Goal: Information Seeking & Learning: Learn about a topic

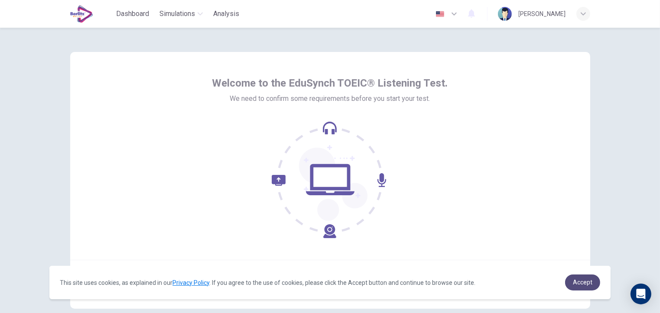
click at [587, 288] on link "Accept" at bounding box center [582, 283] width 35 height 16
click at [592, 285] on link "Accept" at bounding box center [582, 283] width 35 height 16
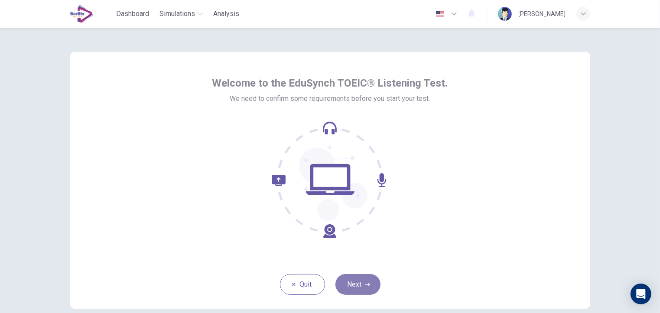
click at [352, 288] on button "Next" at bounding box center [357, 284] width 45 height 21
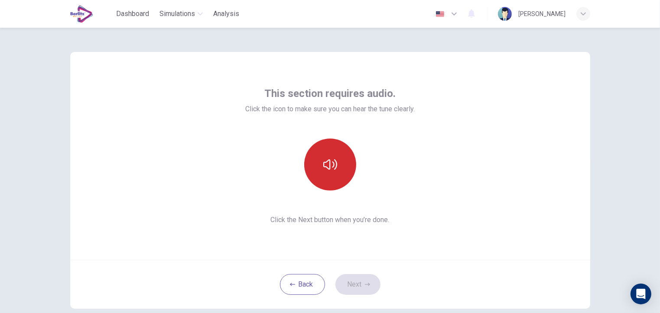
click at [327, 168] on icon "button" at bounding box center [330, 165] width 14 height 14
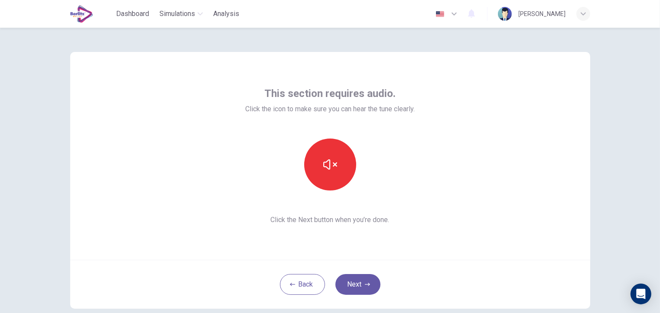
click at [579, 12] on div "button" at bounding box center [583, 14] width 14 height 14
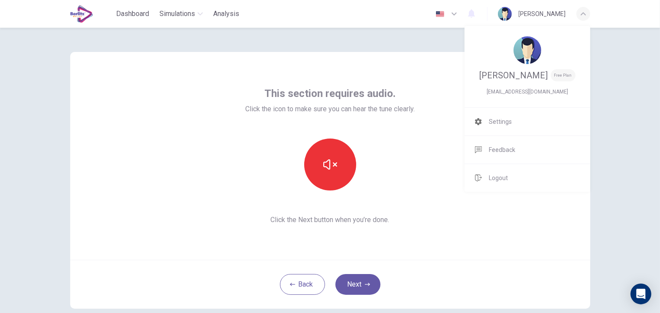
click at [445, 125] on div at bounding box center [330, 156] width 660 height 313
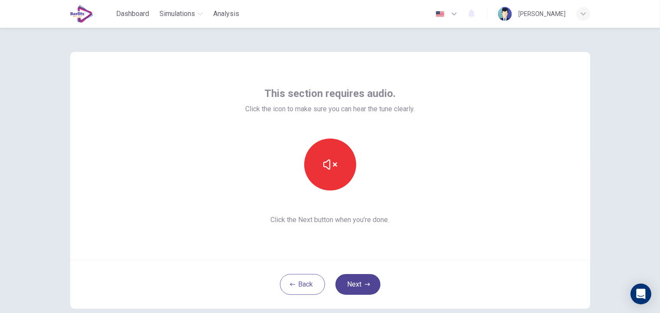
click at [350, 285] on button "Next" at bounding box center [357, 284] width 45 height 21
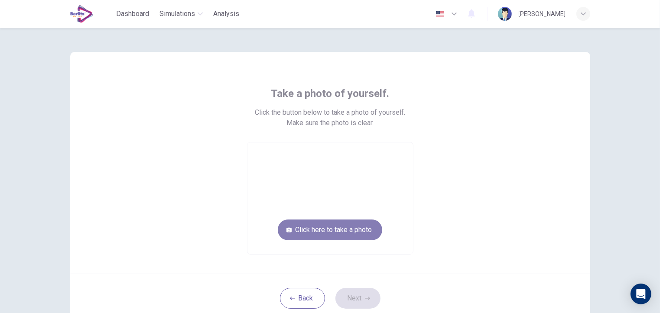
click at [329, 232] on button "Click here to take a photo" at bounding box center [330, 230] width 104 height 21
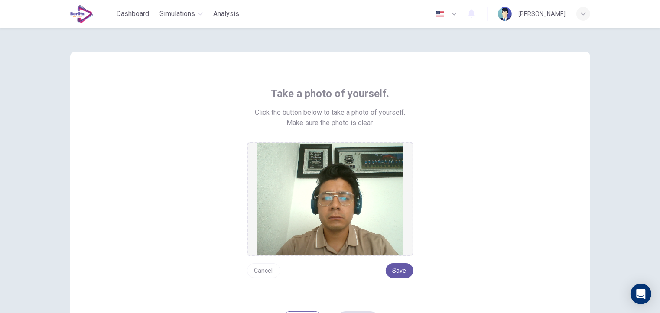
click at [265, 274] on button "Cancel" at bounding box center [263, 270] width 33 height 15
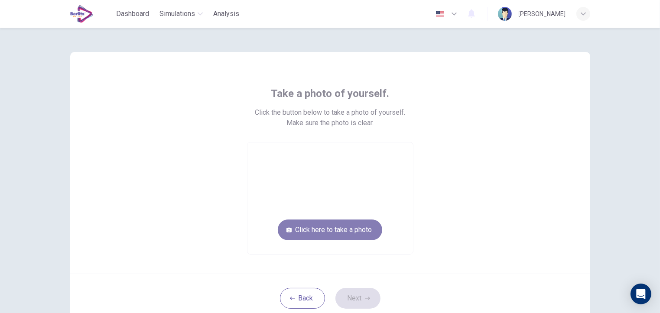
click at [341, 231] on button "Click here to take a photo" at bounding box center [330, 230] width 104 height 21
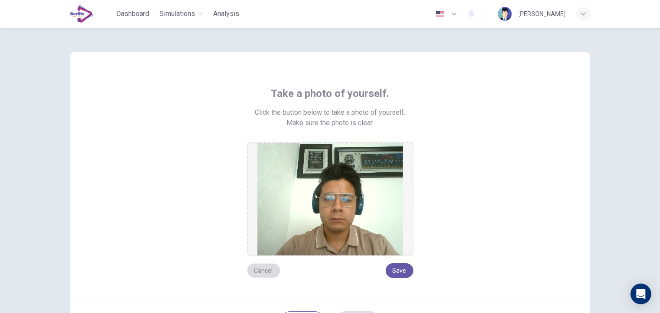
click at [262, 273] on button "Cancel" at bounding box center [263, 270] width 33 height 15
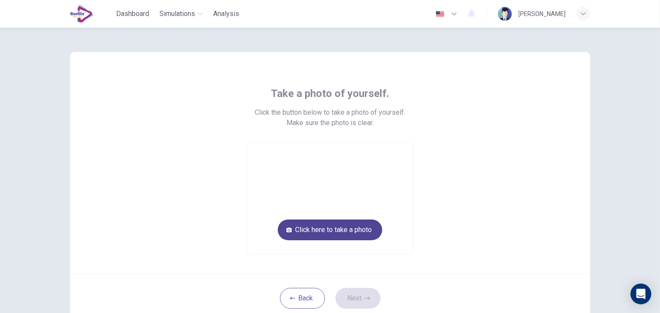
click at [324, 226] on button "Click here to take a photo" at bounding box center [330, 230] width 104 height 21
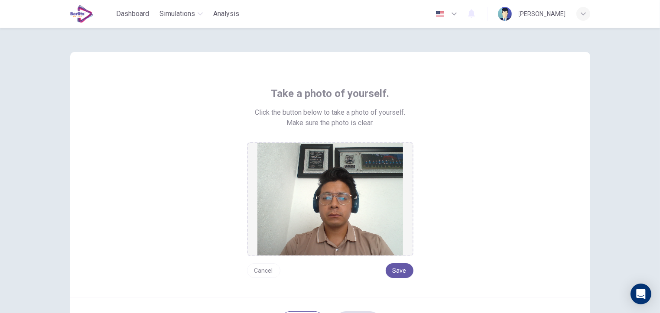
click at [253, 267] on button "Cancel" at bounding box center [263, 270] width 33 height 15
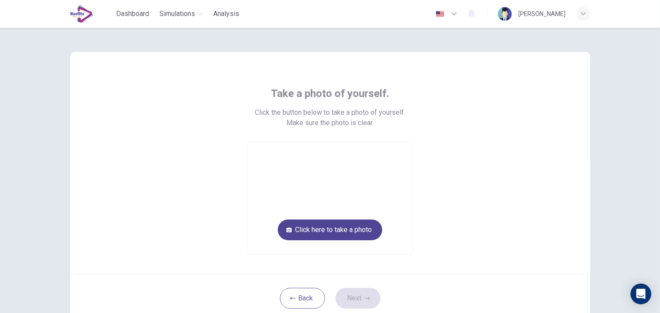
click at [331, 230] on button "Click here to take a photo" at bounding box center [330, 230] width 104 height 21
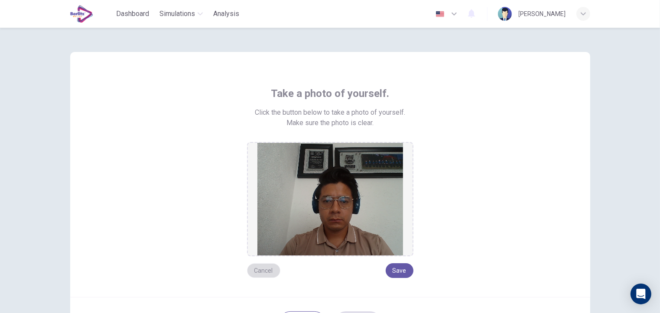
click at [261, 268] on button "Cancel" at bounding box center [263, 270] width 33 height 15
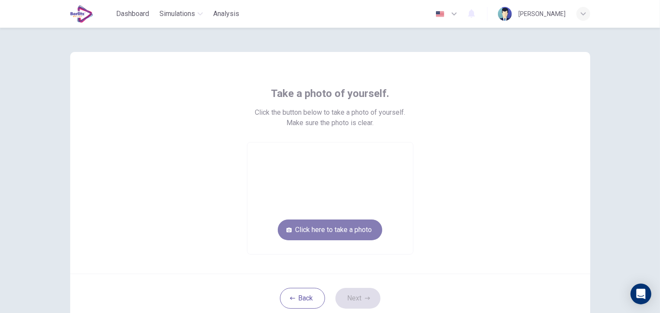
click at [325, 234] on button "Click here to take a photo" at bounding box center [330, 230] width 104 height 21
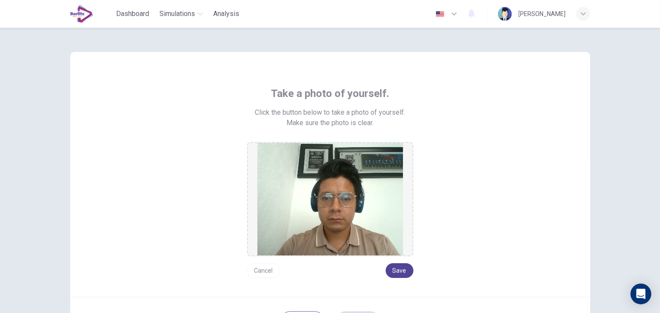
click at [397, 266] on button "Save" at bounding box center [399, 270] width 28 height 15
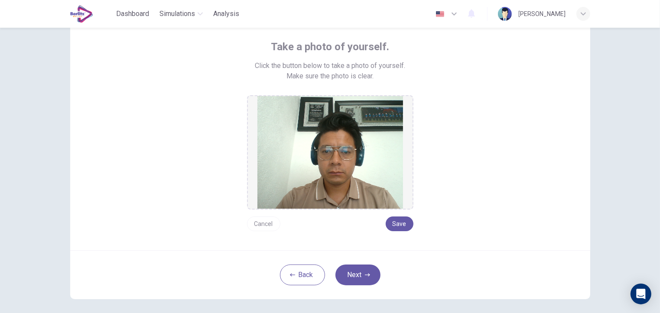
scroll to position [84, 0]
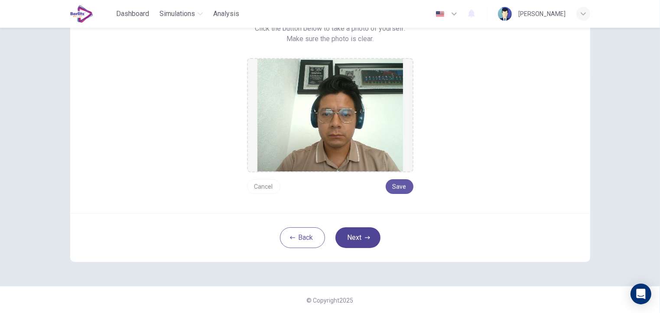
click at [354, 240] on button "Next" at bounding box center [357, 237] width 45 height 21
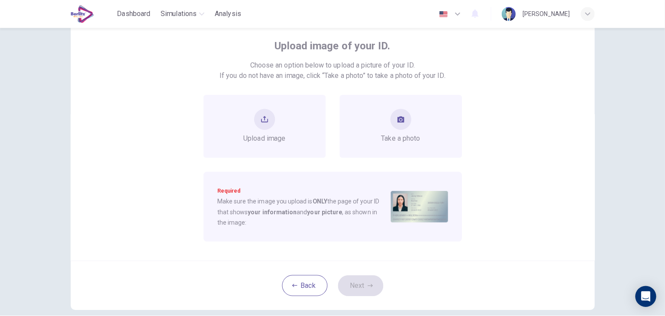
scroll to position [45, 0]
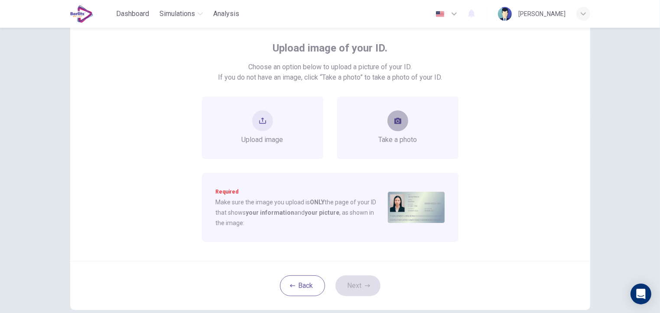
click at [404, 122] on button "take photo" at bounding box center [397, 120] width 21 height 21
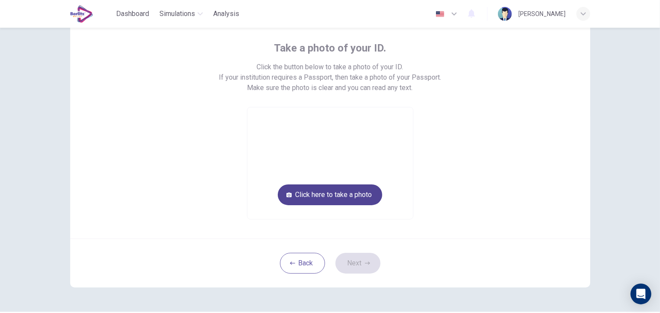
click at [359, 192] on button "Click here to take a photo" at bounding box center [330, 195] width 104 height 21
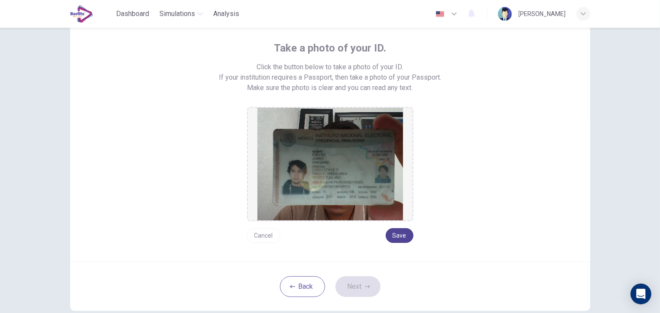
click at [391, 230] on button "Save" at bounding box center [399, 235] width 28 height 15
click at [304, 289] on button "Back" at bounding box center [302, 286] width 45 height 21
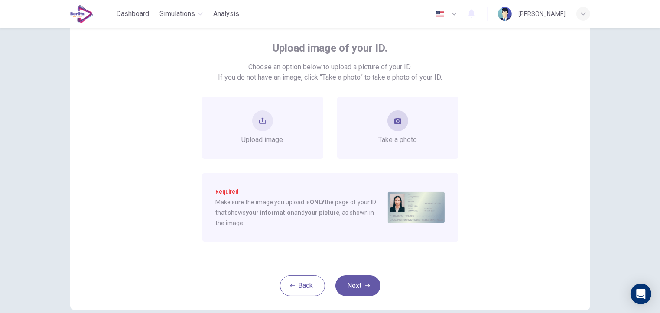
click at [394, 119] on icon "take photo" at bounding box center [397, 121] width 7 height 6
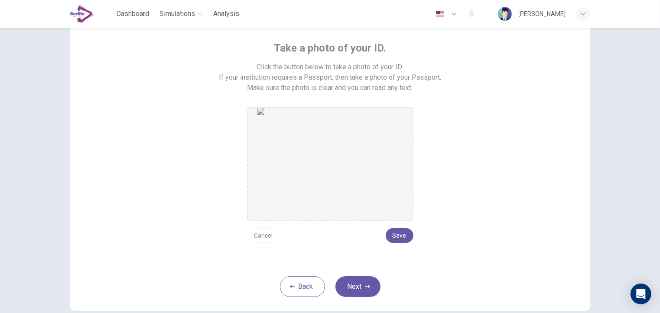
click at [257, 236] on button "Cancel" at bounding box center [263, 235] width 33 height 15
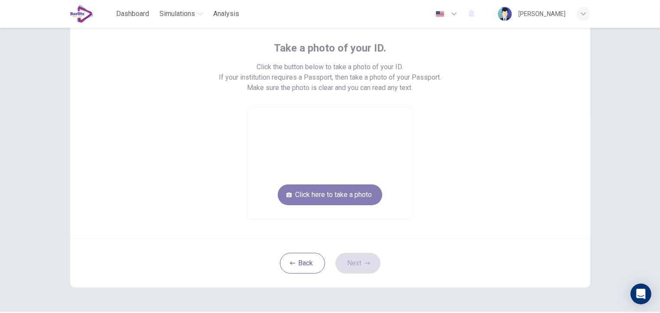
click at [327, 196] on button "Click here to take a photo" at bounding box center [330, 195] width 104 height 21
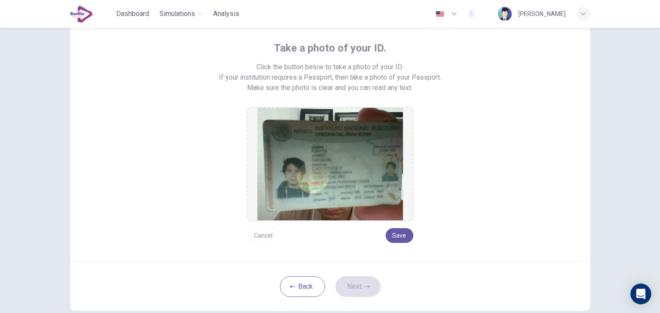
click at [263, 233] on button "Cancel" at bounding box center [263, 235] width 33 height 15
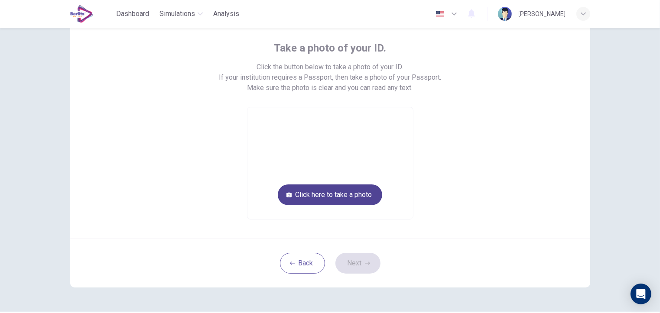
click at [310, 197] on button "Click here to take a photo" at bounding box center [330, 195] width 104 height 21
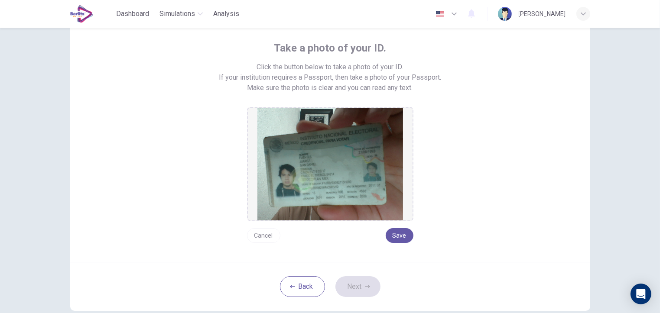
click at [270, 233] on button "Cancel" at bounding box center [263, 235] width 33 height 15
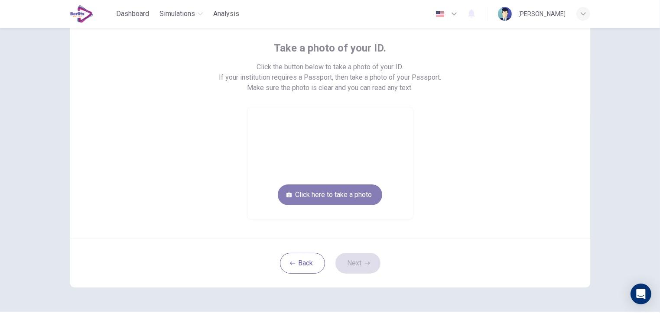
click at [314, 201] on button "Click here to take a photo" at bounding box center [330, 195] width 104 height 21
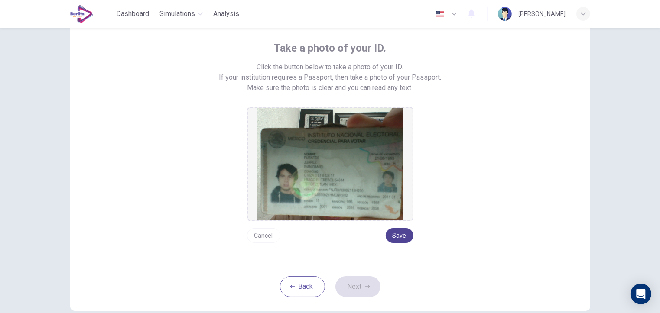
click at [392, 231] on button "Save" at bounding box center [399, 235] width 28 height 15
click at [365, 288] on icon "button" at bounding box center [367, 286] width 5 height 5
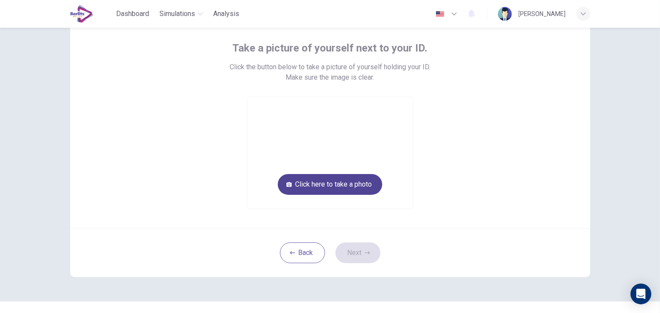
click at [359, 188] on button "Click here to take a photo" at bounding box center [330, 184] width 104 height 21
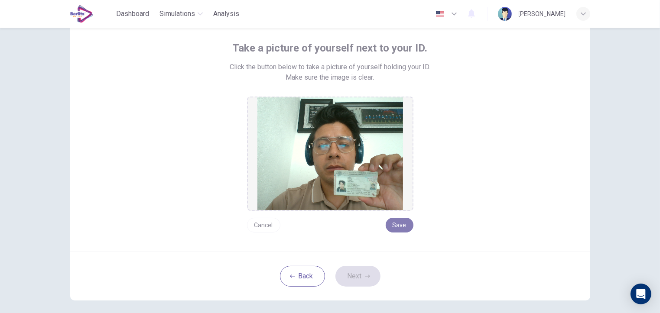
click at [398, 224] on button "Save" at bounding box center [399, 225] width 28 height 15
click at [353, 277] on button "Next" at bounding box center [357, 276] width 45 height 21
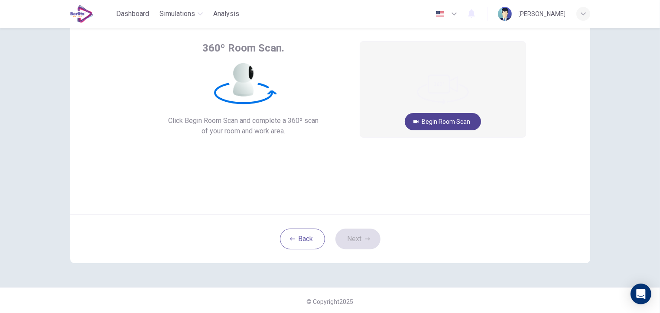
click at [451, 120] on button "Begin Room Scan" at bounding box center [443, 121] width 76 height 17
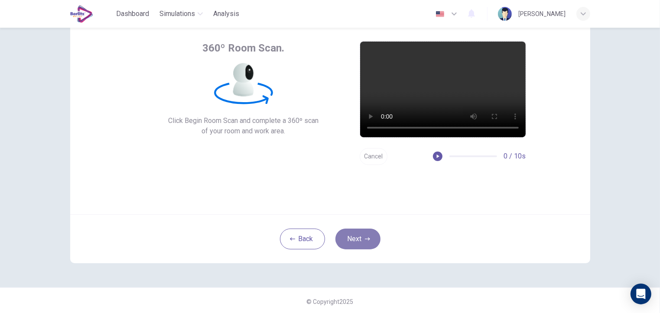
click at [351, 240] on button "Next" at bounding box center [357, 239] width 45 height 21
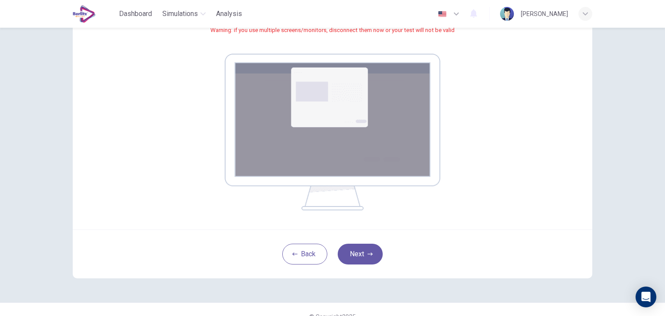
scroll to position [120, 0]
click at [356, 252] on button "Next" at bounding box center [360, 253] width 45 height 21
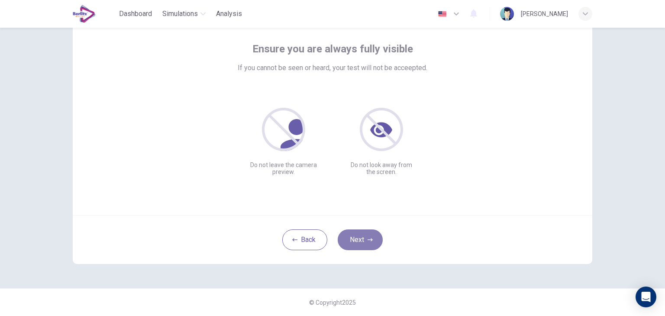
click at [361, 244] on button "Next" at bounding box center [360, 240] width 45 height 21
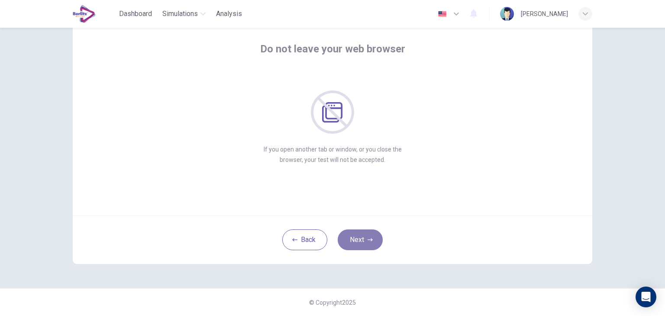
click at [361, 244] on button "Next" at bounding box center [360, 240] width 45 height 21
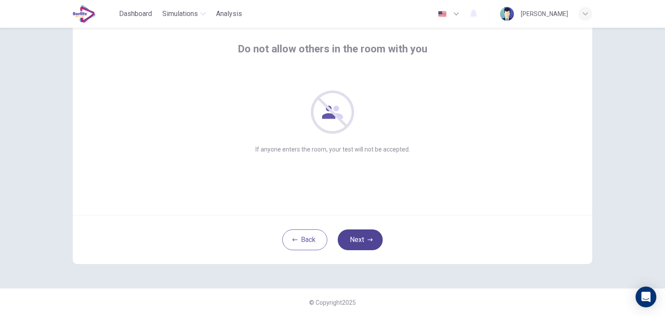
click at [358, 236] on button "Next" at bounding box center [360, 240] width 45 height 21
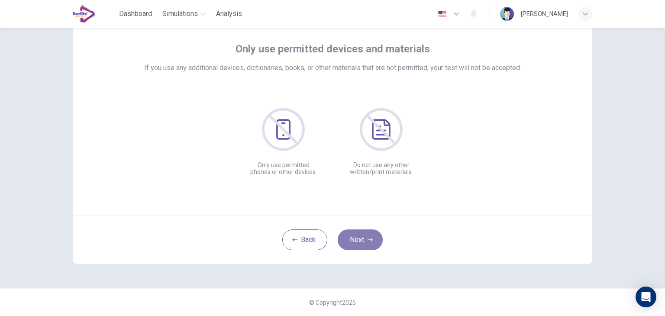
click at [355, 240] on button "Next" at bounding box center [360, 240] width 45 height 21
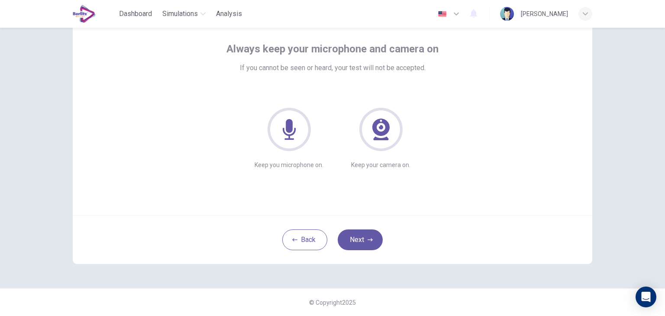
click at [288, 127] on icon at bounding box center [289, 129] width 13 height 21
click at [367, 126] on icon at bounding box center [380, 129] width 43 height 43
click at [362, 242] on button "Next" at bounding box center [360, 240] width 45 height 21
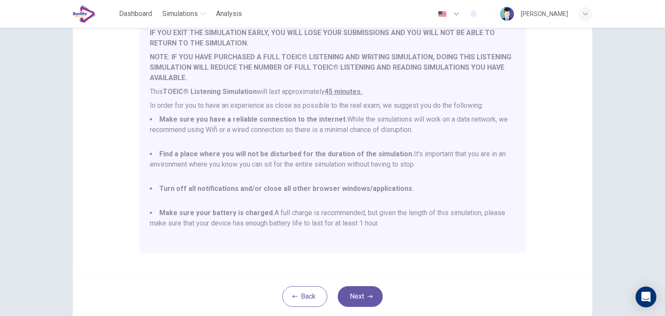
scroll to position [109, 0]
click at [362, 301] on button "Next" at bounding box center [360, 296] width 45 height 21
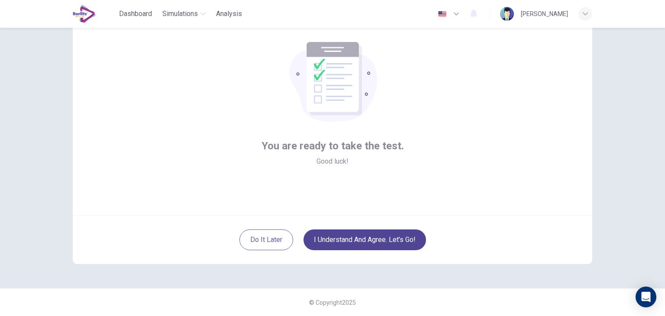
scroll to position [45, 0]
click at [351, 239] on button "I understand and agree. Let’s go!" at bounding box center [365, 240] width 123 height 21
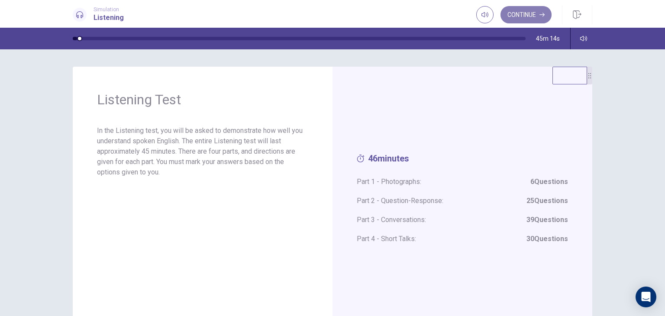
click at [533, 14] on button "Continue" at bounding box center [526, 14] width 51 height 17
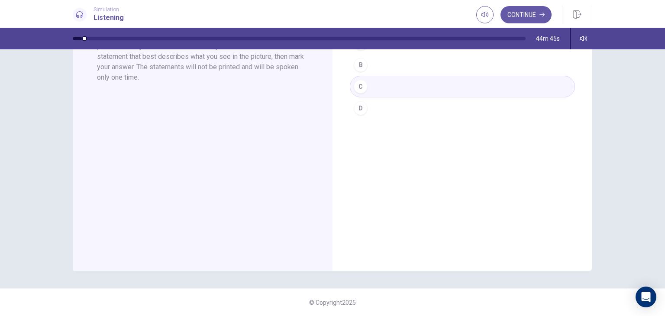
scroll to position [20, 0]
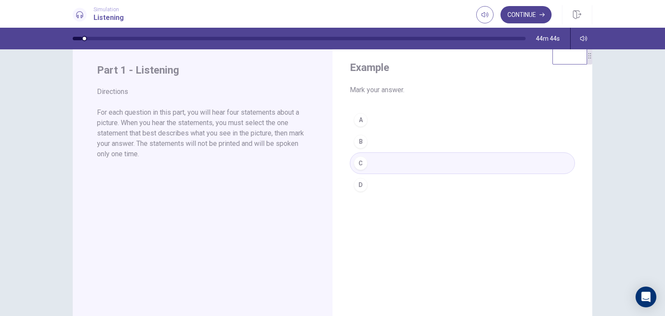
click at [524, 19] on button "Continue" at bounding box center [526, 14] width 51 height 17
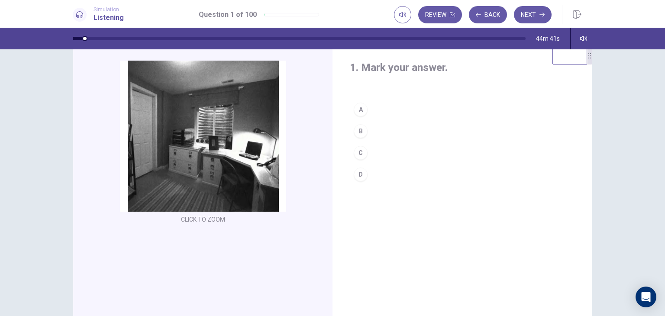
scroll to position [0, 0]
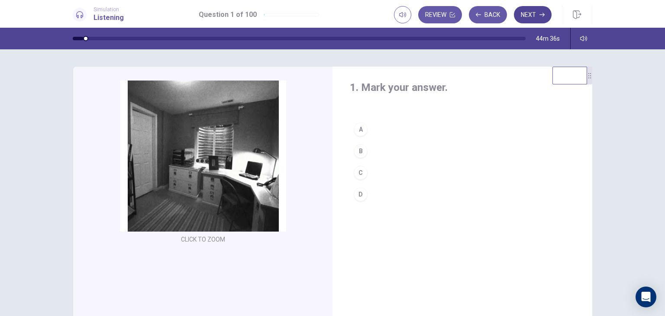
click at [530, 18] on button "Next" at bounding box center [533, 14] width 38 height 17
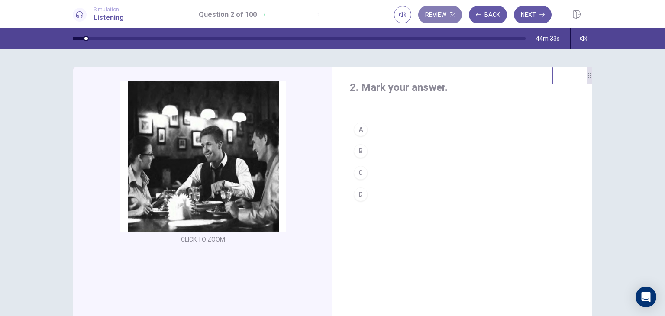
click at [429, 14] on button "Review" at bounding box center [440, 14] width 44 height 17
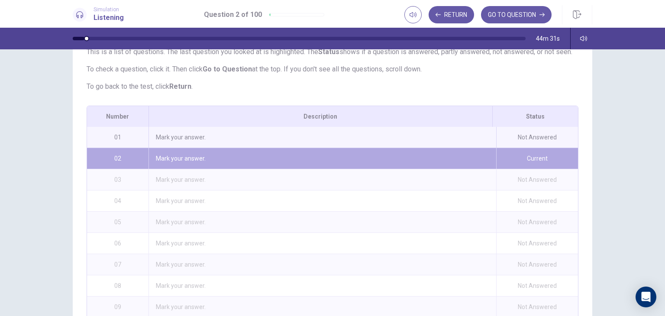
scroll to position [61, 0]
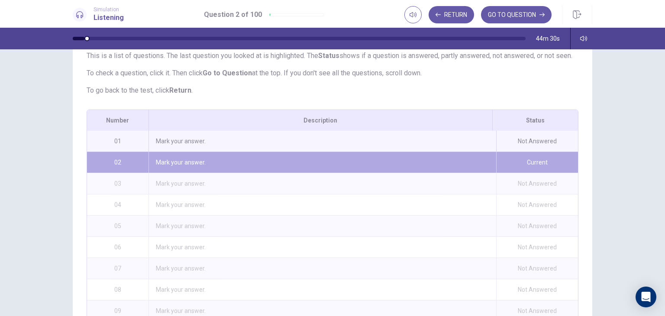
click at [403, 173] on div "Mark your answer." at bounding box center [323, 162] width 348 height 21
click at [183, 173] on div "Mark your answer." at bounding box center [323, 162] width 348 height 21
click at [182, 152] on div "Mark your answer." at bounding box center [323, 141] width 348 height 21
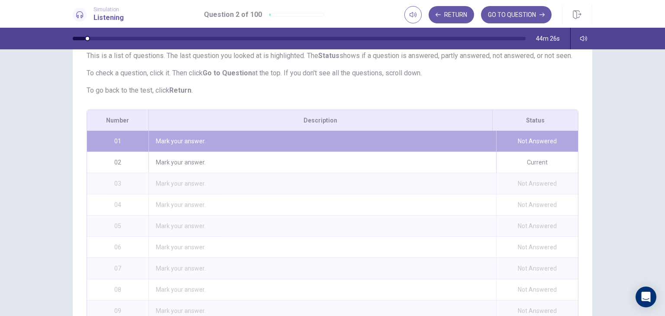
scroll to position [0, 0]
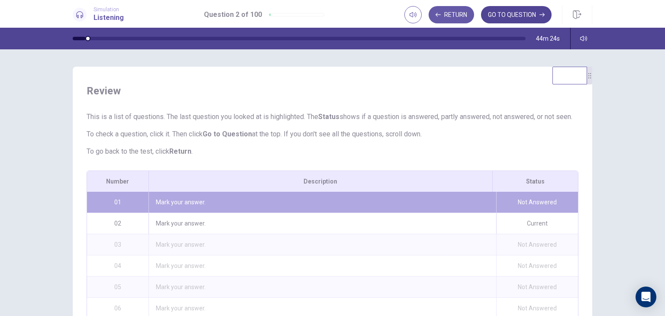
click at [510, 13] on button "GO TO QUESTION" at bounding box center [516, 14] width 71 height 17
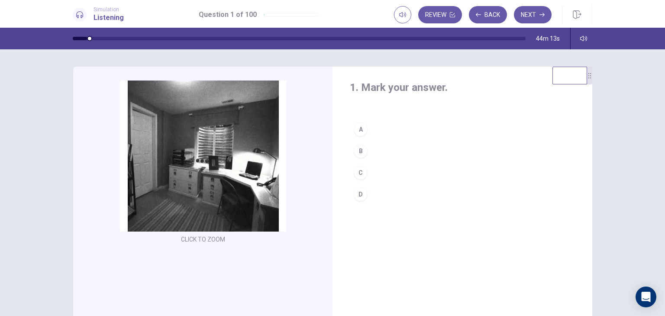
click at [359, 127] on div "A" at bounding box center [361, 130] width 14 height 14
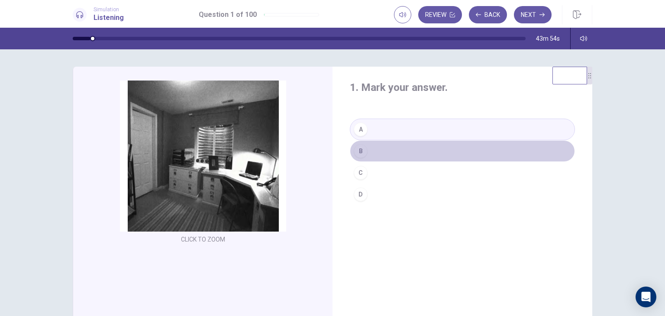
click at [362, 152] on div "B" at bounding box center [361, 151] width 14 height 14
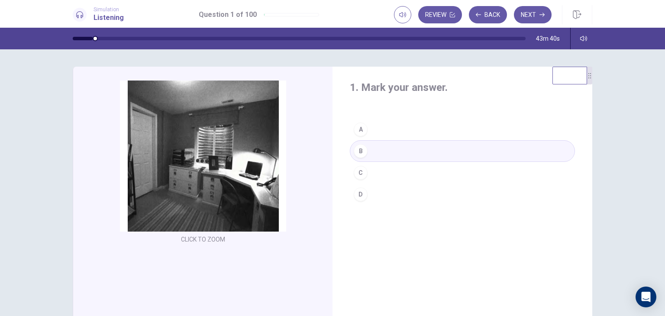
click at [362, 152] on div "B" at bounding box center [361, 151] width 14 height 14
click at [530, 16] on button "Next" at bounding box center [533, 14] width 38 height 17
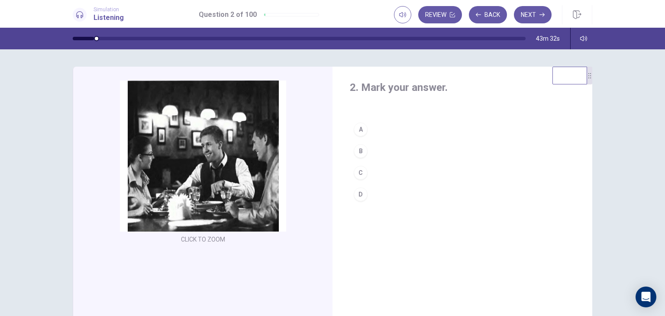
click at [356, 129] on div "A" at bounding box center [361, 130] width 14 height 14
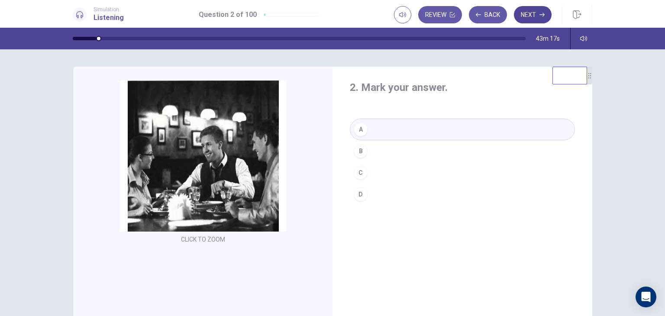
click at [534, 13] on button "Next" at bounding box center [533, 14] width 38 height 17
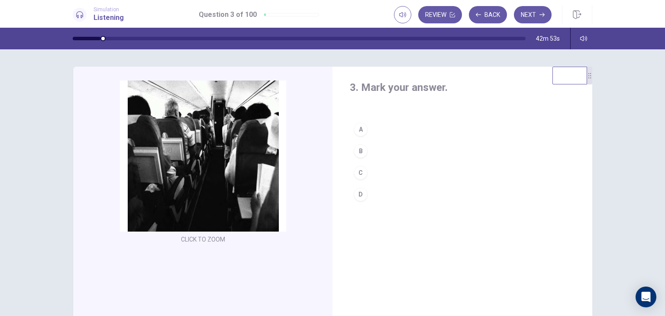
click at [358, 191] on div "D" at bounding box center [361, 195] width 14 height 14
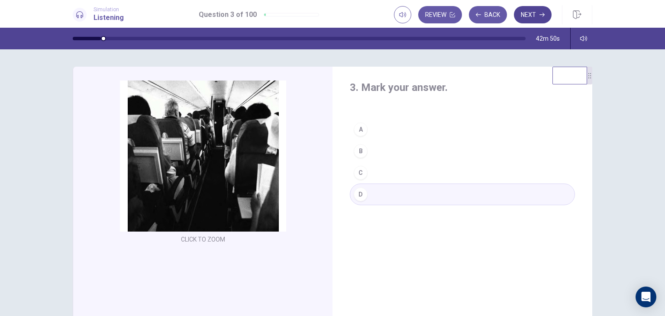
click at [530, 12] on button "Next" at bounding box center [533, 14] width 38 height 17
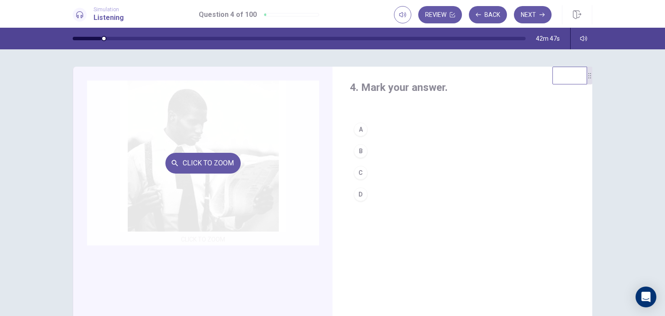
click at [314, 162] on div "Click to Zoom" at bounding box center [203, 163] width 232 height 165
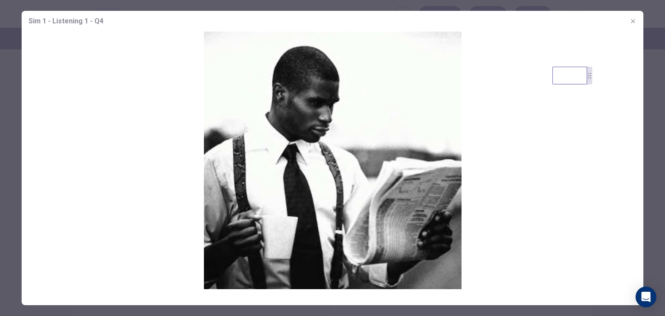
click at [314, 162] on img at bounding box center [333, 161] width 622 height 258
click at [634, 18] on icon "button" at bounding box center [633, 21] width 7 height 7
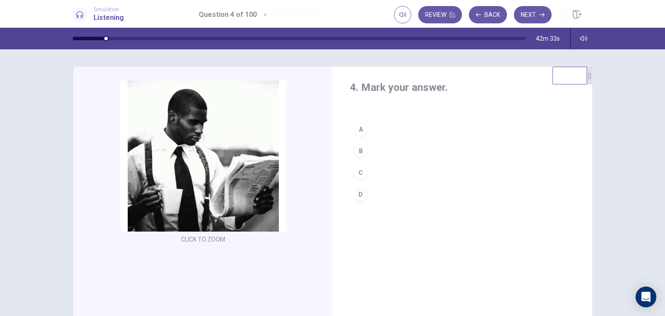
click at [358, 148] on div "B" at bounding box center [361, 151] width 14 height 14
click at [358, 174] on div "C" at bounding box center [361, 173] width 14 height 14
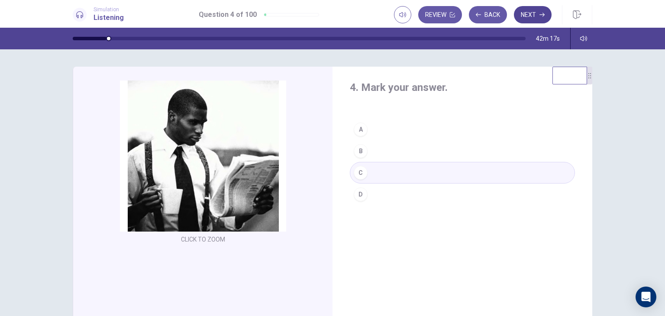
click at [524, 13] on button "Next" at bounding box center [533, 14] width 38 height 17
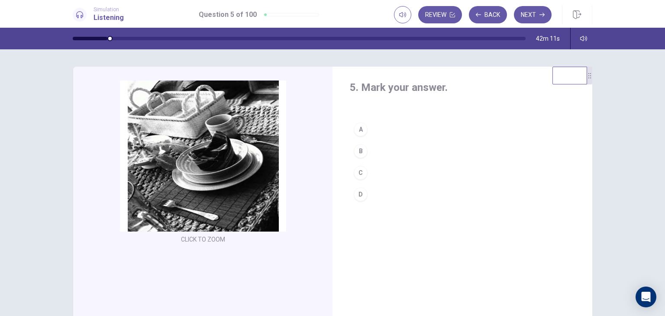
click at [324, 140] on div "CLICK TO ZOOM Click to Zoom" at bounding box center [208, 172] width 243 height 182
click at [359, 152] on div "B" at bounding box center [361, 151] width 14 height 14
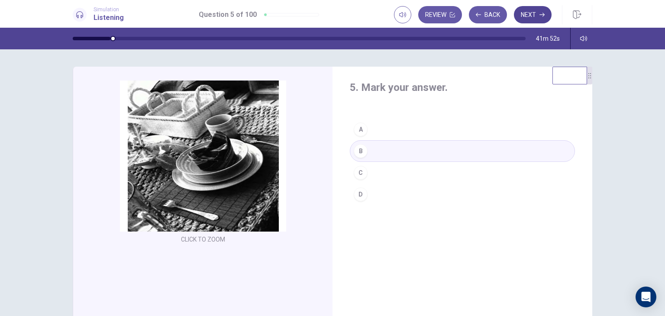
click at [539, 15] on button "Next" at bounding box center [533, 14] width 38 height 17
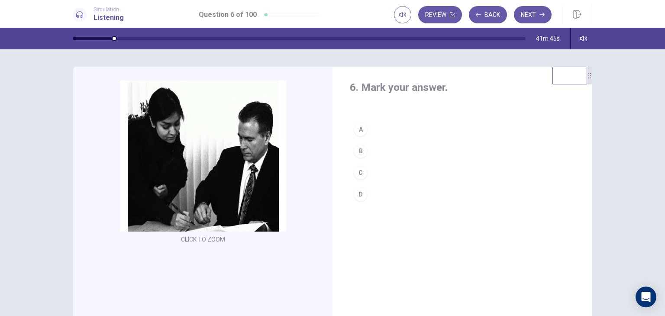
click at [375, 128] on button "A" at bounding box center [462, 130] width 225 height 22
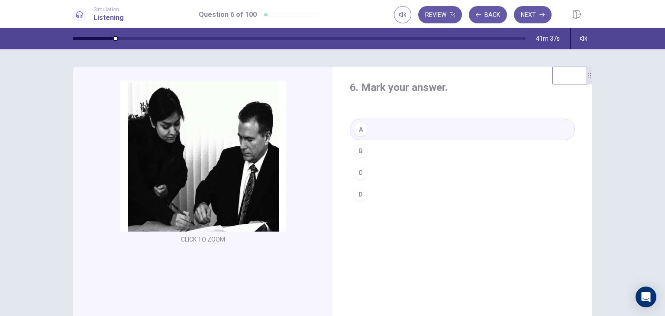
click at [365, 171] on div "C" at bounding box center [361, 173] width 14 height 14
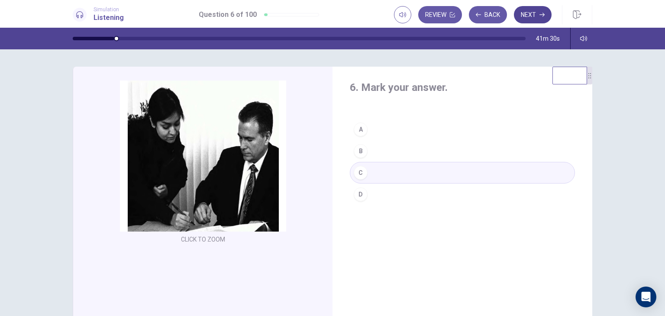
click at [528, 12] on button "Next" at bounding box center [533, 14] width 38 height 17
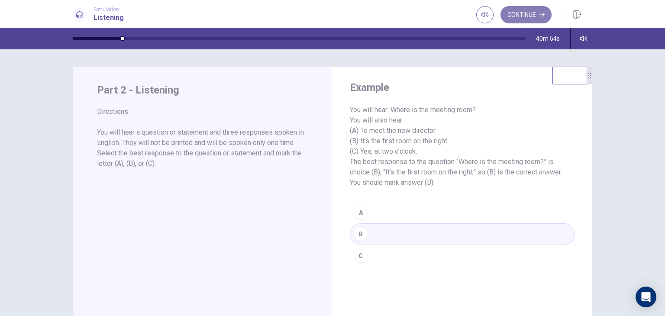
click at [534, 13] on button "Continue" at bounding box center [526, 14] width 51 height 17
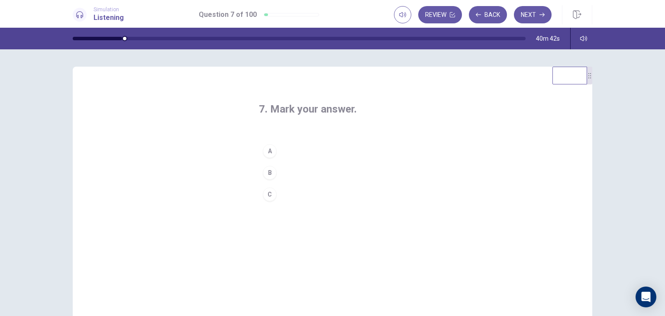
click at [267, 191] on div "C" at bounding box center [270, 195] width 14 height 14
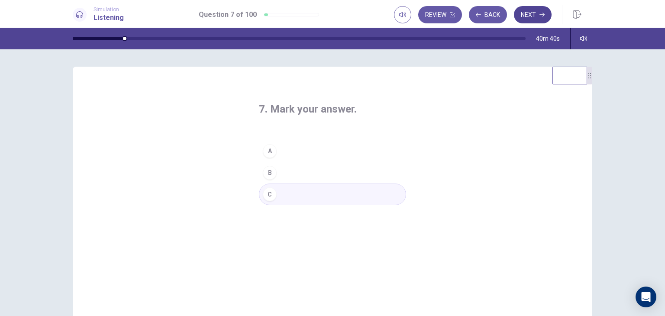
click at [528, 17] on button "Next" at bounding box center [533, 14] width 38 height 17
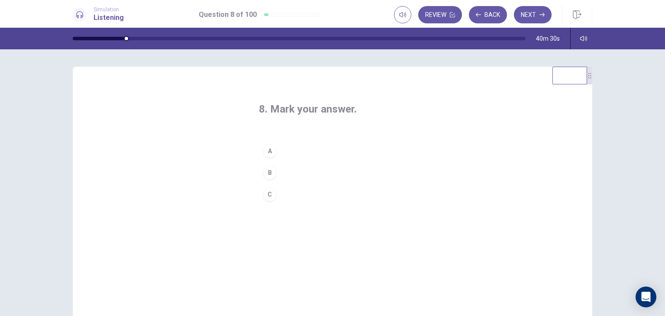
click at [270, 149] on div "A" at bounding box center [270, 151] width 14 height 14
click at [531, 16] on button "Next" at bounding box center [533, 14] width 38 height 17
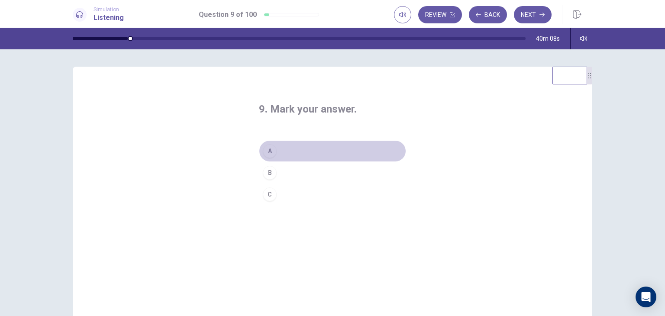
click at [272, 153] on div "A" at bounding box center [270, 151] width 14 height 14
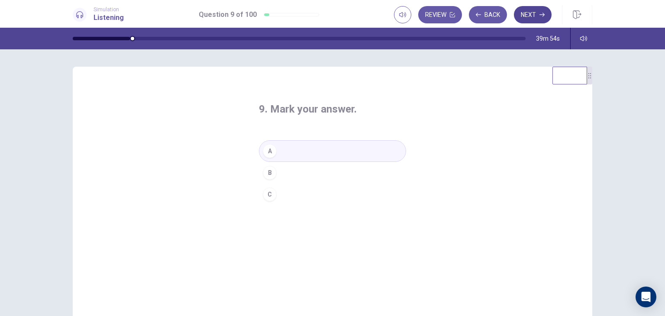
click at [528, 16] on button "Next" at bounding box center [533, 14] width 38 height 17
click at [270, 151] on div "A" at bounding box center [270, 151] width 14 height 14
click at [275, 170] on button "B" at bounding box center [332, 173] width 147 height 22
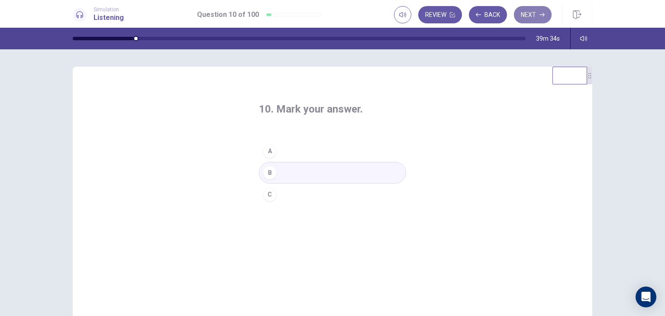
click at [532, 16] on button "Next" at bounding box center [533, 14] width 38 height 17
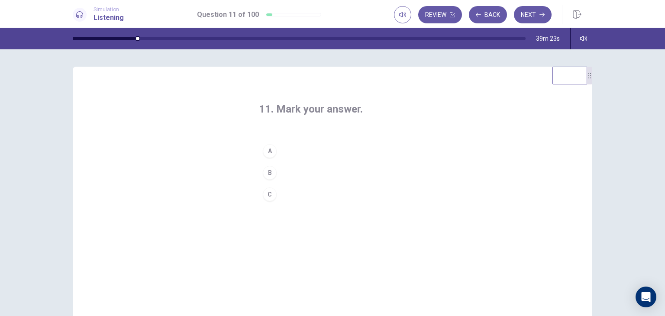
click at [267, 175] on div "B" at bounding box center [270, 173] width 14 height 14
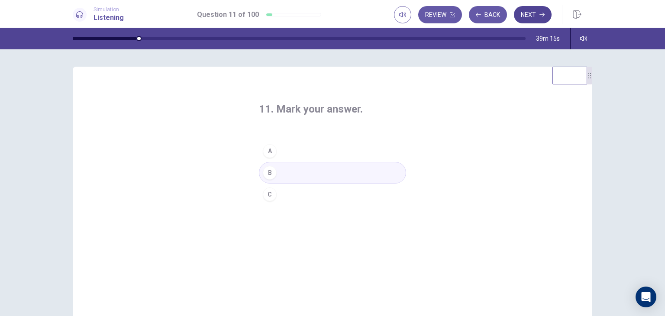
click at [534, 13] on button "Next" at bounding box center [533, 14] width 38 height 17
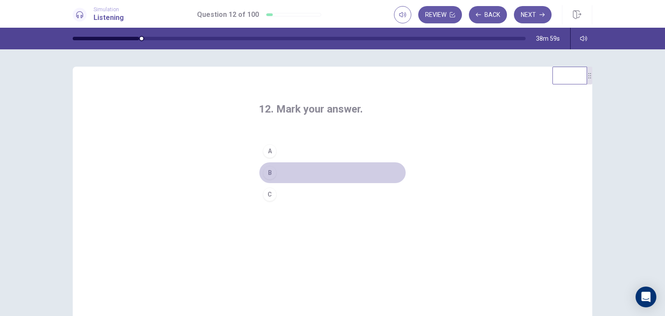
click at [267, 170] on div "B" at bounding box center [270, 173] width 14 height 14
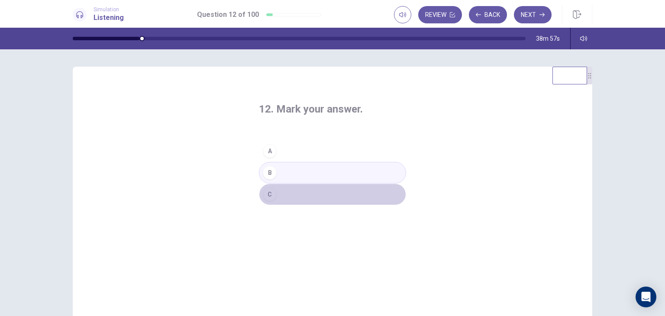
click at [272, 192] on div "C" at bounding box center [270, 195] width 14 height 14
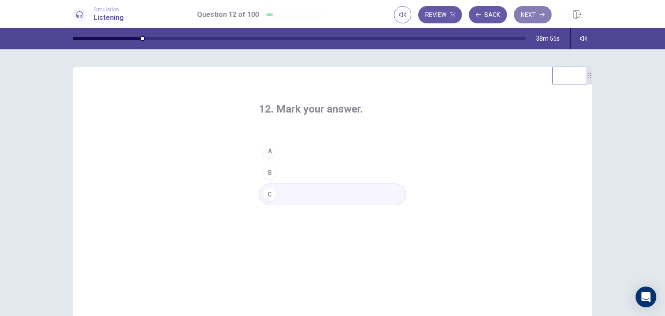
click at [528, 13] on button "Next" at bounding box center [533, 14] width 38 height 17
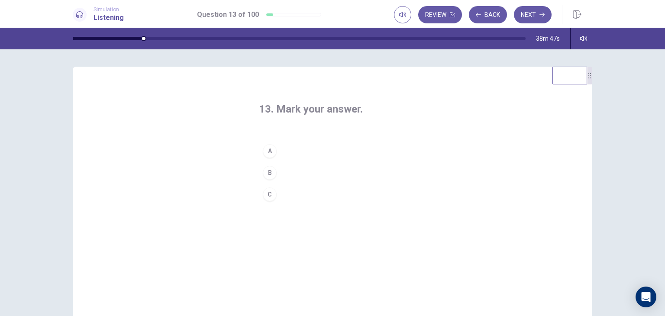
click at [266, 152] on div "A" at bounding box center [270, 151] width 14 height 14
click at [534, 16] on button "Next" at bounding box center [533, 14] width 38 height 17
click at [267, 192] on div "C" at bounding box center [270, 195] width 14 height 14
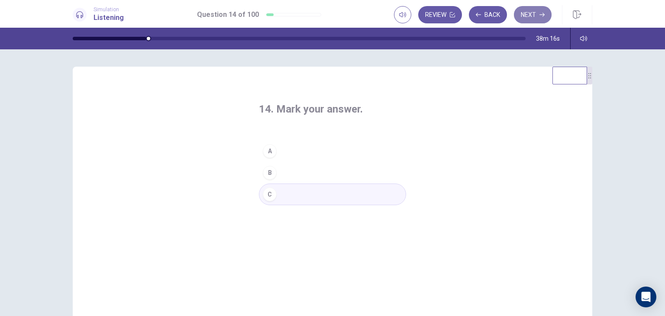
click at [531, 11] on button "Next" at bounding box center [533, 14] width 38 height 17
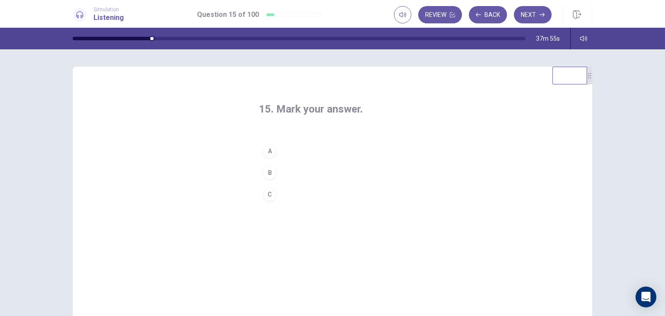
click at [269, 175] on div "B" at bounding box center [270, 173] width 14 height 14
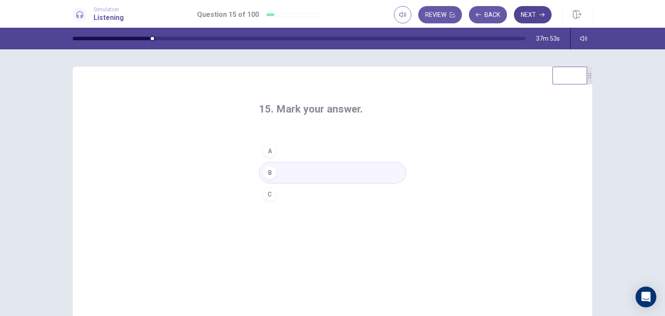
click at [536, 13] on button "Next" at bounding box center [533, 14] width 38 height 17
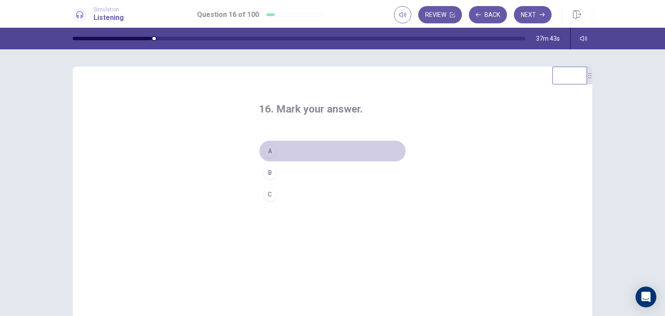
click at [266, 152] on div "A" at bounding box center [270, 151] width 14 height 14
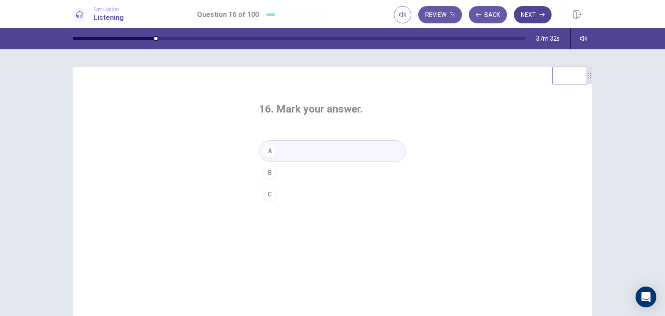
click at [535, 11] on button "Next" at bounding box center [533, 14] width 38 height 17
click at [269, 174] on div "B" at bounding box center [270, 173] width 14 height 14
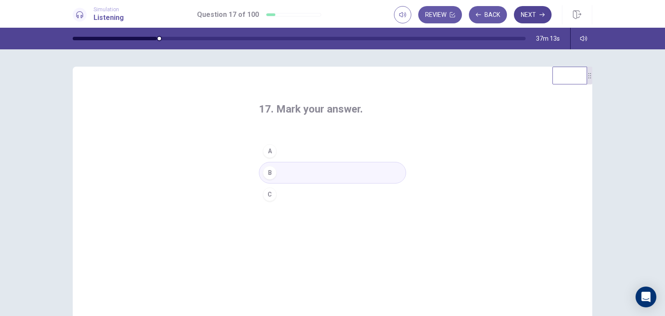
click at [530, 10] on button "Next" at bounding box center [533, 14] width 38 height 17
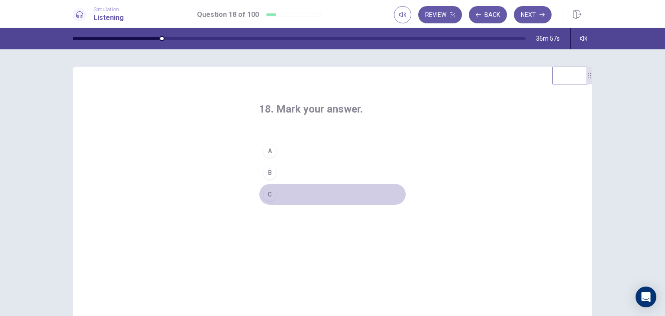
click at [266, 194] on div "C" at bounding box center [270, 195] width 14 height 14
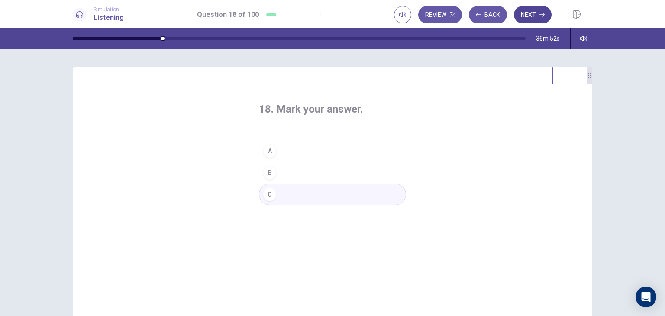
click at [524, 19] on button "Next" at bounding box center [533, 14] width 38 height 17
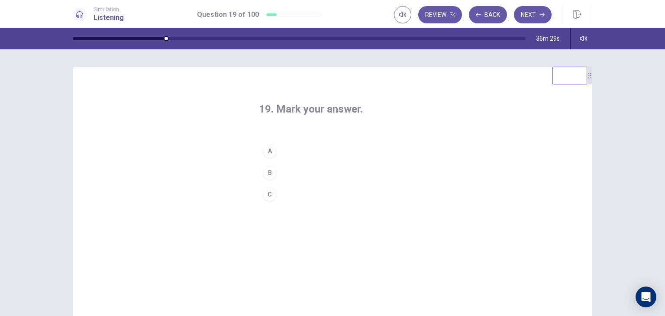
click at [266, 191] on div "C" at bounding box center [270, 195] width 14 height 14
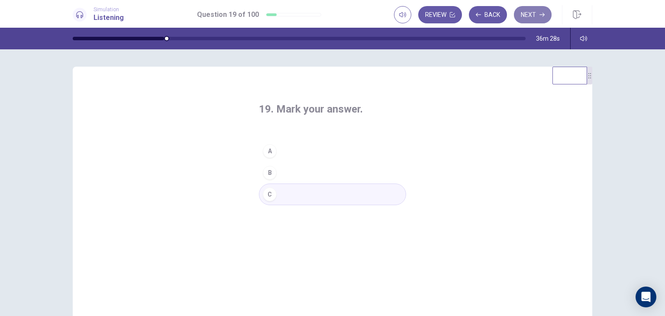
click at [525, 13] on button "Next" at bounding box center [533, 14] width 38 height 17
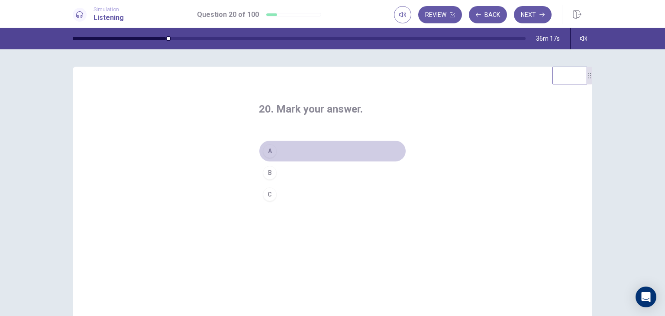
click at [269, 151] on div "A" at bounding box center [270, 151] width 14 height 14
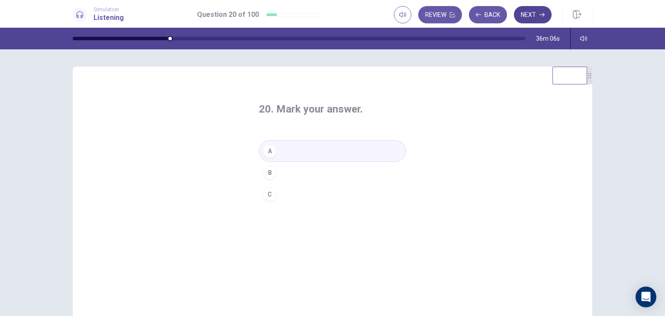
click at [527, 16] on button "Next" at bounding box center [533, 14] width 38 height 17
click at [268, 172] on div "B" at bounding box center [270, 173] width 14 height 14
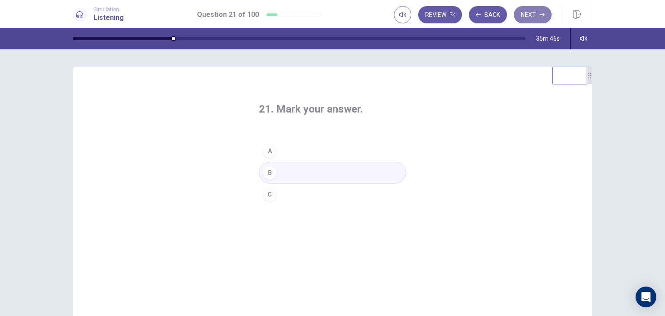
click at [529, 16] on button "Next" at bounding box center [533, 14] width 38 height 17
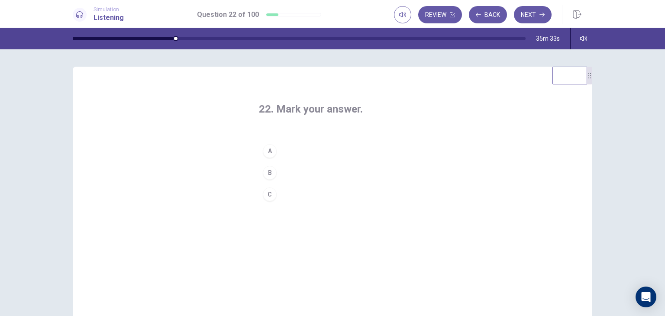
click at [270, 172] on div "B" at bounding box center [270, 173] width 14 height 14
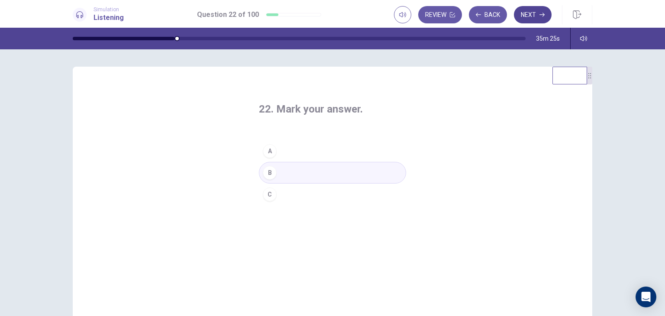
click at [530, 13] on button "Next" at bounding box center [533, 14] width 38 height 17
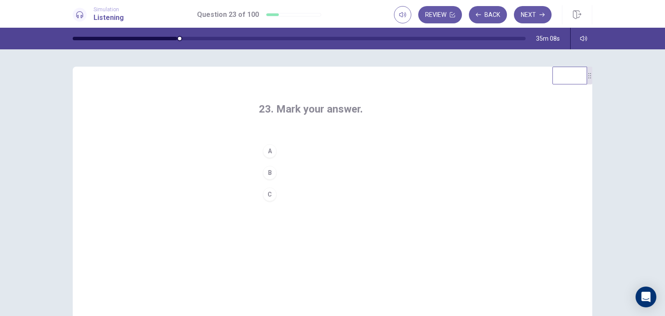
click at [267, 194] on div "C" at bounding box center [270, 195] width 14 height 14
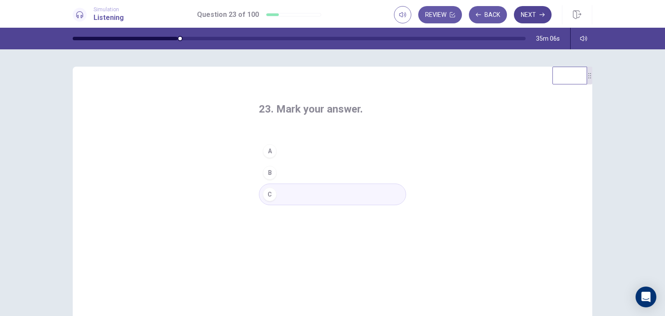
click at [535, 11] on button "Next" at bounding box center [533, 14] width 38 height 17
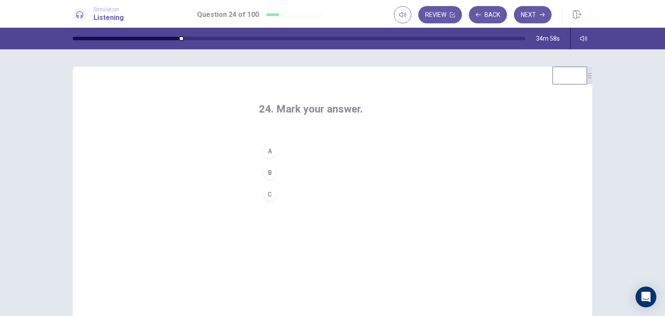
click at [280, 148] on button "A" at bounding box center [332, 151] width 147 height 22
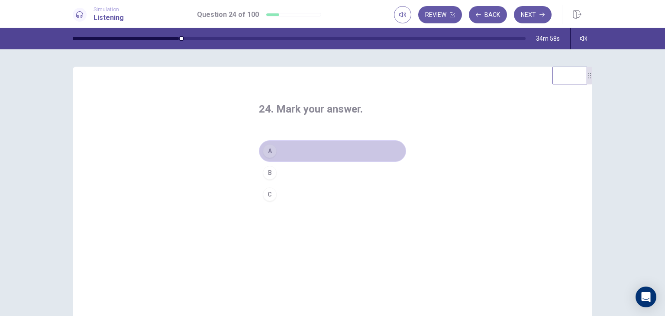
click at [280, 148] on button "A" at bounding box center [332, 151] width 147 height 22
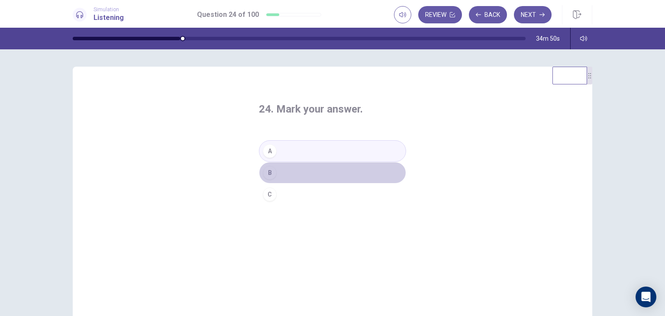
click at [269, 174] on div "B" at bounding box center [270, 173] width 14 height 14
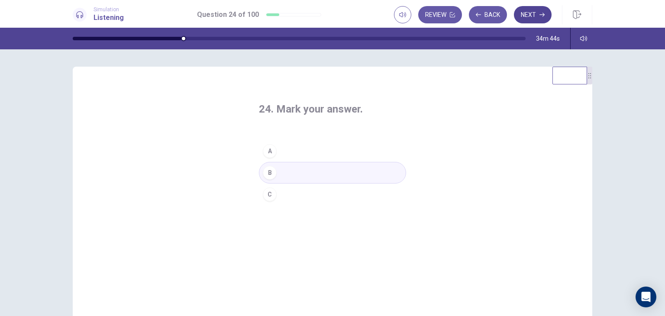
click at [525, 14] on button "Next" at bounding box center [533, 14] width 38 height 17
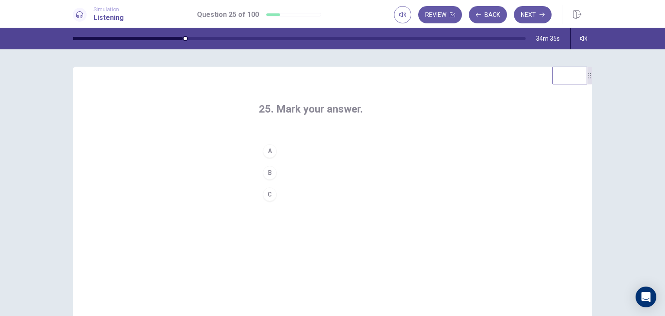
click at [266, 150] on div "A" at bounding box center [270, 151] width 14 height 14
click at [530, 15] on button "Next" at bounding box center [533, 14] width 38 height 17
click at [265, 191] on div "C" at bounding box center [270, 195] width 14 height 14
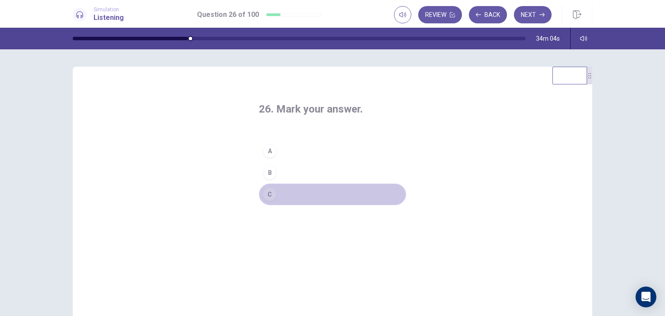
click at [265, 191] on div "C" at bounding box center [270, 195] width 14 height 14
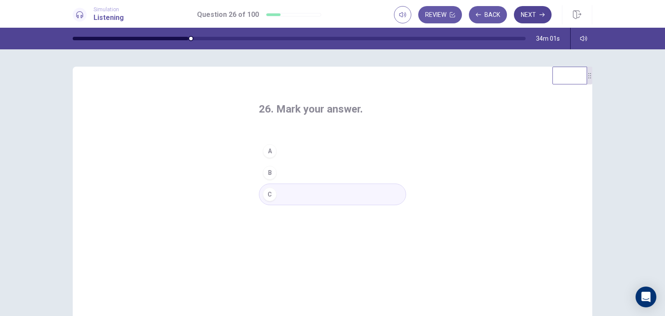
click at [533, 14] on button "Next" at bounding box center [533, 14] width 38 height 17
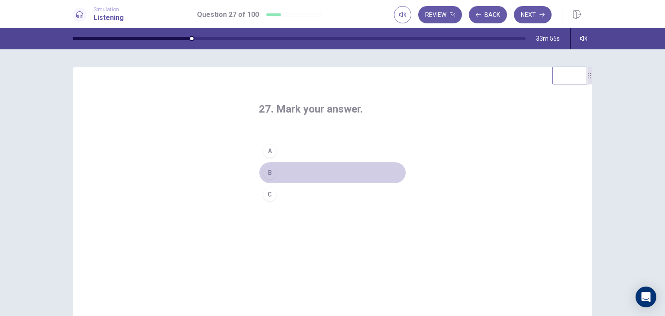
click at [362, 167] on button "B" at bounding box center [332, 173] width 147 height 22
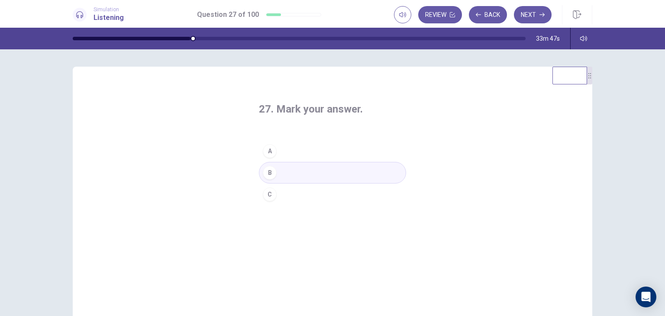
click at [268, 191] on div "C" at bounding box center [270, 195] width 14 height 14
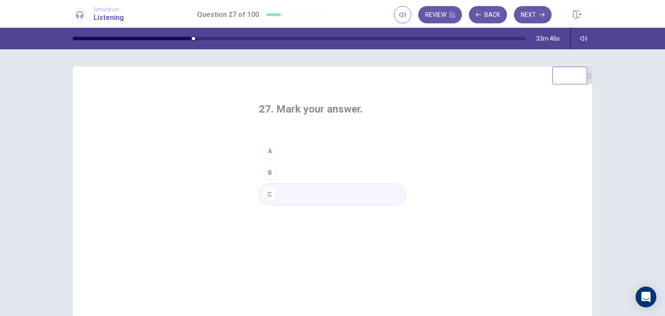
click at [268, 191] on div "C" at bounding box center [270, 195] width 14 height 14
click at [528, 11] on button "Next" at bounding box center [533, 14] width 38 height 17
click at [269, 153] on div "A" at bounding box center [270, 151] width 14 height 14
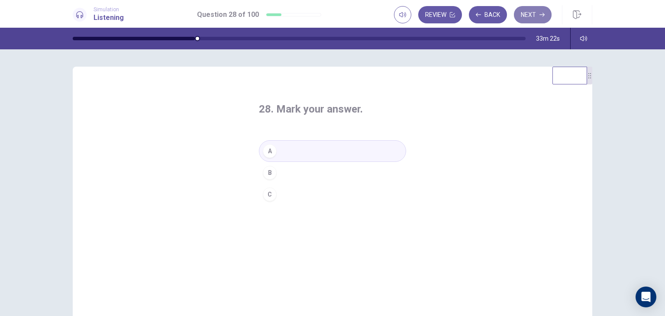
click at [530, 14] on button "Next" at bounding box center [533, 14] width 38 height 17
click at [268, 172] on div "B" at bounding box center [270, 173] width 14 height 14
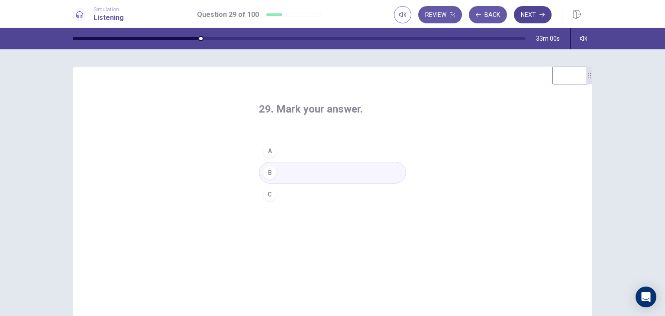
click at [529, 18] on button "Next" at bounding box center [533, 14] width 38 height 17
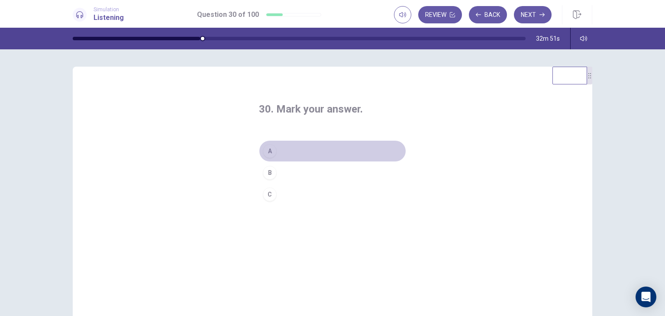
click at [269, 152] on div "A" at bounding box center [270, 151] width 14 height 14
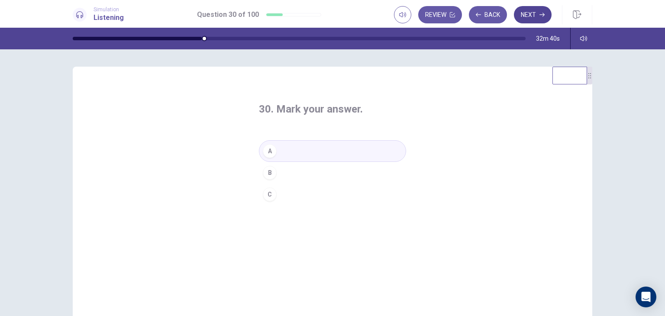
click at [527, 16] on button "Next" at bounding box center [533, 14] width 38 height 17
click at [269, 192] on div "C" at bounding box center [270, 195] width 14 height 14
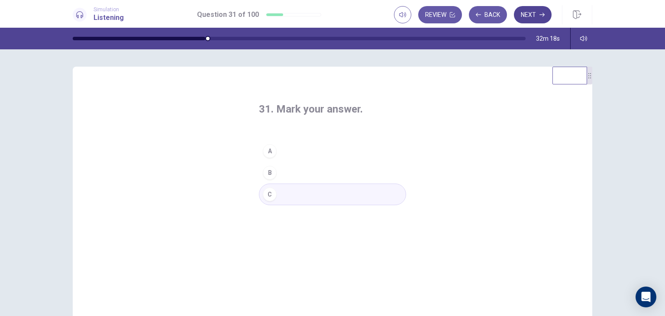
click at [533, 13] on button "Next" at bounding box center [533, 14] width 38 height 17
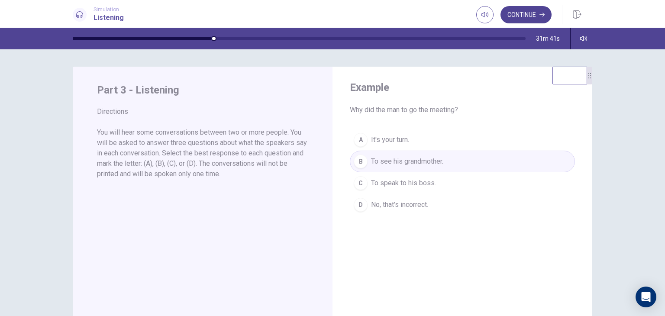
click at [538, 10] on button "Continue" at bounding box center [526, 14] width 51 height 17
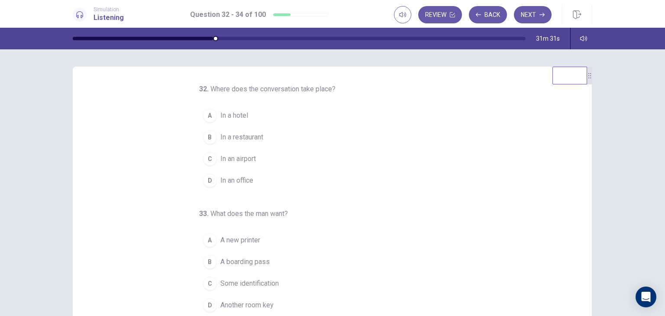
click at [237, 158] on span "In an airport" at bounding box center [238, 159] width 36 height 10
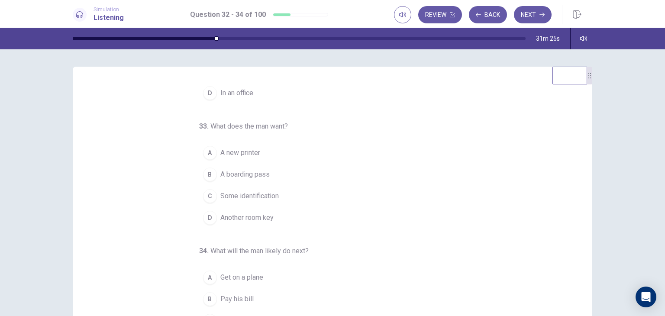
scroll to position [88, 0]
click at [243, 172] on span "A boarding pass" at bounding box center [244, 173] width 49 height 10
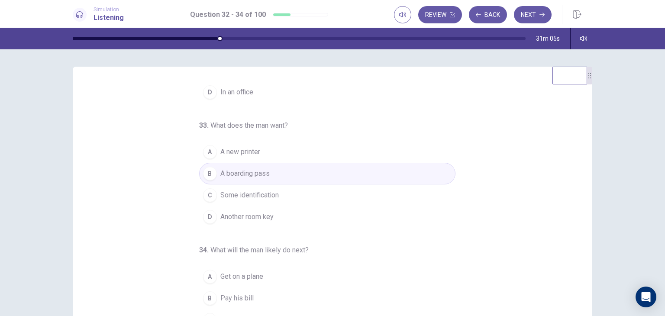
click at [251, 276] on span "Get on a plane" at bounding box center [241, 277] width 43 height 10
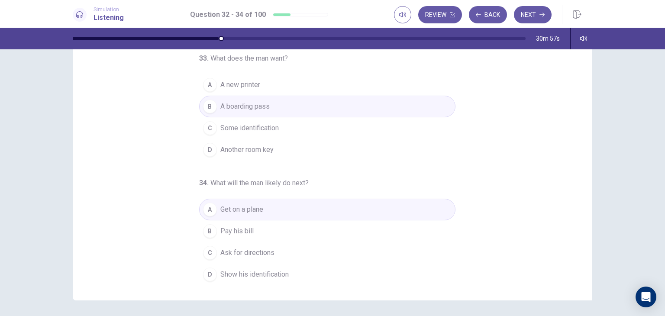
scroll to position [70, 0]
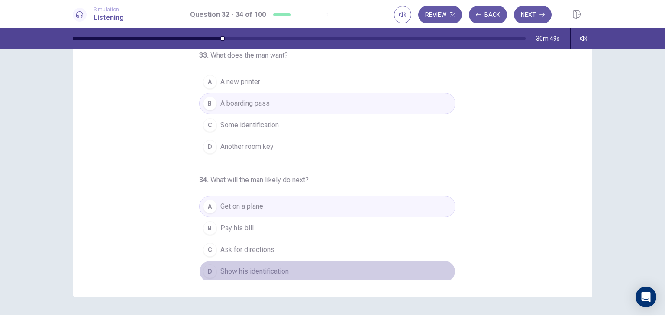
click at [265, 267] on span "Show his identification" at bounding box center [254, 271] width 68 height 10
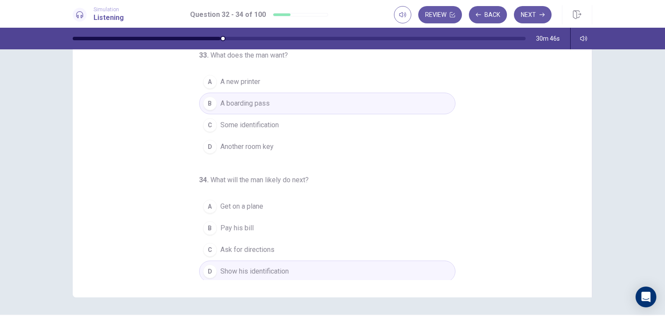
click at [246, 203] on span "Get on a plane" at bounding box center [241, 206] width 43 height 10
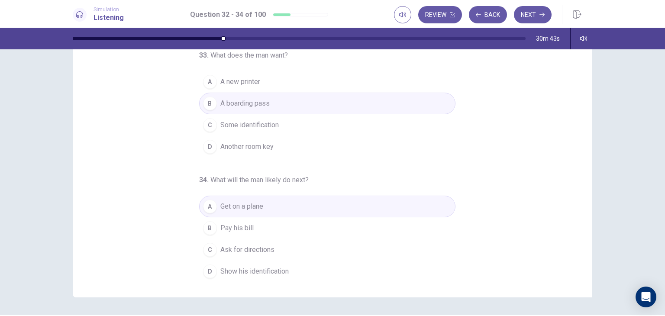
click at [253, 272] on span "Show his identification" at bounding box center [254, 271] width 68 height 10
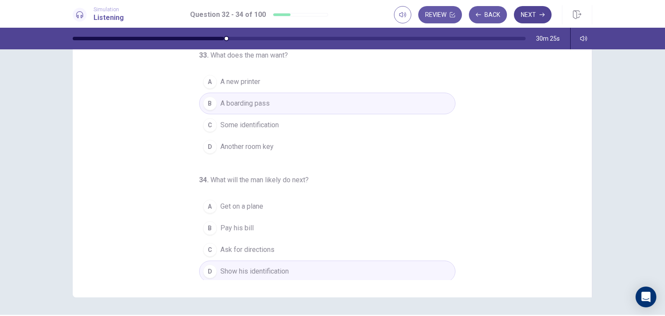
click at [530, 16] on button "Next" at bounding box center [533, 14] width 38 height 17
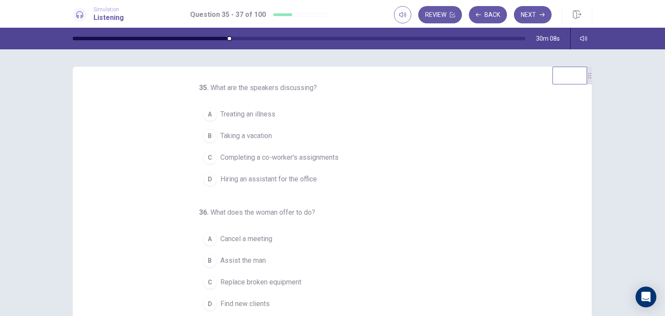
scroll to position [0, 0]
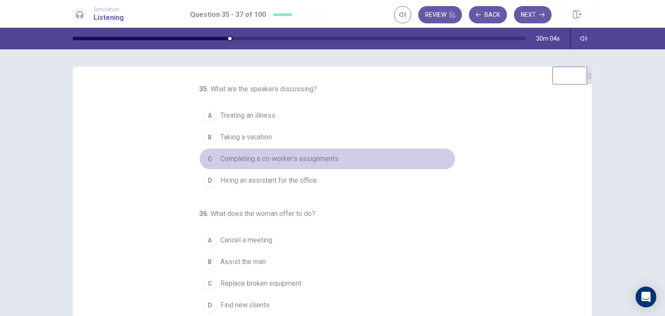
click at [372, 159] on button "C Completing a co-worker's assignments" at bounding box center [327, 159] width 256 height 22
click at [317, 159] on span "Completing a co-worker's assignments" at bounding box center [279, 159] width 118 height 10
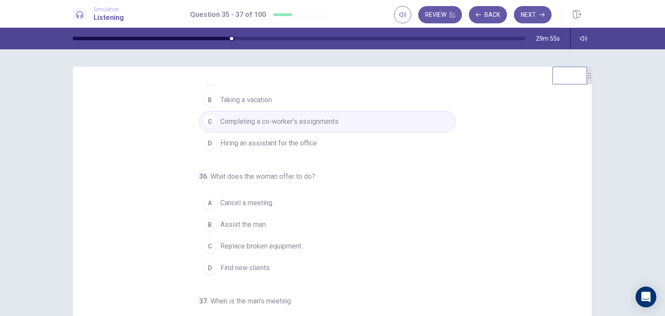
scroll to position [38, 0]
click at [240, 221] on span "Assist the man" at bounding box center [242, 224] width 45 height 10
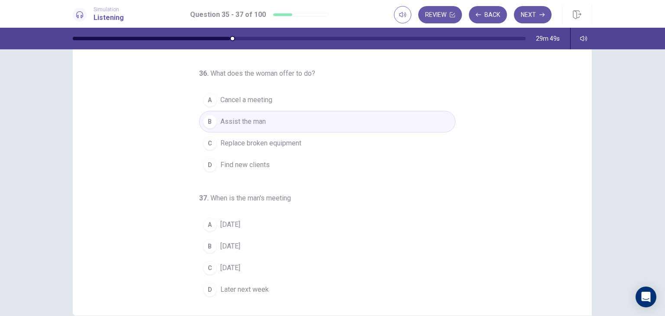
scroll to position [52, 0]
click at [239, 266] on span "Next Monday" at bounding box center [230, 268] width 20 height 10
click at [246, 290] on span "Later next week" at bounding box center [244, 290] width 49 height 10
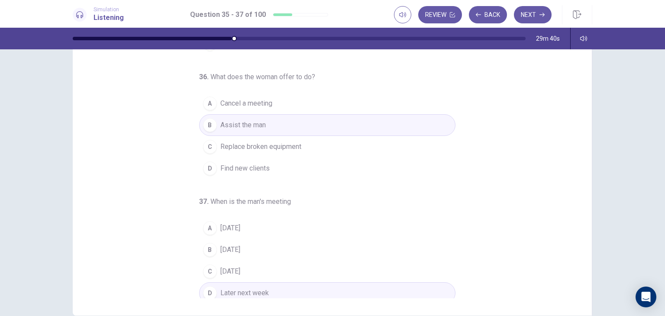
scroll to position [84, 0]
click at [234, 224] on span "Tomorrow" at bounding box center [230, 228] width 20 height 10
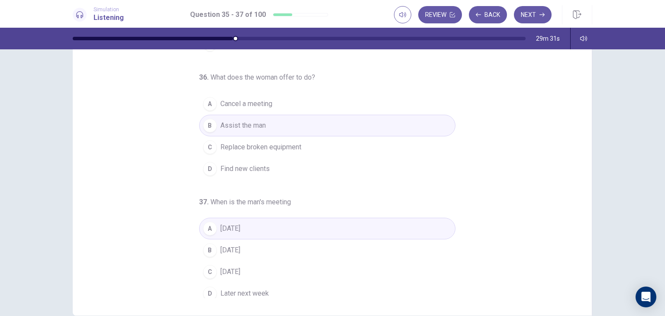
scroll to position [88, 0]
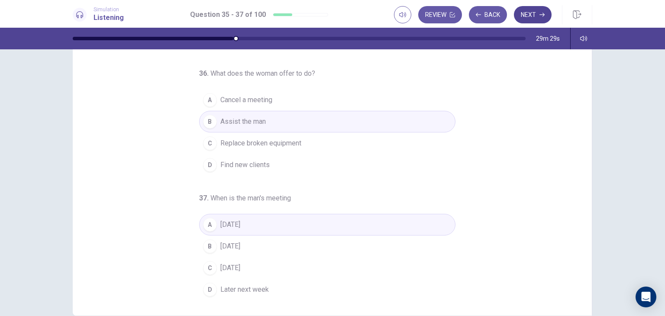
click at [530, 10] on button "Next" at bounding box center [533, 14] width 38 height 17
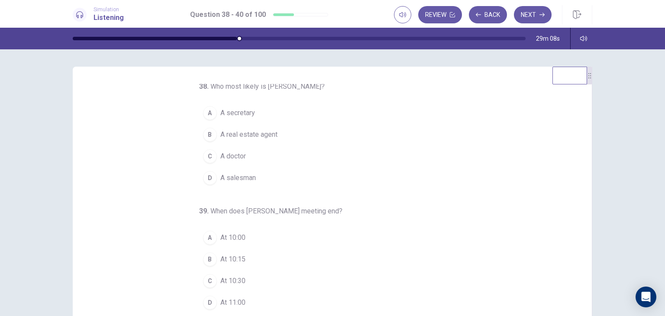
scroll to position [0, 0]
click at [230, 137] on span "A real estate agent" at bounding box center [248, 137] width 57 height 10
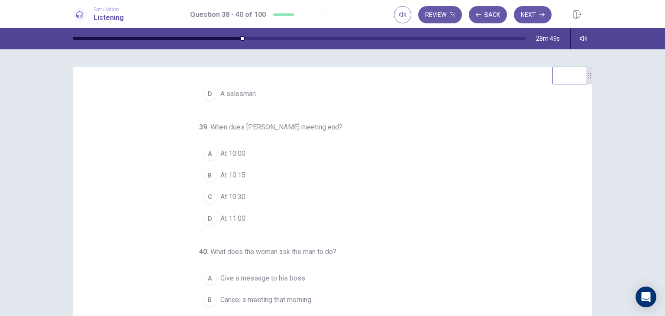
scroll to position [88, 0]
click at [230, 150] on span "At 10:00" at bounding box center [232, 152] width 25 height 10
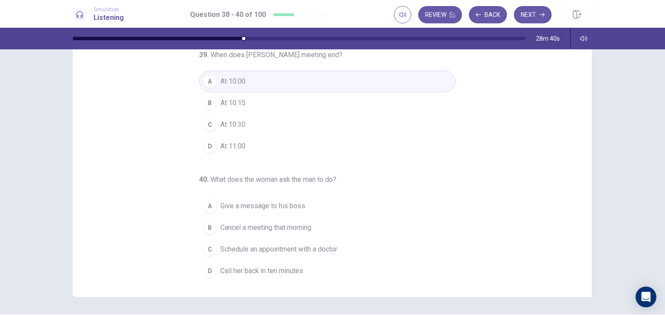
scroll to position [71, 0]
click at [279, 205] on span "Give a message to his boss" at bounding box center [262, 206] width 85 height 10
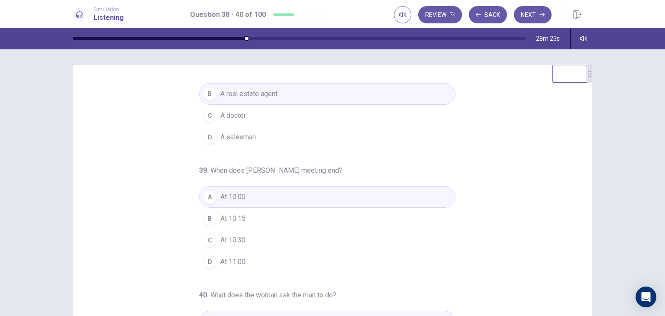
scroll to position [0, 0]
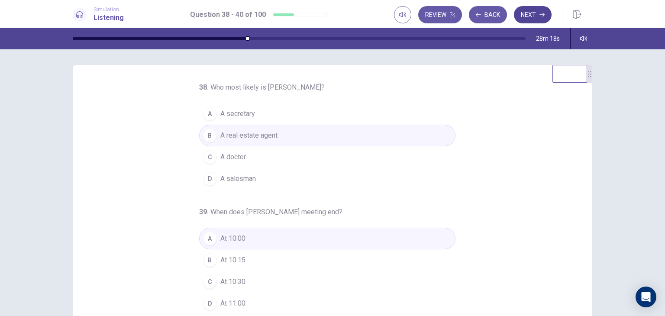
click at [526, 19] on button "Next" at bounding box center [533, 14] width 38 height 17
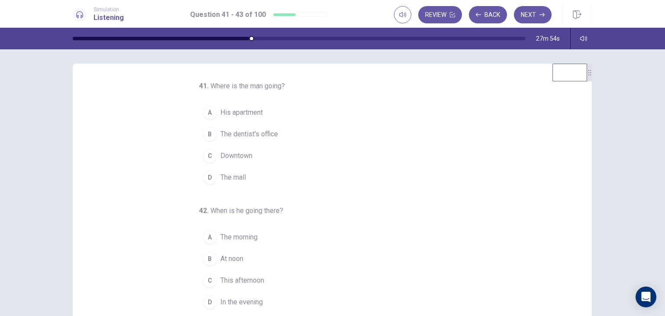
scroll to position [3, 0]
click at [241, 133] on span "The dentist's office" at bounding box center [249, 134] width 58 height 10
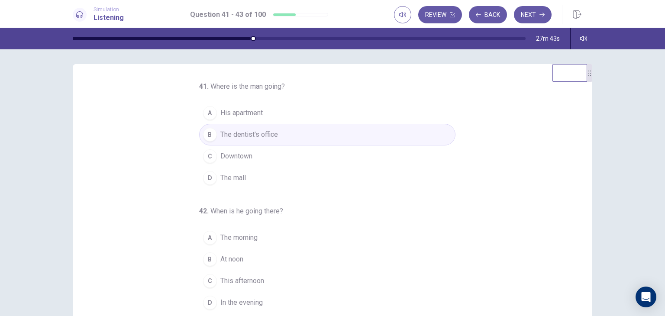
scroll to position [88, 0]
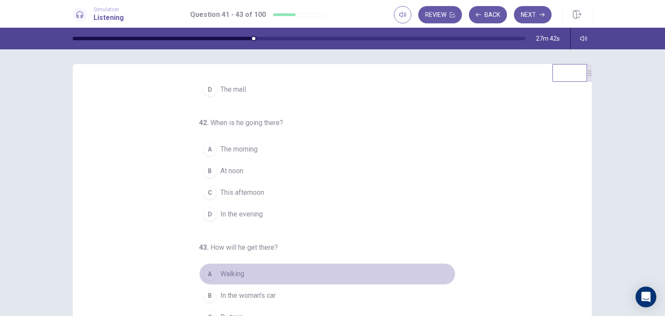
click at [225, 274] on span "Walking" at bounding box center [232, 274] width 24 height 10
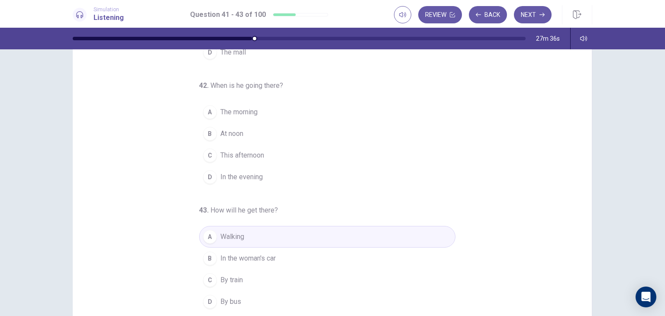
scroll to position [40, 0]
click at [249, 258] on span "In the woman's car" at bounding box center [247, 258] width 55 height 10
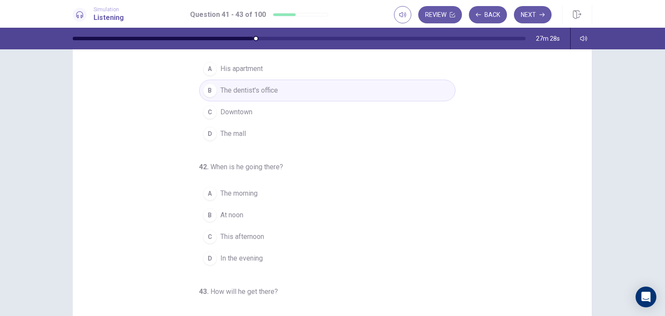
scroll to position [88, 0]
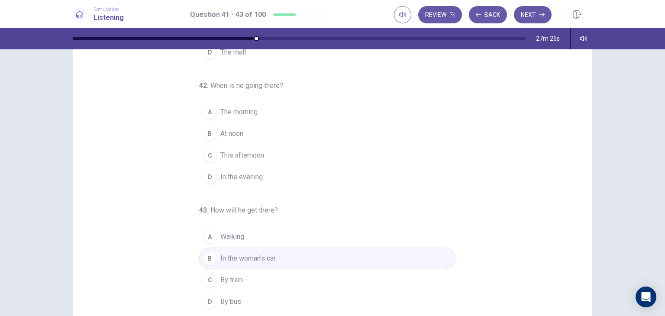
click at [224, 299] on span "By bus" at bounding box center [230, 302] width 21 height 10
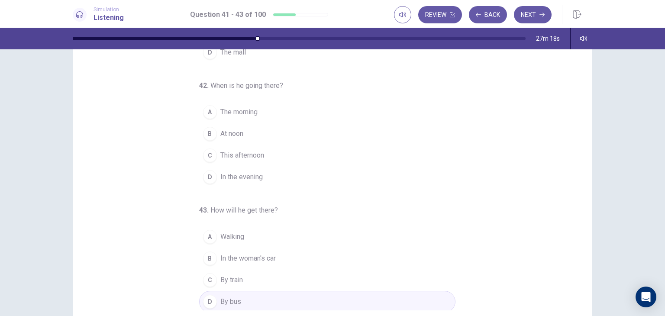
click at [236, 110] on span "The morning" at bounding box center [238, 112] width 37 height 10
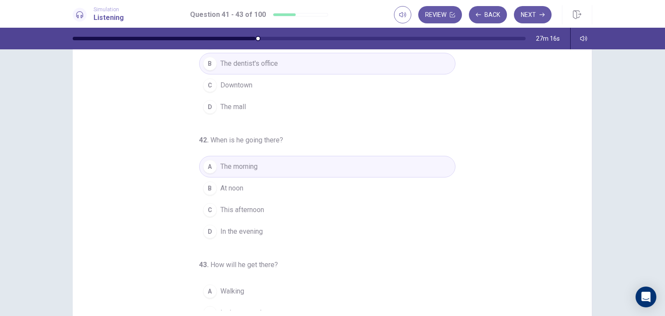
scroll to position [0, 0]
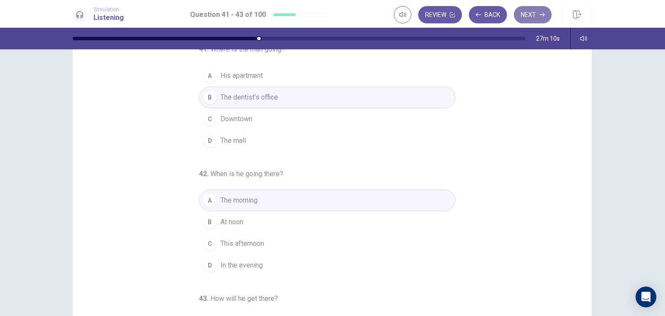
click at [529, 6] on button "Next" at bounding box center [533, 14] width 38 height 17
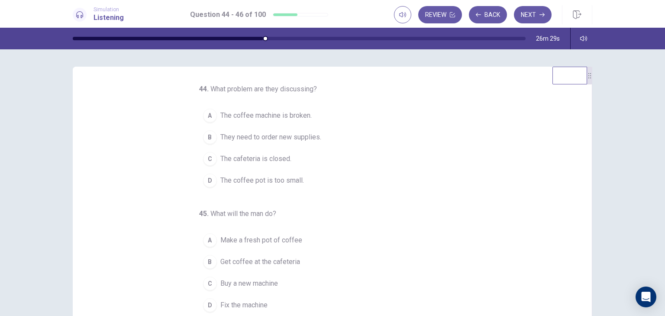
click at [291, 118] on span "The coffee machine is broken." at bounding box center [265, 115] width 91 height 10
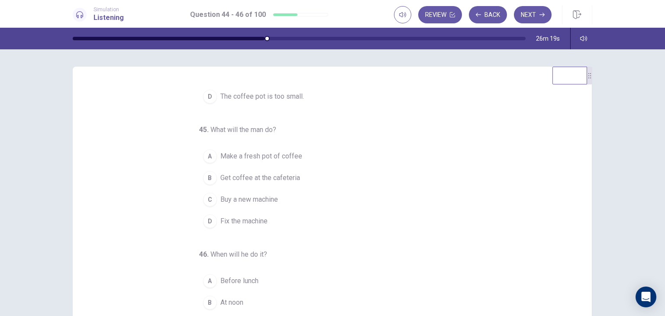
scroll to position [88, 0]
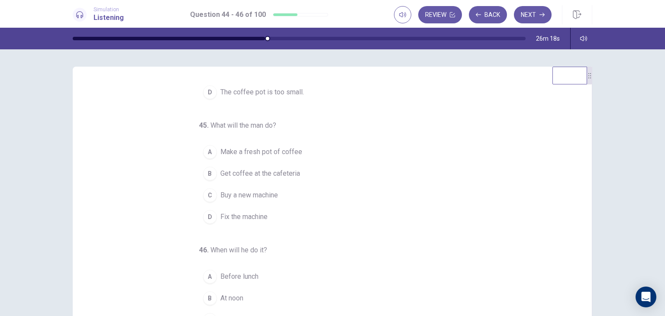
click at [260, 195] on span "Buy a new machine" at bounding box center [249, 195] width 58 height 10
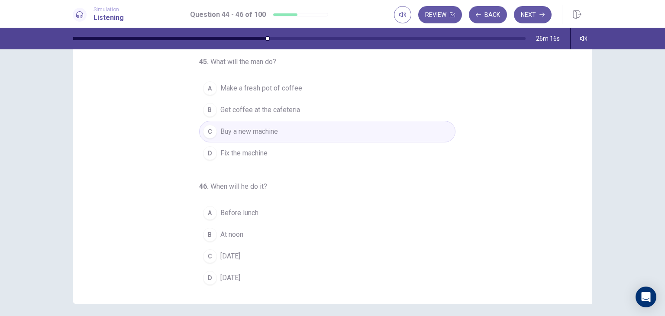
scroll to position [64, 0]
click at [236, 255] on span "On Sunday" at bounding box center [230, 256] width 20 height 10
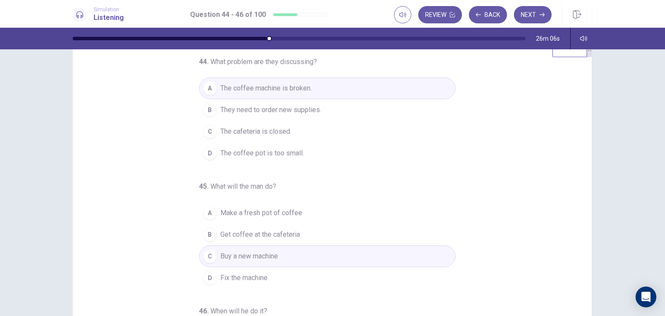
scroll to position [20, 0]
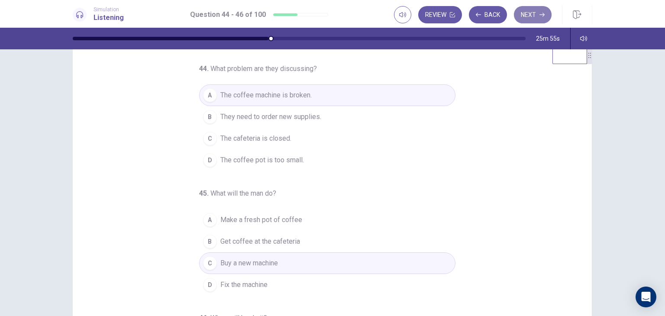
click at [529, 14] on button "Next" at bounding box center [533, 14] width 38 height 17
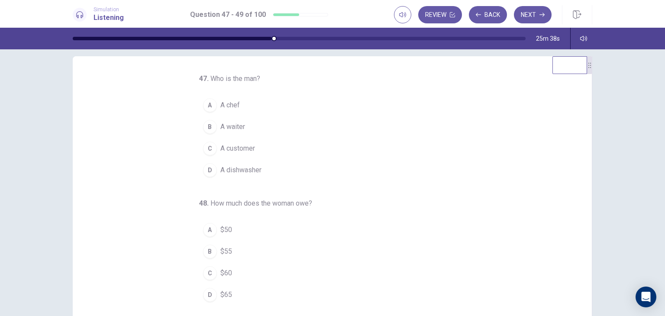
scroll to position [10, 0]
click at [230, 124] on span "A waiter" at bounding box center [232, 127] width 25 height 10
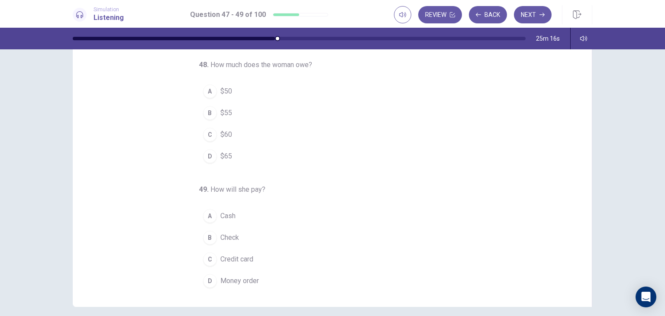
scroll to position [61, 0]
click at [223, 155] on span "$65" at bounding box center [226, 156] width 12 height 10
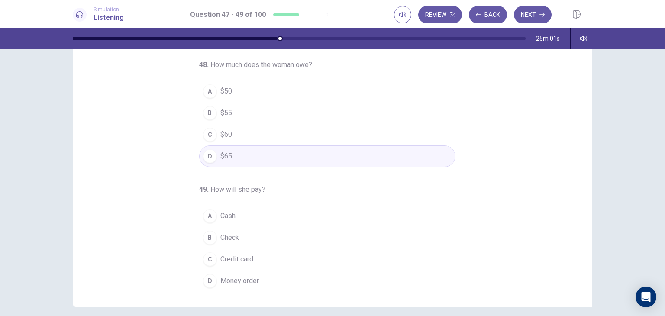
click at [220, 211] on span "Cash" at bounding box center [227, 216] width 15 height 10
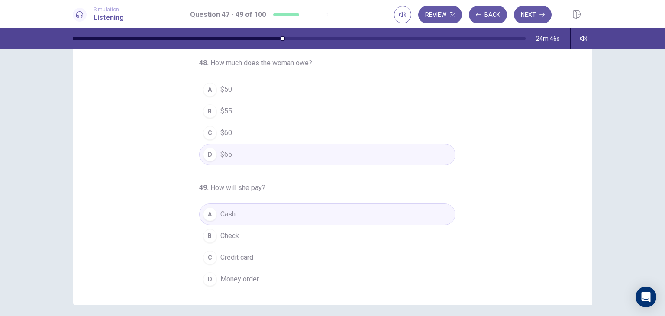
scroll to position [65, 0]
click at [534, 16] on button "Next" at bounding box center [533, 14] width 38 height 17
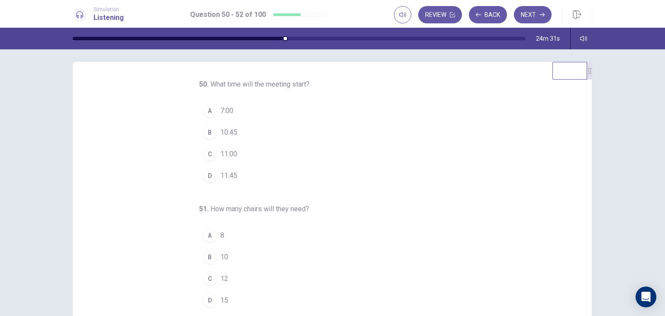
scroll to position [0, 0]
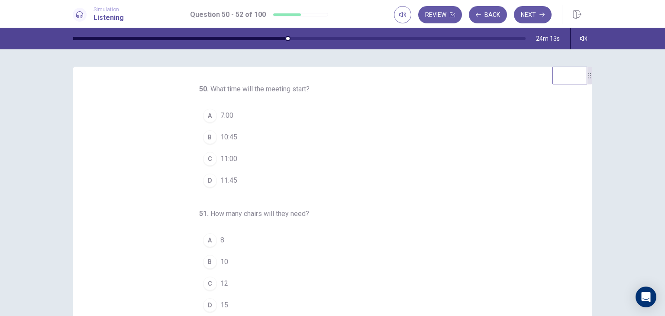
click at [225, 158] on span "11:00" at bounding box center [228, 159] width 17 height 10
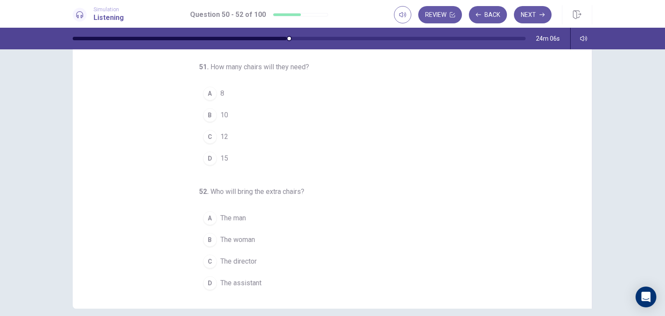
scroll to position [88, 0]
click at [221, 155] on span "15" at bounding box center [224, 158] width 8 height 10
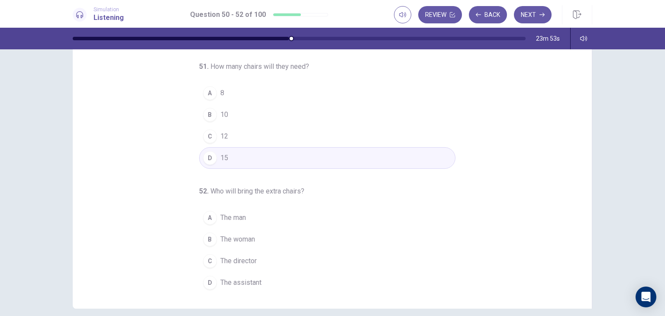
click at [233, 217] on span "The man" at bounding box center [233, 218] width 26 height 10
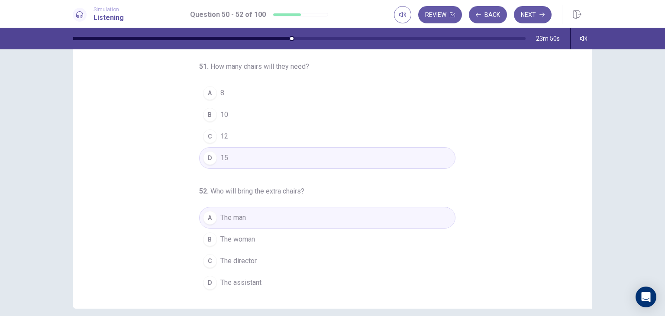
click at [246, 279] on span "The assistant" at bounding box center [240, 283] width 41 height 10
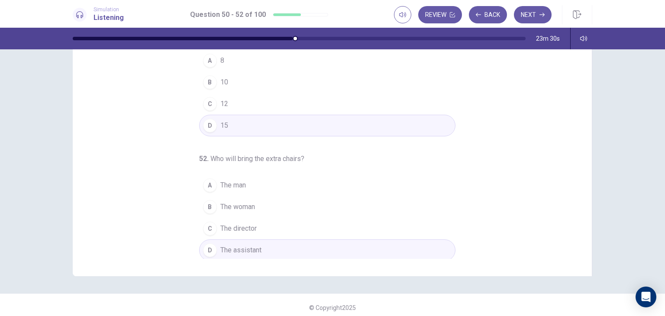
scroll to position [97, 0]
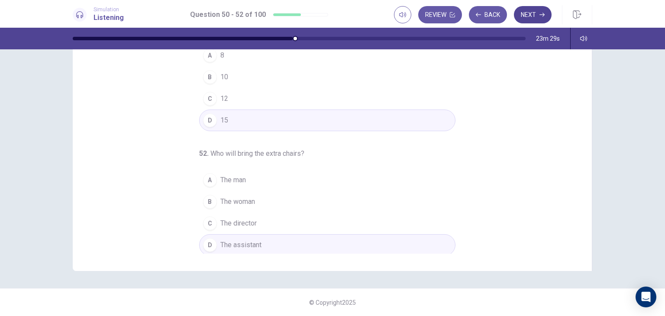
click at [528, 12] on button "Next" at bounding box center [533, 14] width 38 height 17
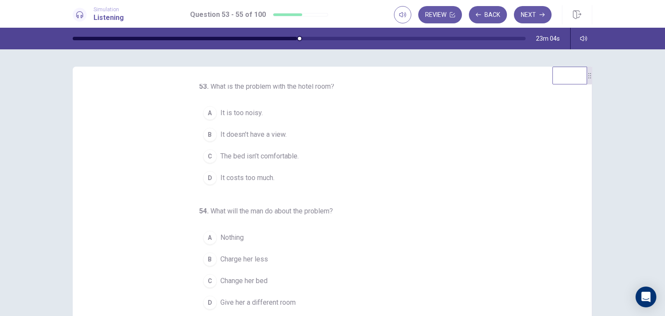
scroll to position [0, 0]
click at [246, 135] on span "It doesn’t have a view." at bounding box center [253, 137] width 66 height 10
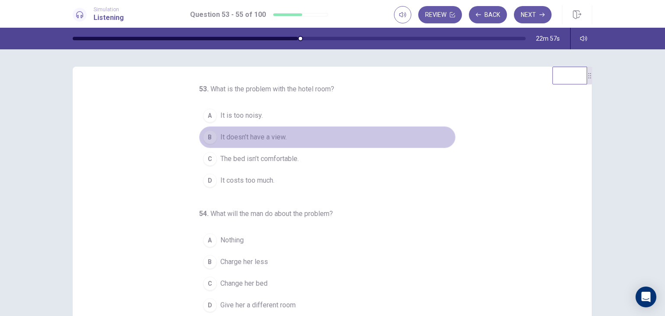
drag, startPoint x: 246, startPoint y: 135, endPoint x: 342, endPoint y: 176, distance: 104.2
click at [342, 176] on div "A It is too noisy. B It doesn’t have a view. C The bed isn’t comfortable. D It …" at bounding box center [327, 148] width 256 height 87
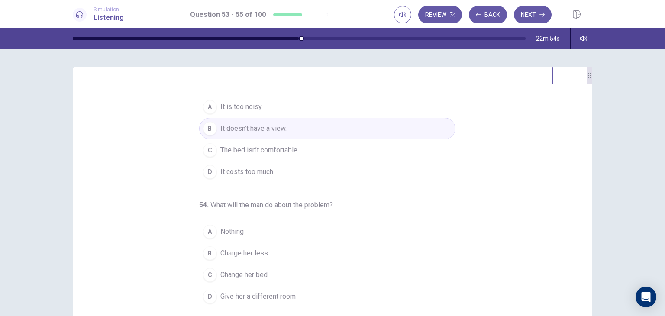
scroll to position [9, 0]
click at [233, 104] on span "It is too noisy." at bounding box center [241, 107] width 42 height 10
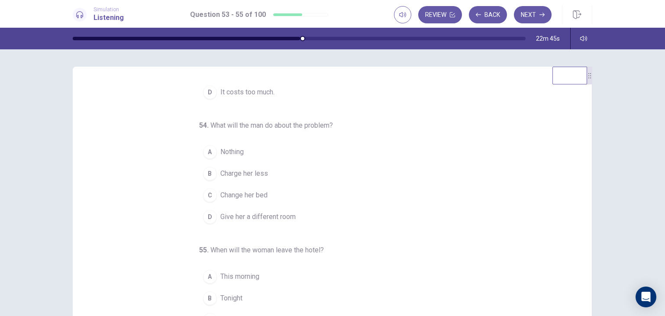
scroll to position [14, 0]
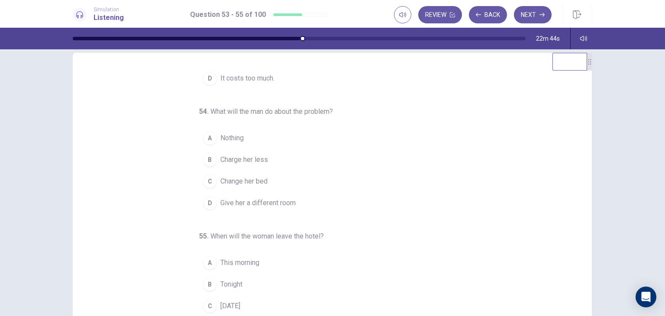
click at [222, 136] on span "Nothing" at bounding box center [231, 138] width 23 height 10
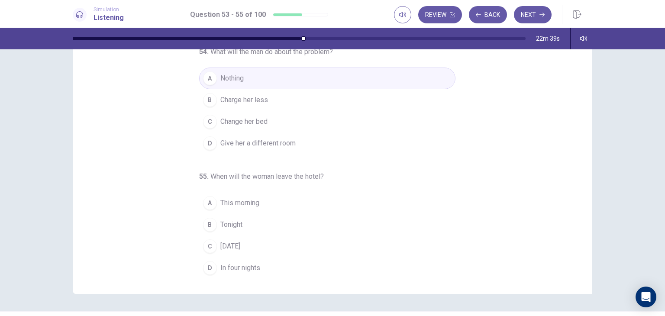
scroll to position [73, 0]
click at [241, 96] on span "Charge her less" at bounding box center [244, 101] width 48 height 10
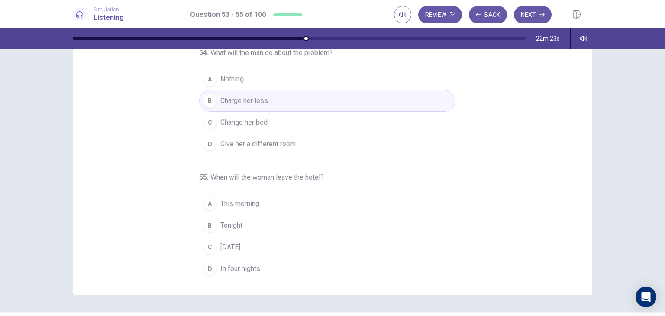
click at [236, 245] on span "Tomorrow" at bounding box center [230, 247] width 20 height 10
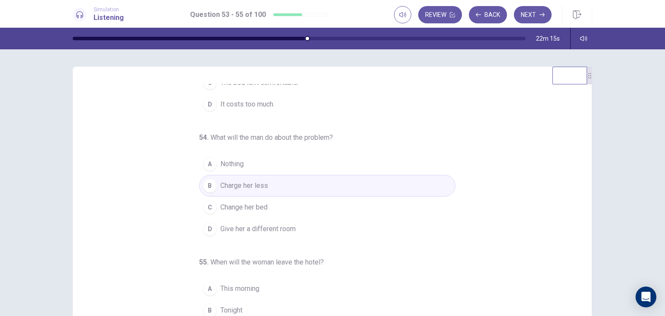
scroll to position [88, 0]
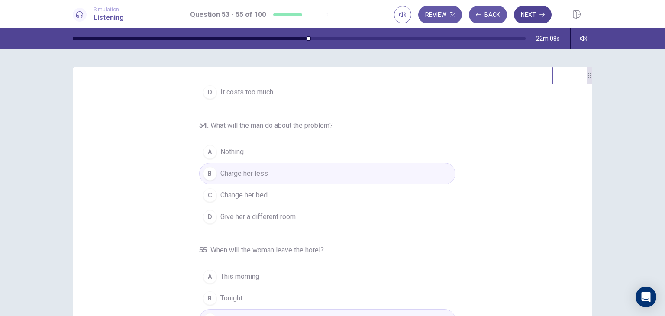
click at [534, 11] on button "Next" at bounding box center [533, 14] width 38 height 17
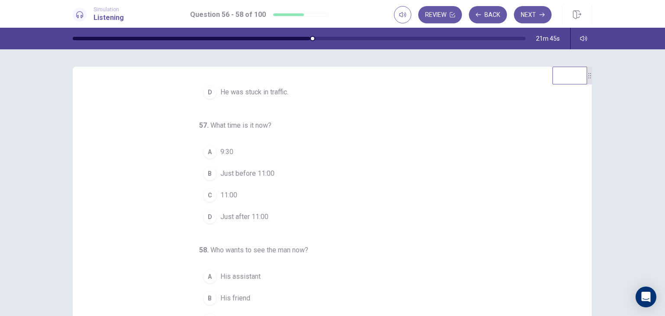
scroll to position [0, 0]
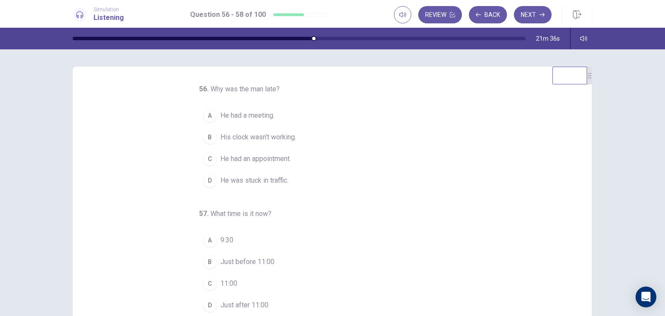
click at [263, 161] on span "He had an appointment." at bounding box center [255, 159] width 71 height 10
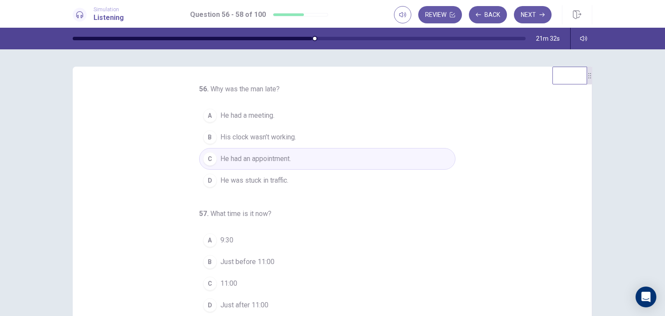
click at [256, 181] on span "He was stuck in traffic." at bounding box center [254, 180] width 68 height 10
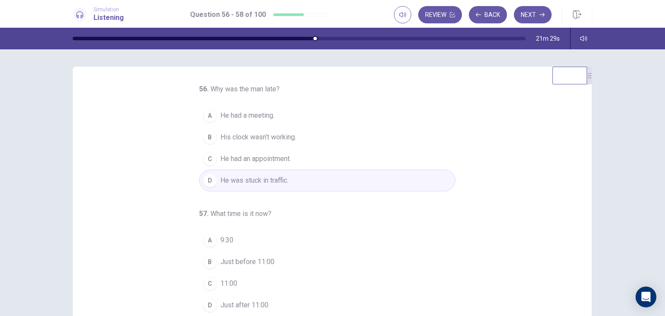
click at [255, 136] on span "His clock wasn’t working." at bounding box center [258, 137] width 76 height 10
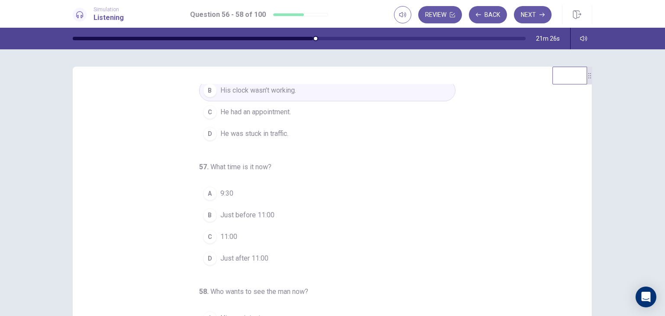
scroll to position [46, 0]
click at [241, 259] on span "Just after 11:00" at bounding box center [244, 259] width 48 height 10
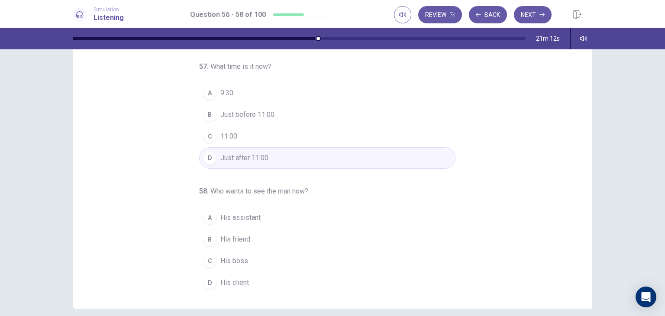
scroll to position [59, 0]
click at [228, 283] on span "His client" at bounding box center [234, 283] width 29 height 10
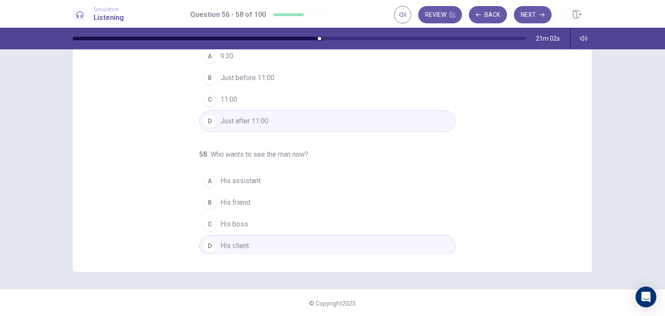
scroll to position [95, 0]
click at [528, 10] on button "Next" at bounding box center [533, 14] width 38 height 17
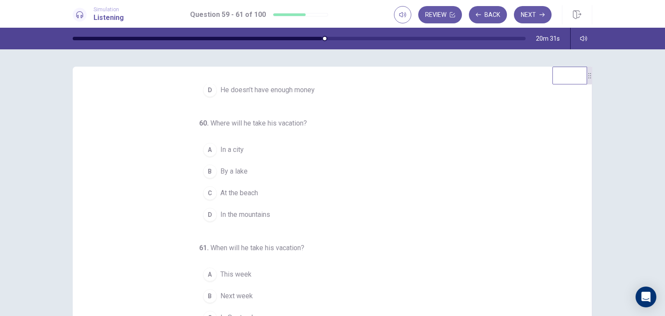
scroll to position [0, 0]
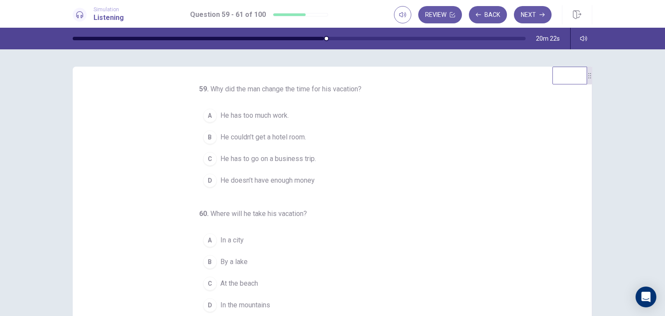
click at [272, 142] on span "He couldn’t get a hotel room." at bounding box center [263, 137] width 86 height 10
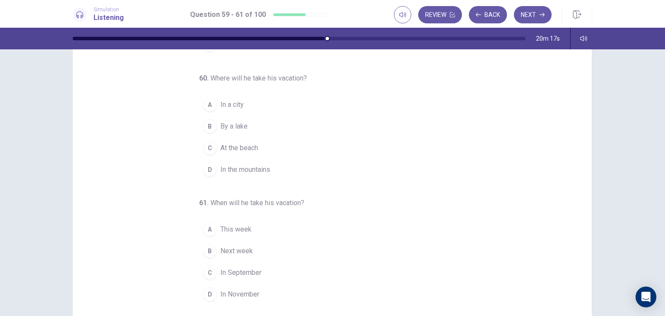
scroll to position [46, 0]
click at [237, 145] on span "At the beach" at bounding box center [239, 147] width 38 height 10
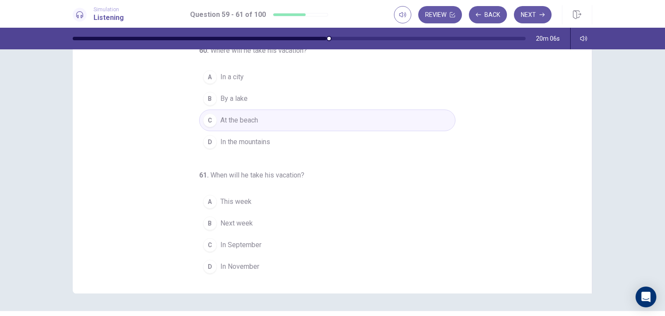
scroll to position [88, 0]
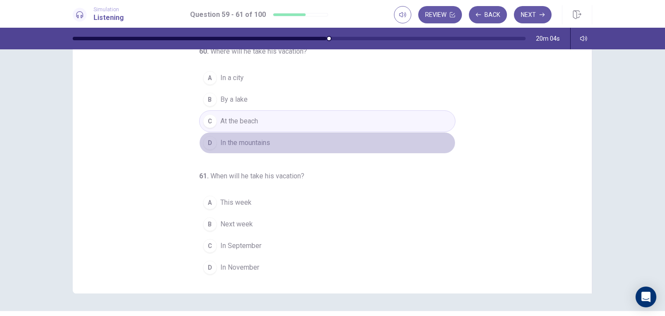
click at [253, 148] on span "In the mountains" at bounding box center [245, 143] width 50 height 10
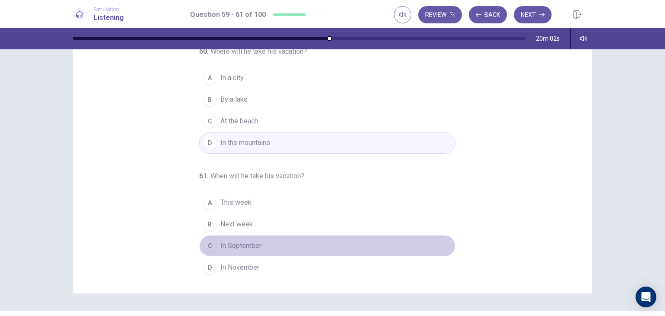
click at [248, 251] on span "In September" at bounding box center [240, 246] width 41 height 10
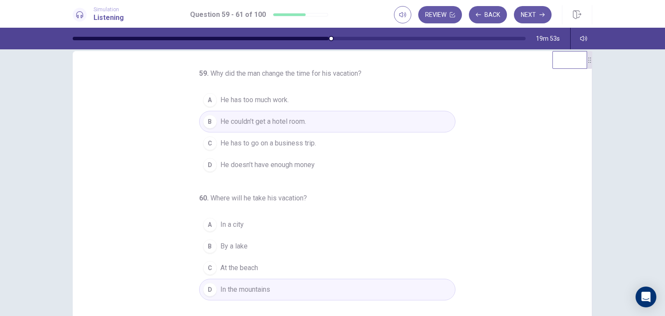
scroll to position [99, 0]
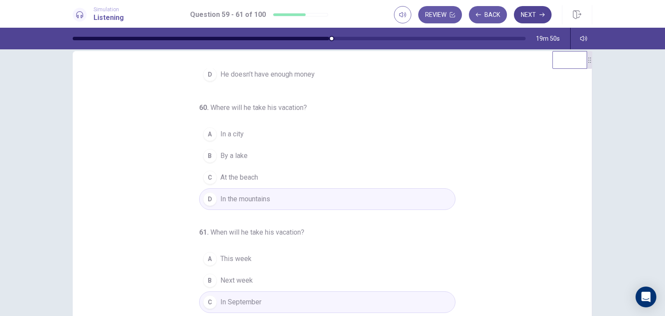
click at [533, 14] on button "Next" at bounding box center [533, 14] width 38 height 17
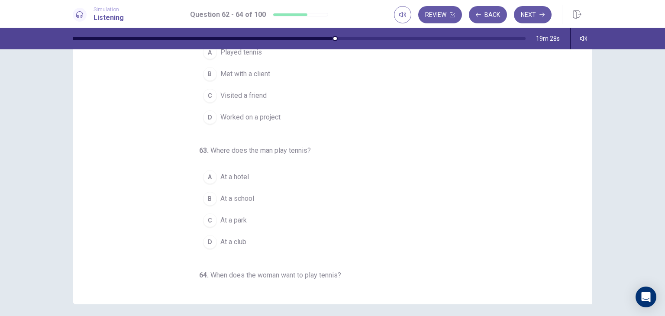
scroll to position [0, 0]
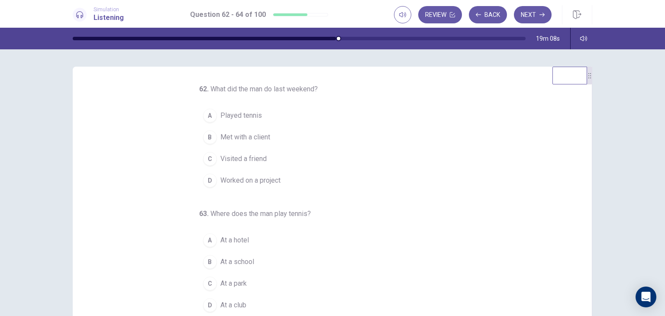
click at [249, 183] on span "Worked on a project" at bounding box center [250, 180] width 60 height 10
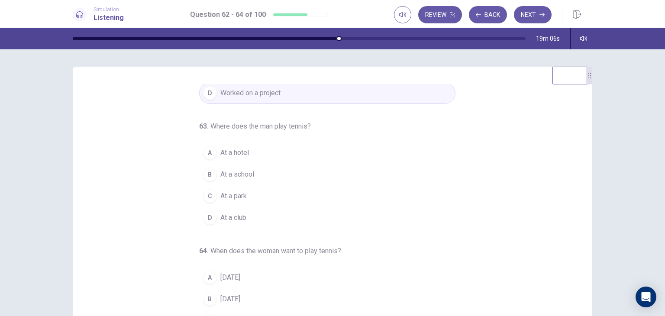
scroll to position [88, 0]
click at [232, 152] on span "At a hotel" at bounding box center [234, 152] width 29 height 10
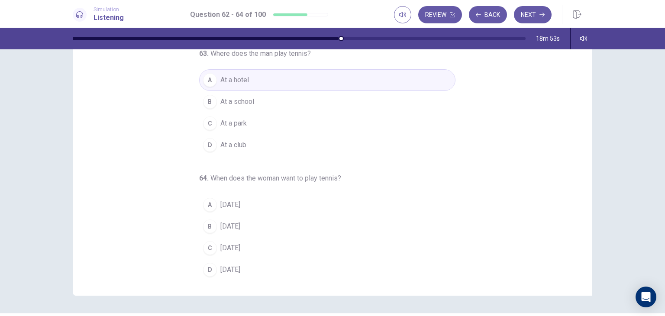
scroll to position [78, 0]
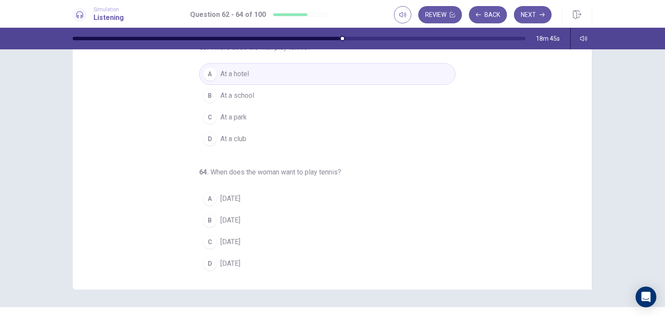
click at [231, 259] on span "Saturday" at bounding box center [230, 264] width 20 height 10
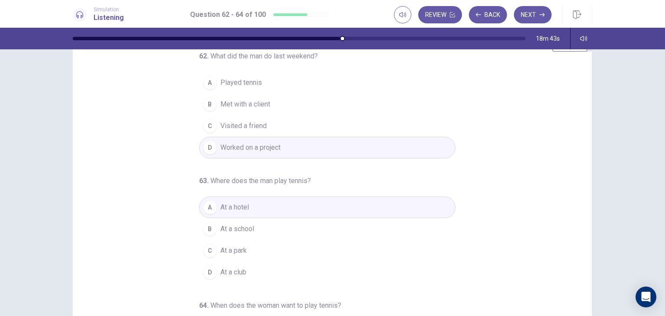
scroll to position [33, 0]
click at [525, 14] on button "Next" at bounding box center [533, 14] width 38 height 17
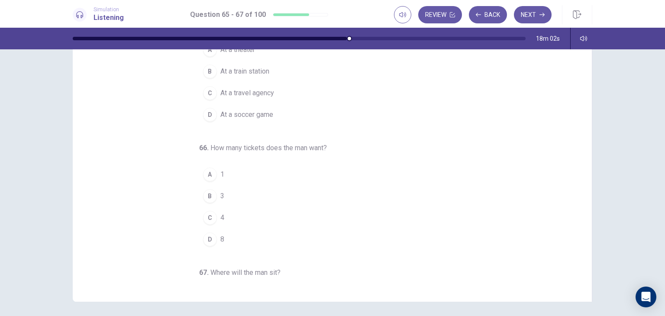
scroll to position [0, 0]
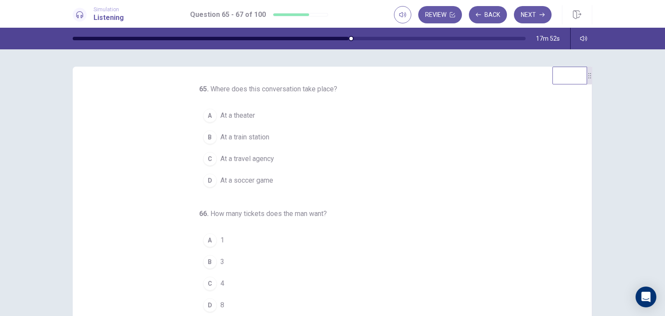
click at [224, 117] on span "At a theater" at bounding box center [237, 115] width 35 height 10
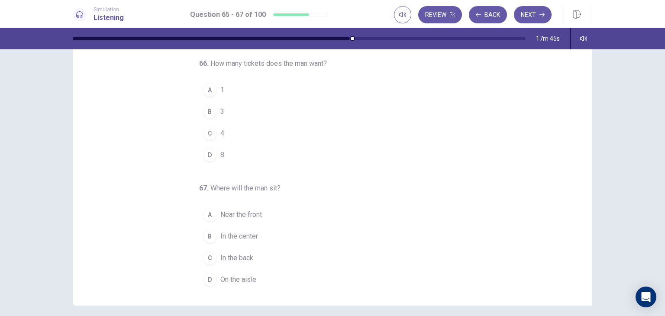
scroll to position [62, 0]
click at [220, 110] on span "3" at bounding box center [222, 111] width 4 height 10
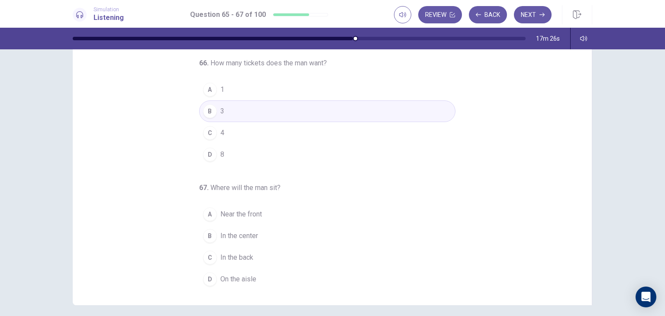
click at [237, 233] on span "In the center" at bounding box center [239, 236] width 38 height 10
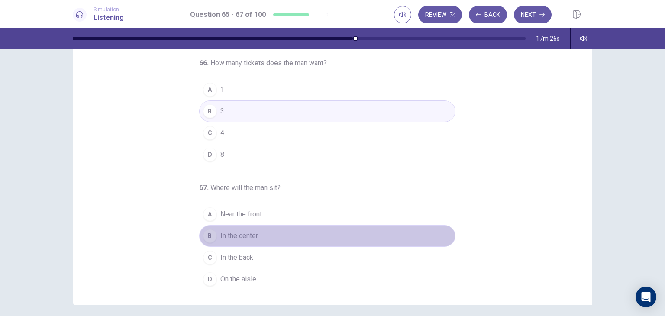
click at [237, 233] on span "In the center" at bounding box center [239, 236] width 38 height 10
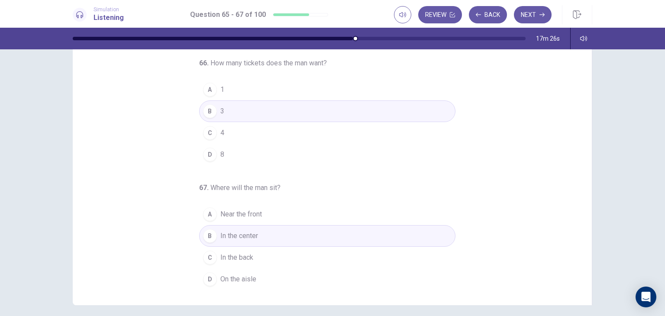
click at [237, 233] on span "In the center" at bounding box center [239, 236] width 38 height 10
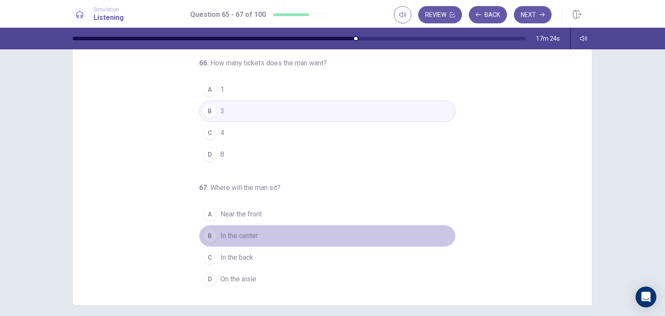
click at [237, 233] on span "In the center" at bounding box center [239, 236] width 38 height 10
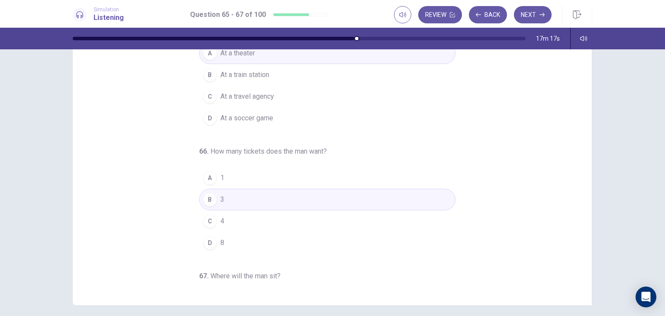
scroll to position [0, 0]
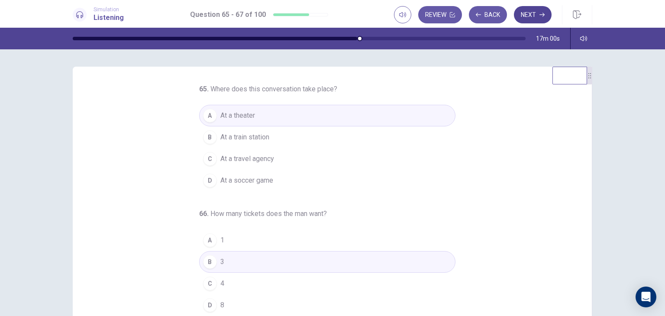
click at [527, 14] on button "Next" at bounding box center [533, 14] width 38 height 17
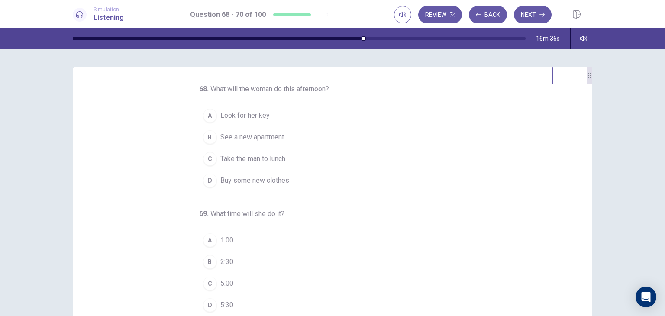
click at [260, 138] on span "See a new apartment" at bounding box center [252, 137] width 64 height 10
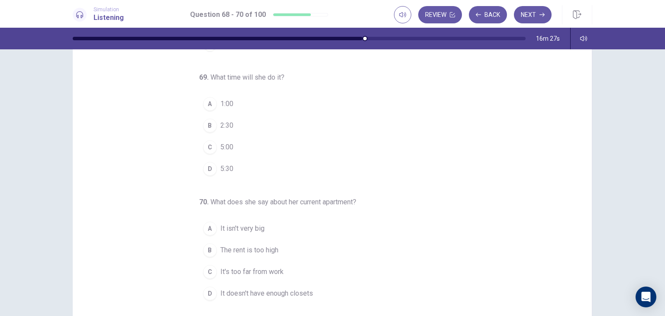
scroll to position [50, 0]
click at [255, 267] on span "It's too far from work" at bounding box center [251, 270] width 63 height 10
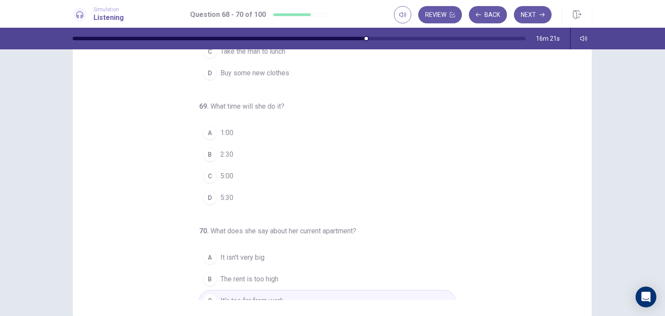
scroll to position [57, 0]
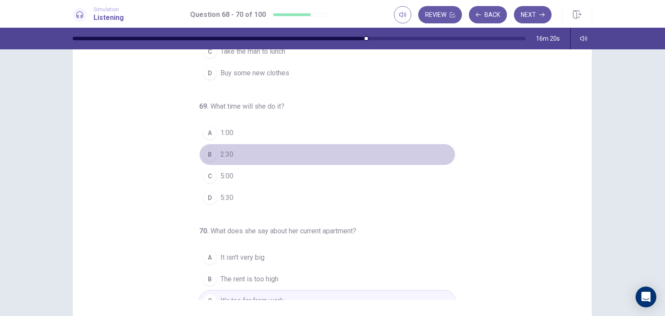
click at [221, 150] on span "2:30" at bounding box center [226, 154] width 13 height 10
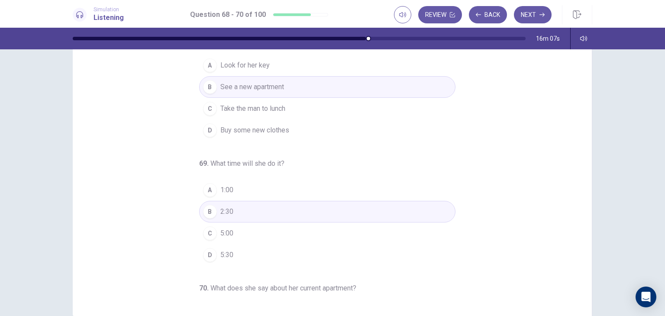
scroll to position [0, 0]
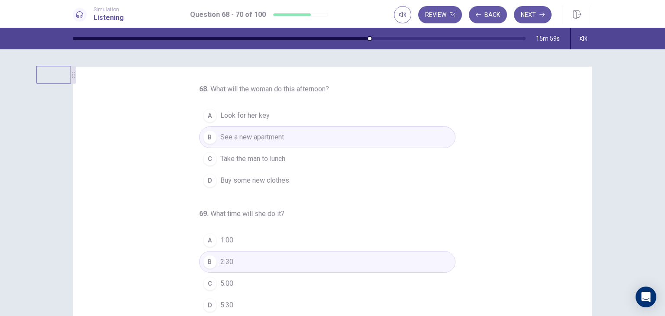
drag, startPoint x: 589, startPoint y: 83, endPoint x: 4, endPoint y: 81, distance: 584.3
click at [4, 81] on div "68 . What will the woman do this afternoon? A Look for her key B See a new apar…" at bounding box center [332, 182] width 665 height 267
click at [532, 13] on button "Next" at bounding box center [533, 14] width 38 height 17
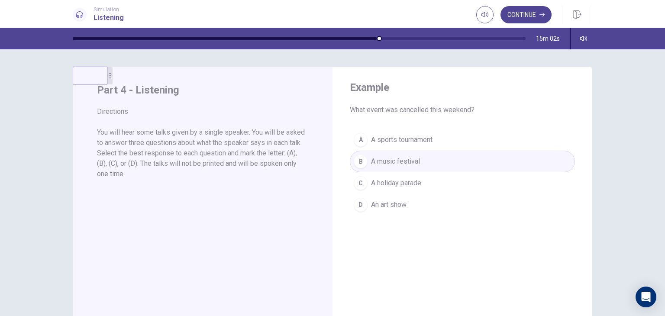
click at [534, 15] on button "Continue" at bounding box center [526, 14] width 51 height 17
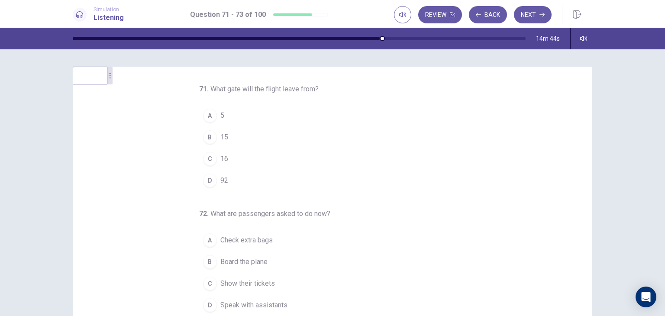
click at [220, 156] on span "16" at bounding box center [224, 159] width 8 height 10
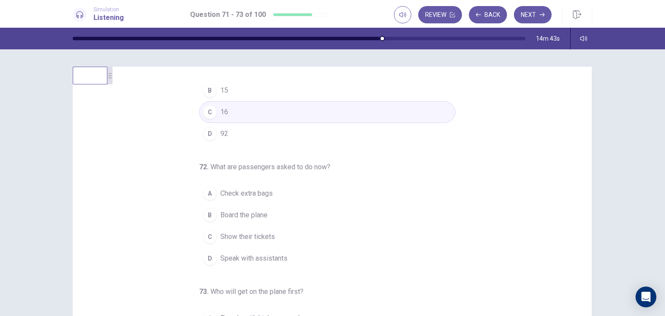
scroll to position [88, 0]
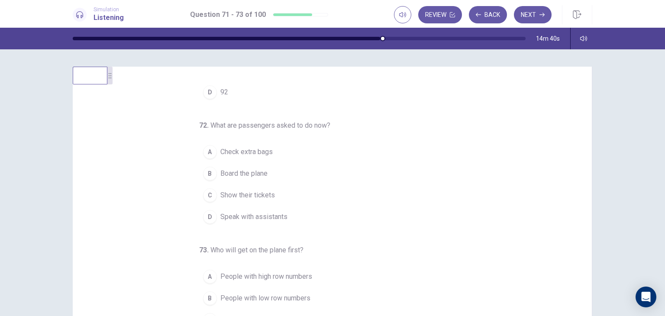
click at [251, 174] on span "Board the plane" at bounding box center [243, 173] width 47 height 10
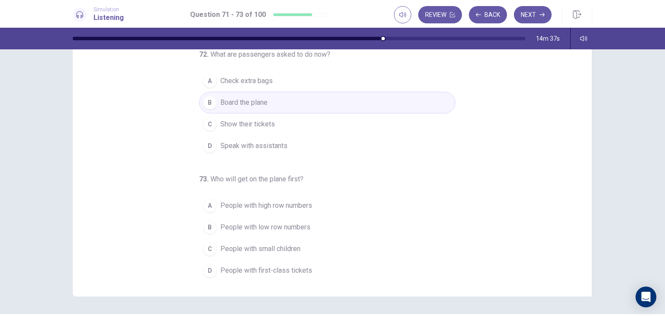
scroll to position [71, 0]
click at [279, 268] on span "People with first-class tickets" at bounding box center [266, 270] width 92 height 10
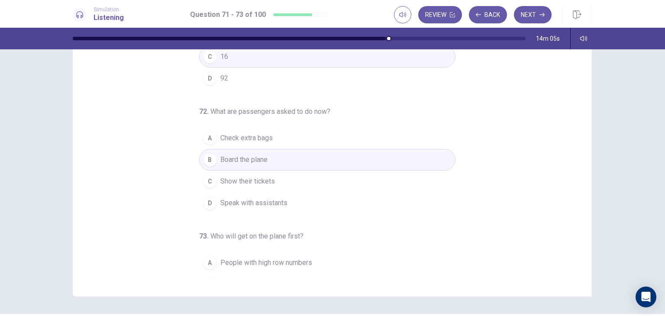
scroll to position [28, 0]
click at [530, 18] on button "Next" at bounding box center [533, 14] width 38 height 17
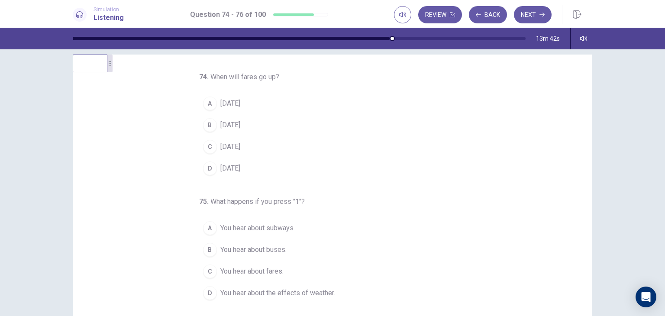
scroll to position [0, 0]
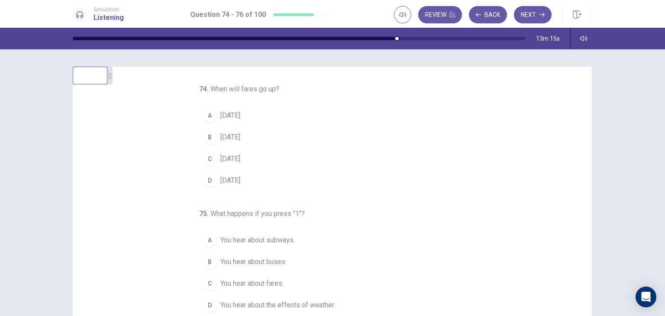
click at [240, 117] on span "[DATE]" at bounding box center [230, 115] width 20 height 10
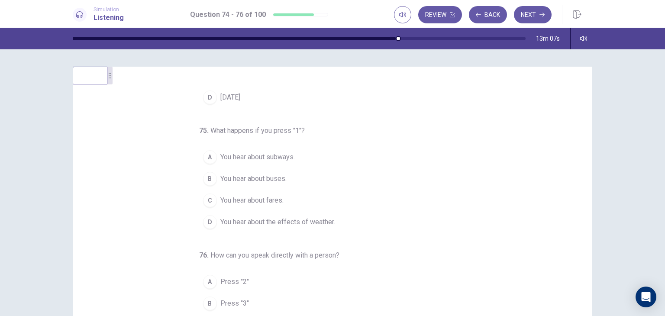
scroll to position [84, 0]
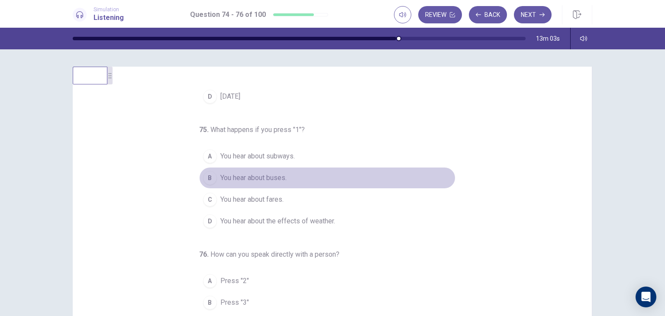
click at [256, 175] on span "You hear about buses." at bounding box center [253, 178] width 66 height 10
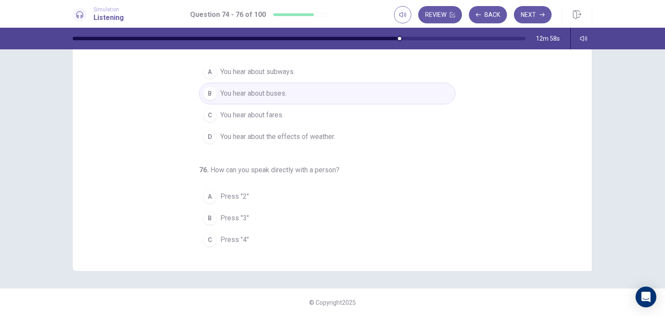
scroll to position [88, 0]
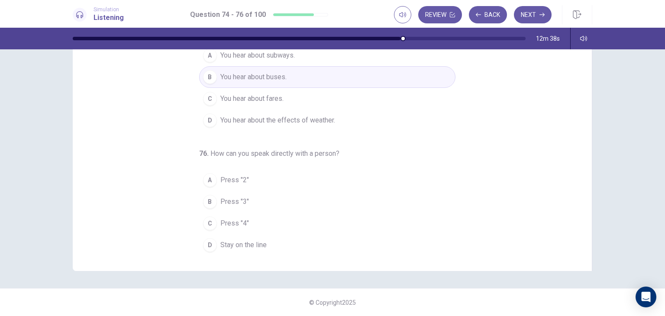
click at [246, 242] on span "Stay on the line" at bounding box center [243, 245] width 46 height 10
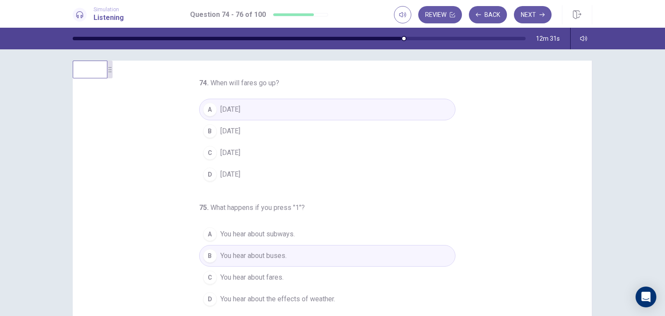
scroll to position [6, 0]
click at [529, 12] on button "Next" at bounding box center [533, 14] width 38 height 17
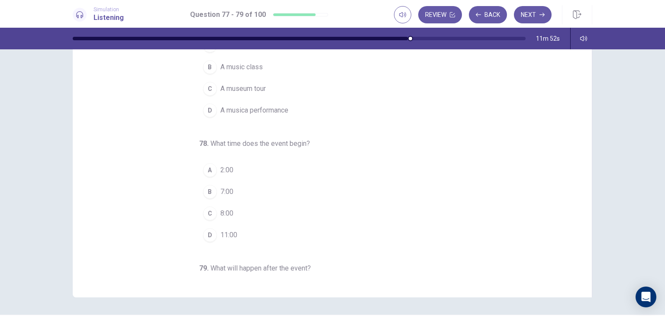
scroll to position [0, 0]
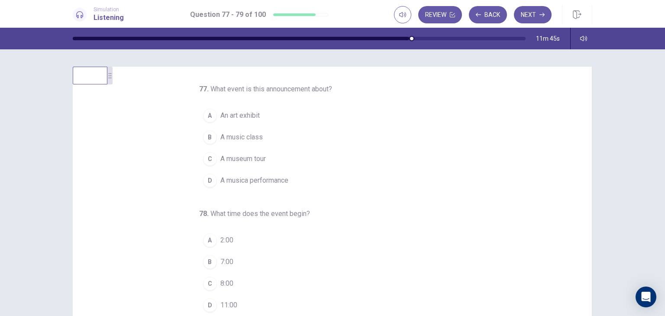
click at [252, 181] on span "A musica performance" at bounding box center [254, 180] width 68 height 10
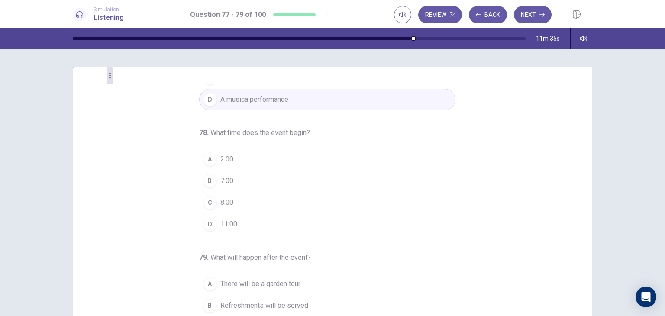
scroll to position [81, 0]
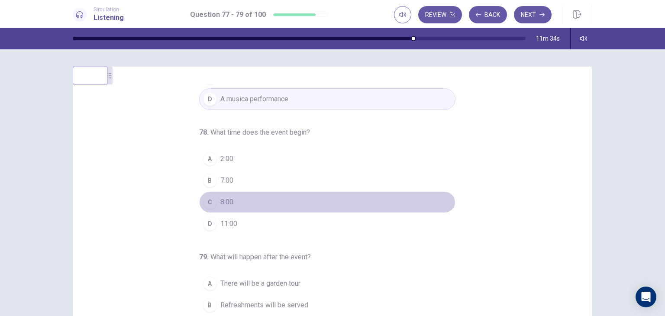
click at [222, 195] on button "C 8:00" at bounding box center [327, 202] width 256 height 22
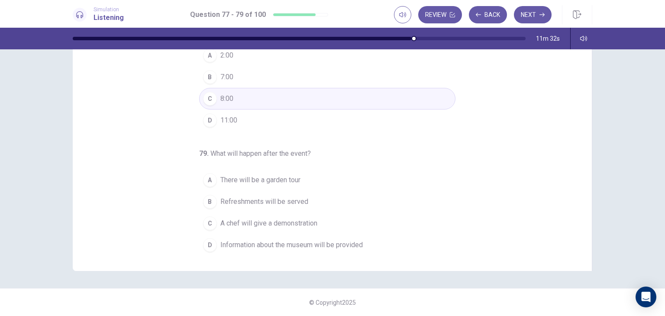
scroll to position [96, 0]
click at [282, 220] on span "A chef will give a demonstration" at bounding box center [268, 224] width 97 height 10
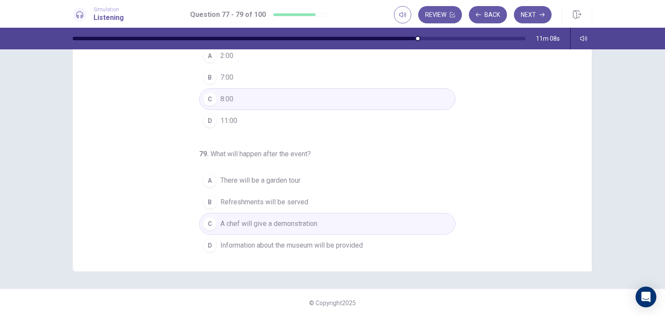
click at [272, 201] on span "Refreshments will be served" at bounding box center [264, 202] width 88 height 10
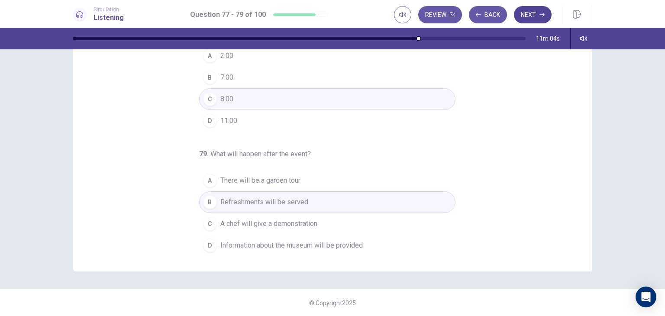
click at [524, 14] on button "Next" at bounding box center [533, 14] width 38 height 17
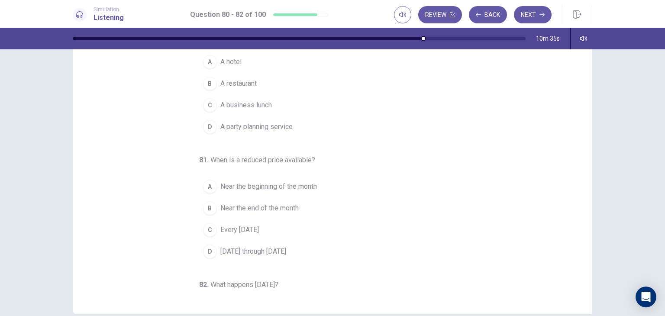
scroll to position [0, 0]
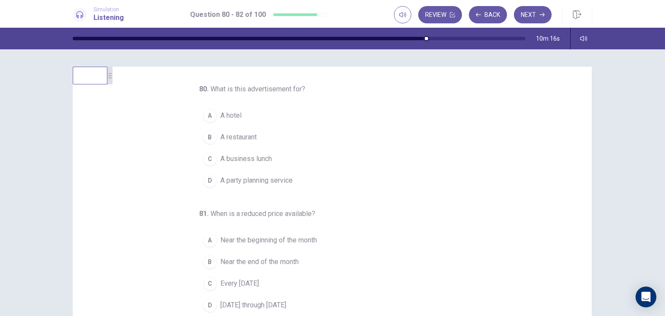
click at [244, 136] on span "A restaurant" at bounding box center [238, 137] width 36 height 10
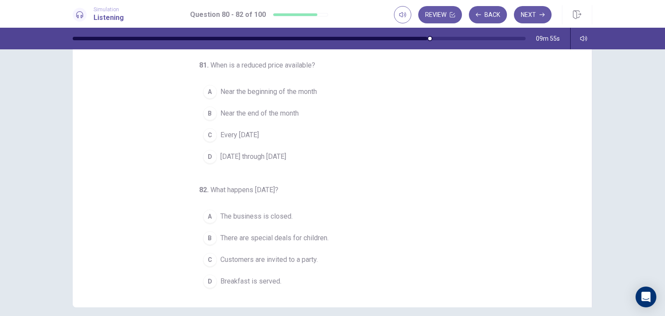
scroll to position [61, 0]
click at [251, 135] on span "Every Wednesday" at bounding box center [239, 134] width 39 height 10
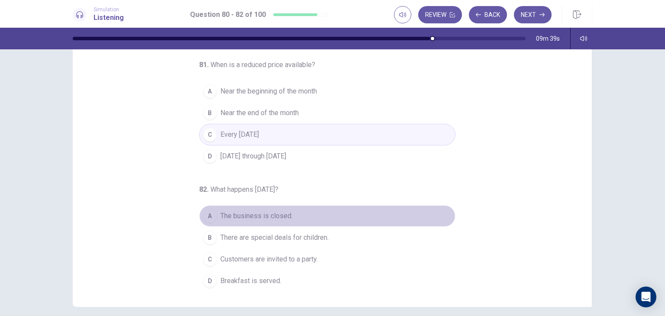
click at [270, 216] on span "The business is closed." at bounding box center [256, 216] width 72 height 10
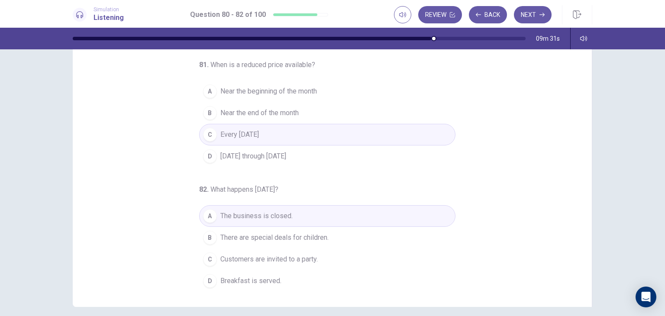
click at [266, 278] on span "Breakfast is served." at bounding box center [250, 281] width 61 height 10
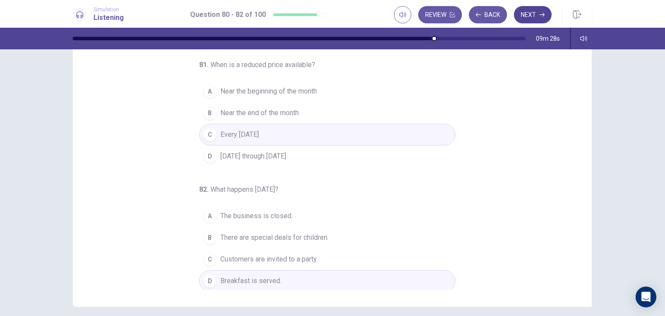
click at [537, 16] on button "Next" at bounding box center [533, 14] width 38 height 17
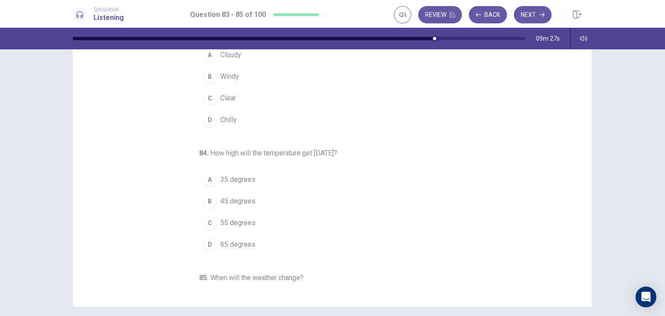
scroll to position [0, 0]
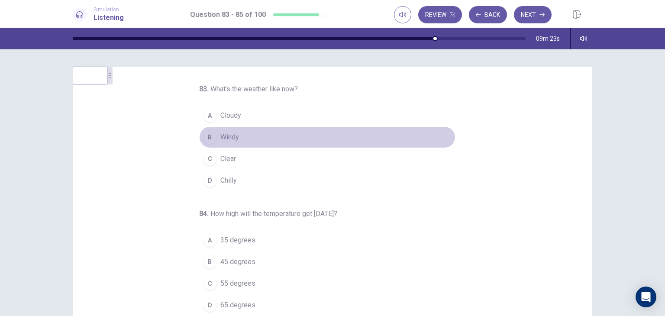
click at [391, 141] on button "B Windy" at bounding box center [327, 137] width 256 height 22
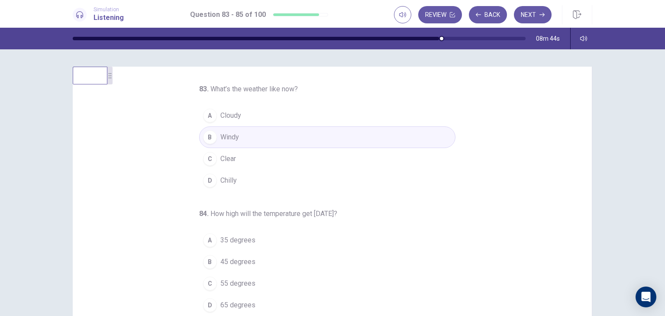
click at [222, 160] on span "Clear" at bounding box center [228, 159] width 16 height 10
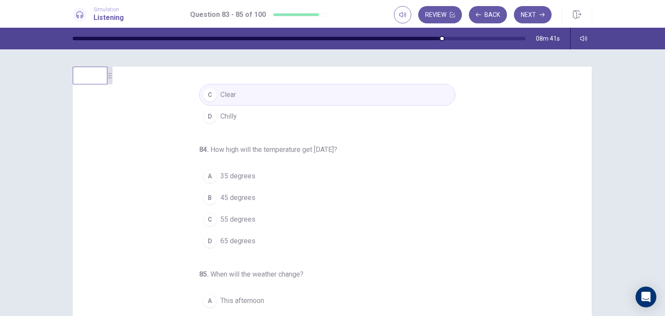
scroll to position [66, 0]
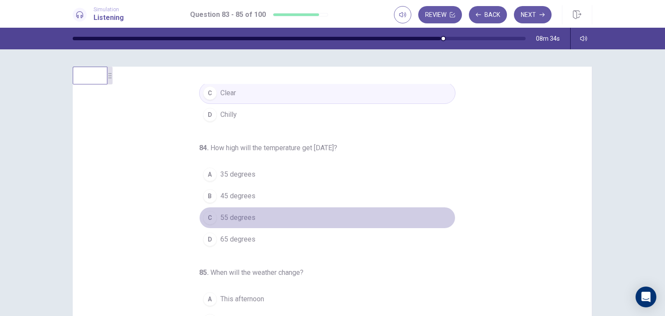
click at [241, 217] on span "55 degrees" at bounding box center [237, 218] width 35 height 10
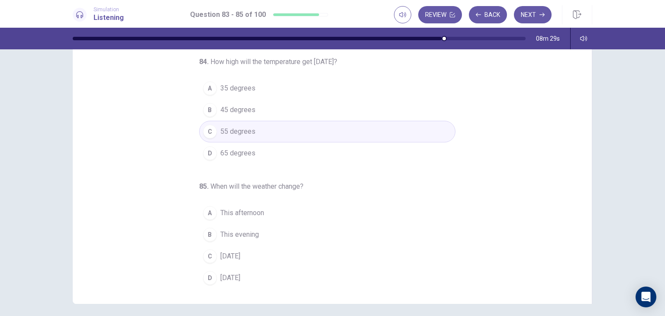
scroll to position [64, 0]
click at [232, 231] on span "This evening" at bounding box center [239, 234] width 39 height 10
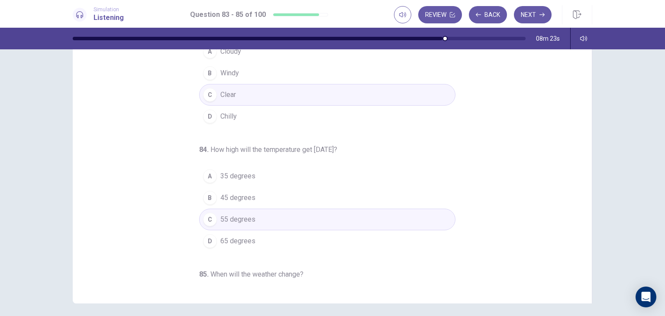
scroll to position [88, 0]
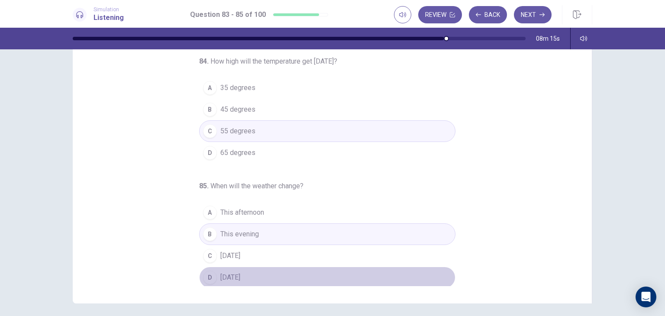
click at [224, 278] on span "Sunday" at bounding box center [230, 277] width 20 height 10
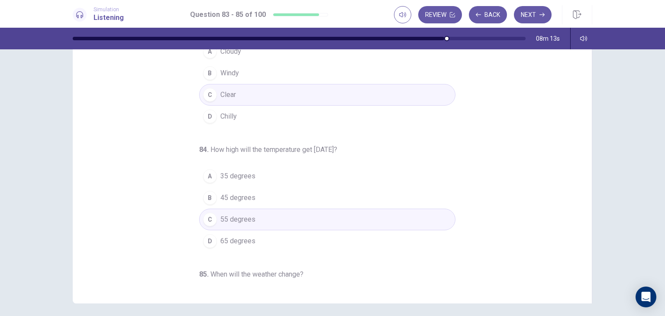
scroll to position [0, 0]
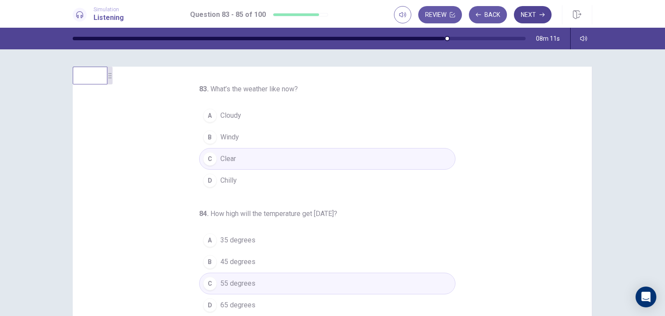
click at [528, 7] on button "Next" at bounding box center [533, 14] width 38 height 17
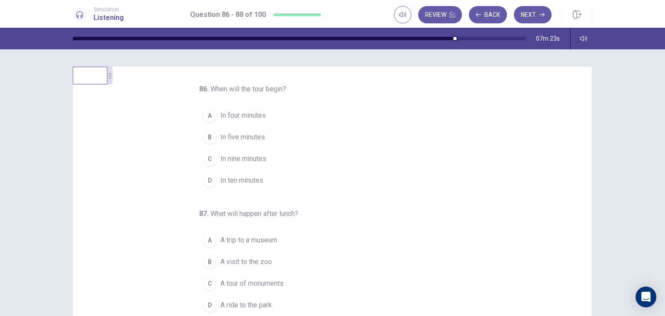
click at [227, 178] on span "In ten minutes" at bounding box center [241, 180] width 43 height 10
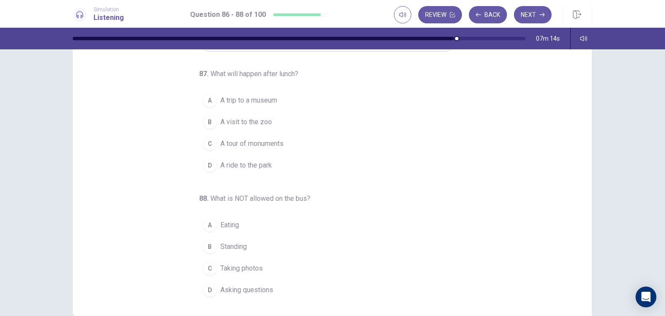
scroll to position [52, 0]
click at [252, 100] on span "A trip to a museum" at bounding box center [248, 100] width 57 height 10
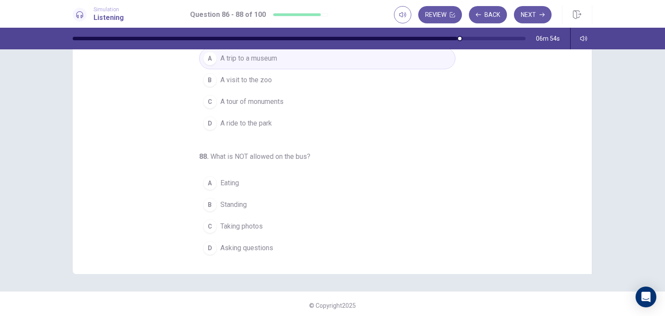
scroll to position [97, 0]
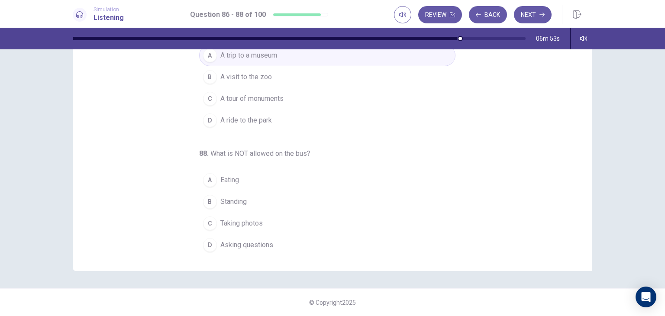
click at [224, 203] on span "Standing" at bounding box center [233, 202] width 26 height 10
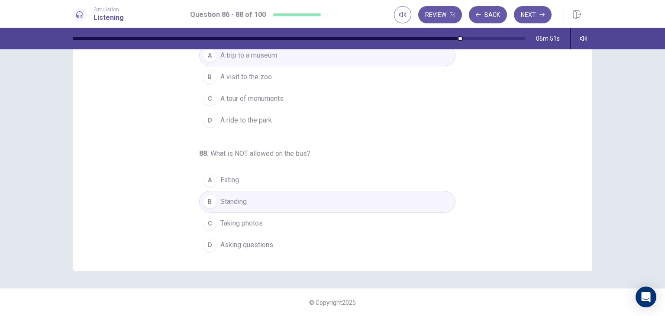
click at [609, 171] on div "86 . When will the tour begin? A In four minutes B In five minutes C In nine mi…" at bounding box center [332, 182] width 665 height 267
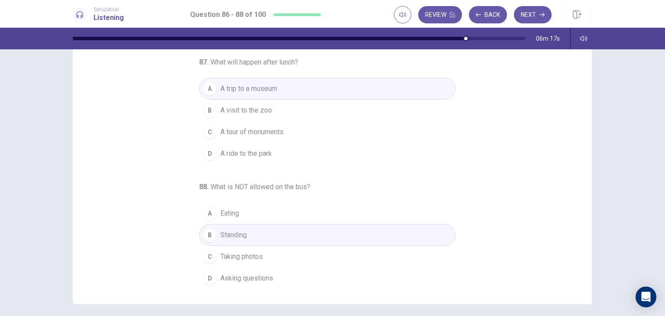
scroll to position [64, 0]
click at [528, 16] on button "Next" at bounding box center [533, 14] width 38 height 17
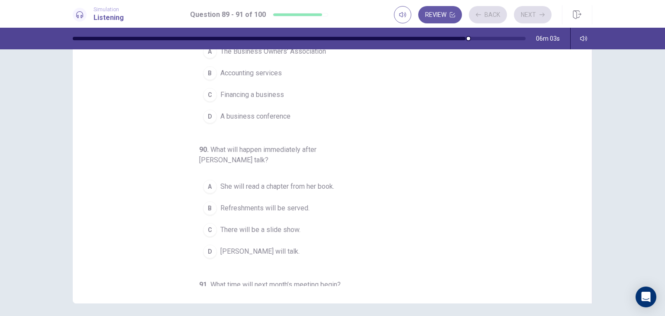
scroll to position [0, 0]
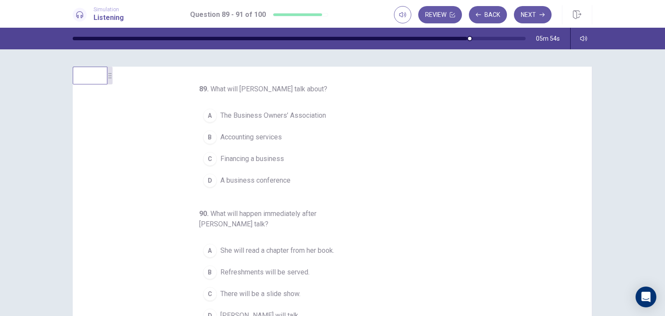
click at [265, 113] on span "The Business Owners’ Association" at bounding box center [273, 115] width 106 height 10
click at [263, 157] on span "Financing a business" at bounding box center [252, 159] width 64 height 10
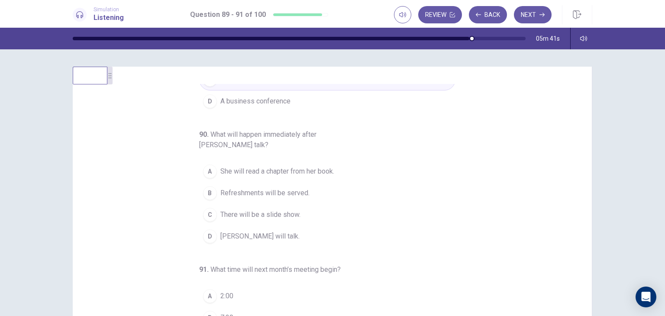
scroll to position [80, 0]
click at [253, 233] on span "John Jones will talk." at bounding box center [259, 236] width 79 height 10
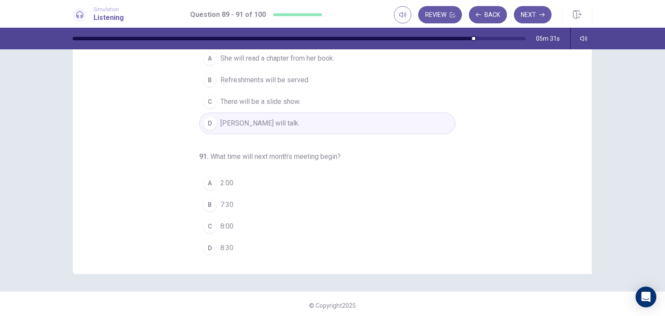
scroll to position [96, 0]
click at [223, 203] on span "7:30" at bounding box center [226, 202] width 13 height 10
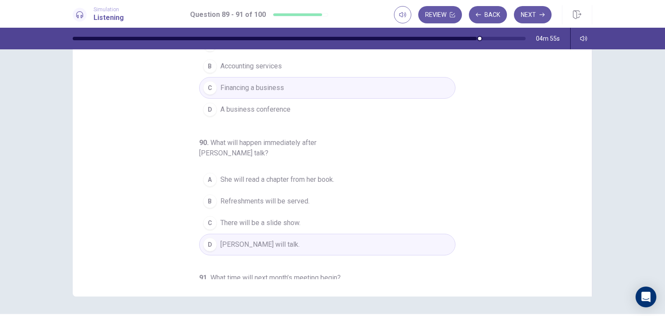
scroll to position [0, 0]
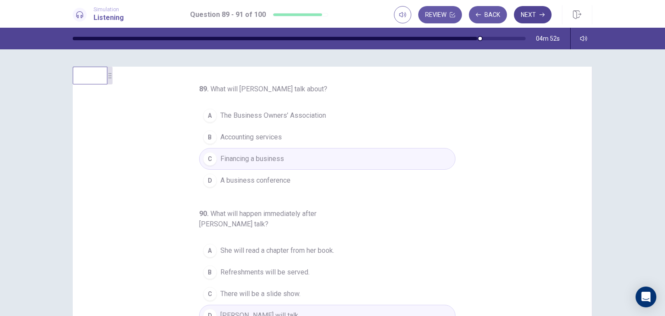
click at [531, 9] on button "Next" at bounding box center [533, 14] width 38 height 17
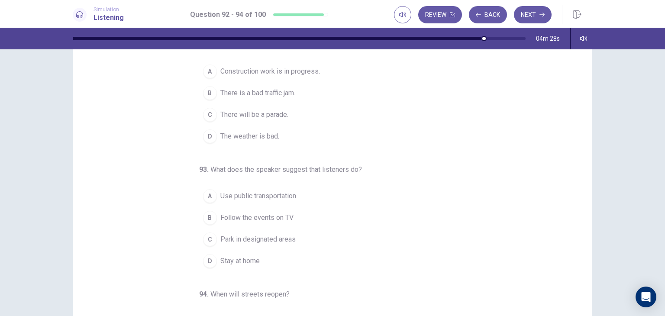
scroll to position [16, 0]
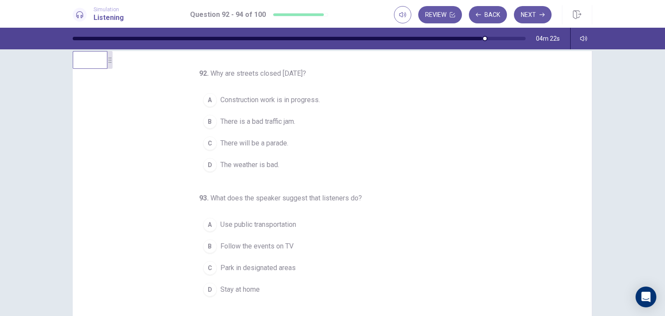
click at [238, 144] on span "There will be a parade." at bounding box center [254, 143] width 68 height 10
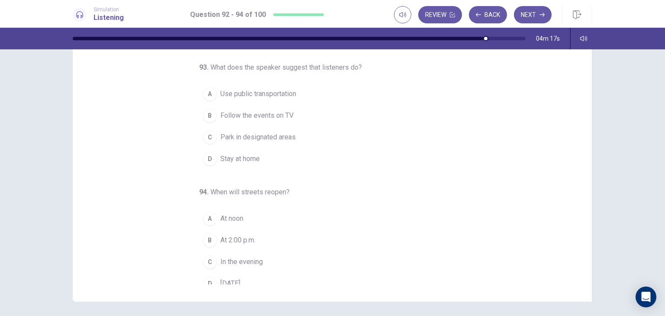
scroll to position [81, 0]
click at [262, 94] on span "Use public transportation" at bounding box center [258, 93] width 76 height 10
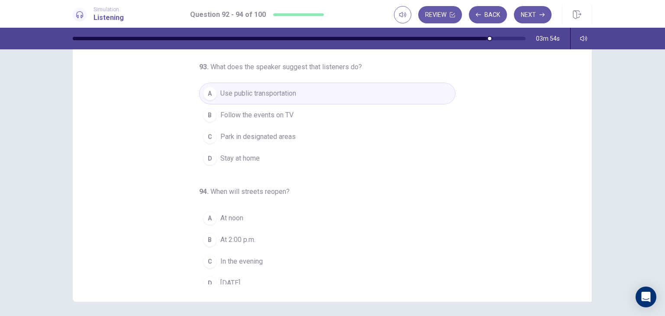
scroll to position [88, 0]
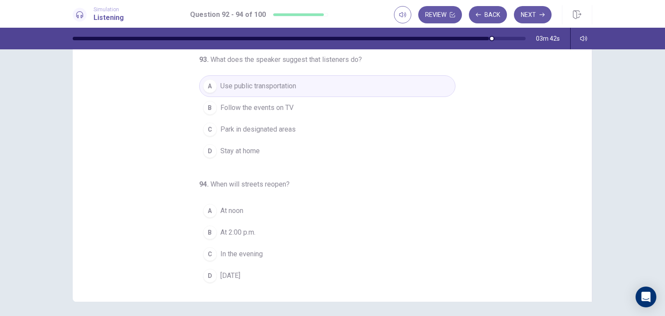
click at [232, 274] on span "Tomorrow" at bounding box center [230, 276] width 20 height 10
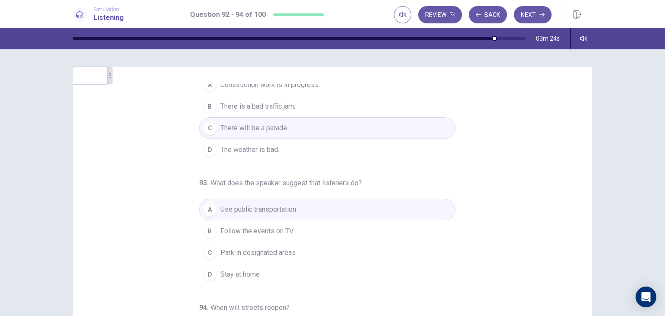
scroll to position [35, 0]
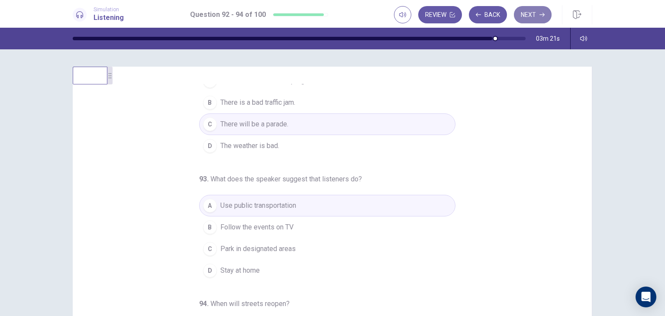
click at [528, 14] on button "Next" at bounding box center [533, 14] width 38 height 17
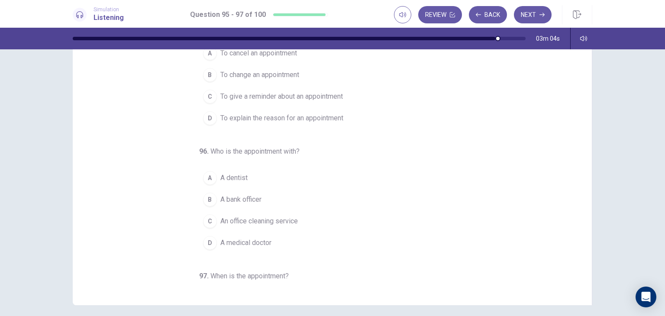
scroll to position [0, 0]
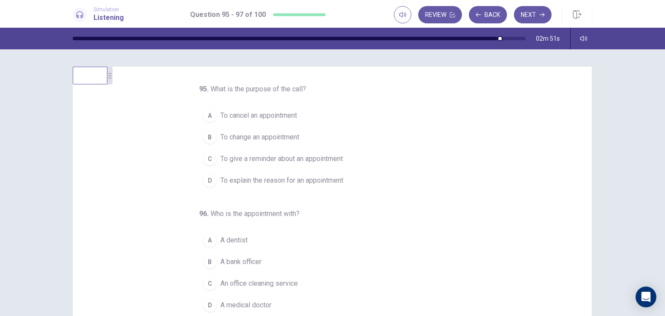
click at [284, 159] on span "To give a reminder about an appointment" at bounding box center [281, 159] width 123 height 10
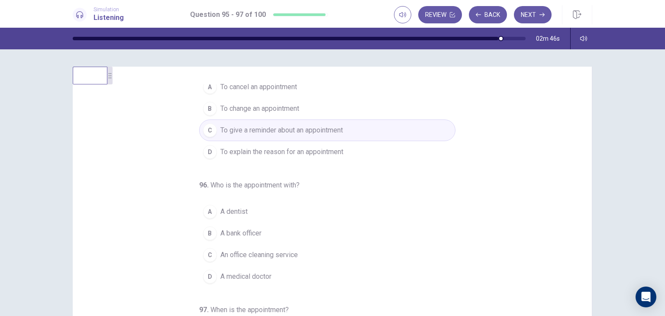
scroll to position [35, 0]
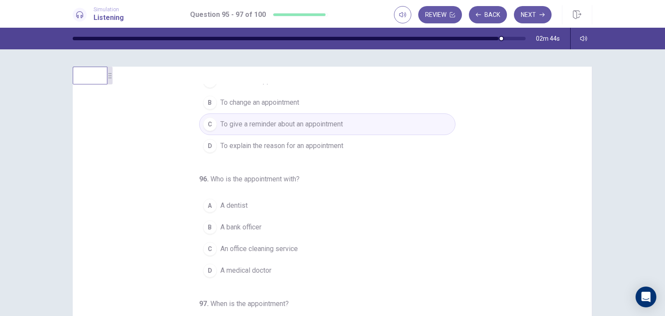
click at [229, 207] on span "A dentist" at bounding box center [233, 206] width 27 height 10
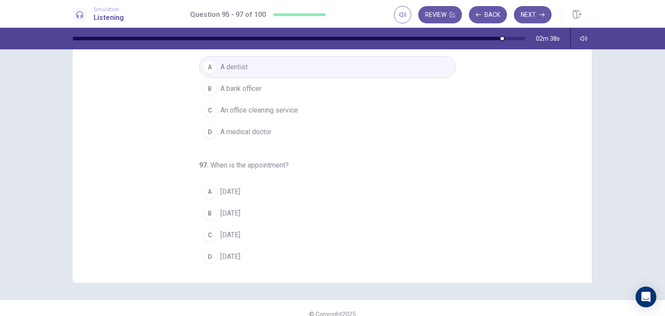
scroll to position [89, 0]
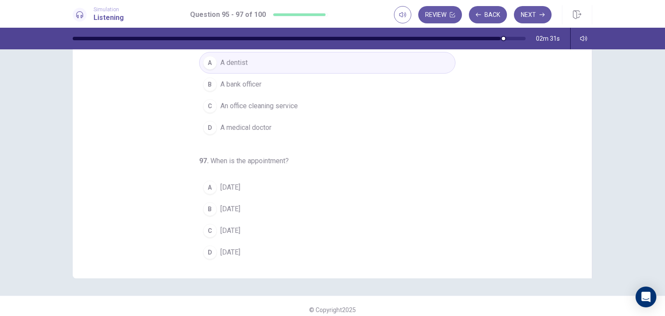
click at [234, 186] on span "Sunday" at bounding box center [230, 187] width 20 height 10
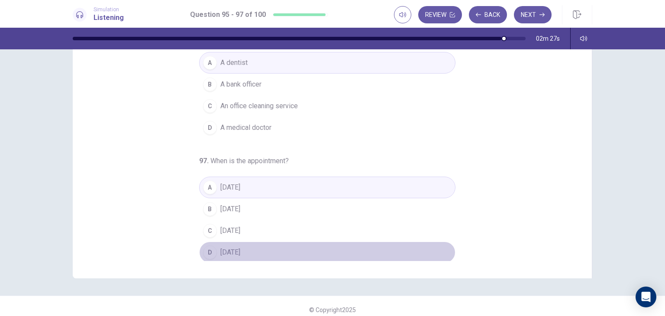
click at [231, 247] on span "Saturday" at bounding box center [230, 252] width 20 height 10
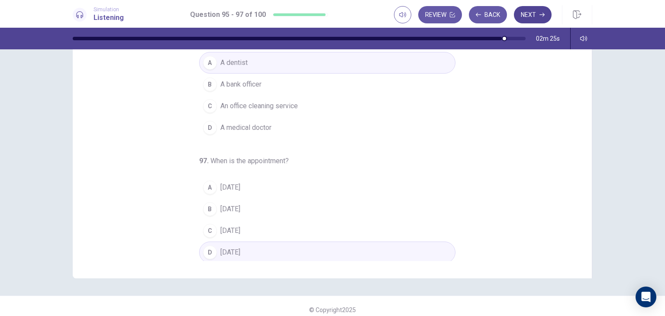
click at [528, 16] on button "Next" at bounding box center [533, 14] width 38 height 17
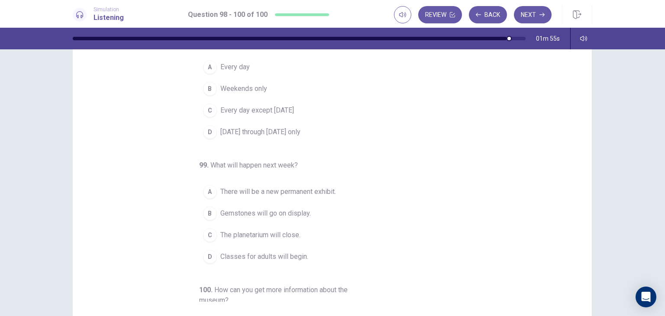
scroll to position [0, 0]
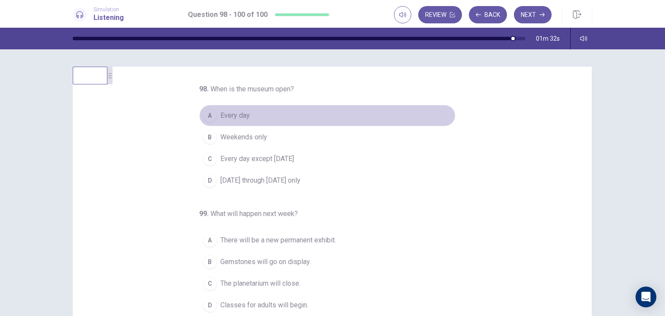
click at [230, 117] on span "Every day" at bounding box center [234, 115] width 29 height 10
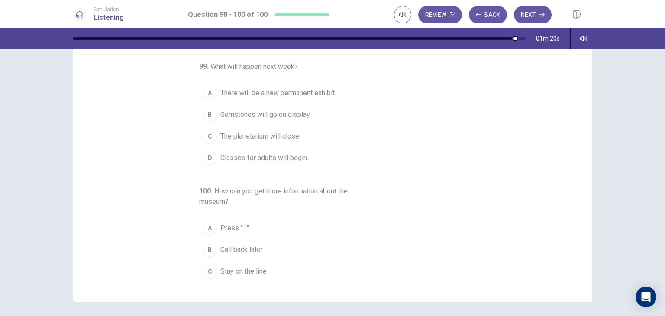
scroll to position [81, 0]
click at [239, 112] on span "Gemstones will go on display." at bounding box center [265, 115] width 91 height 10
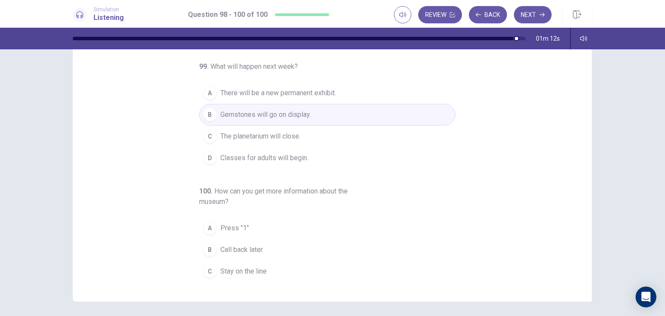
click at [272, 89] on span "There will be a new permanent exhibit." at bounding box center [278, 93] width 116 height 10
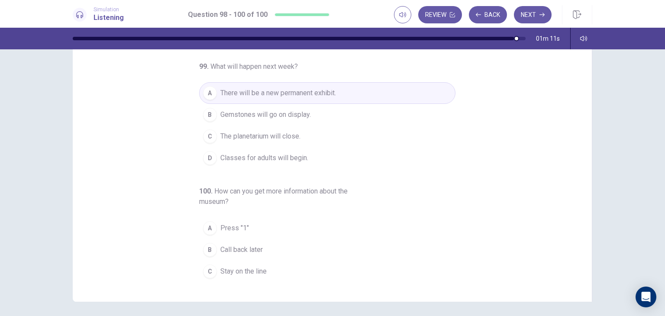
scroll to position [99, 0]
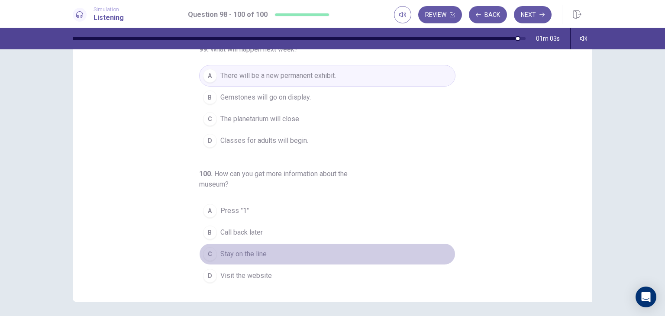
click at [240, 253] on span "Stay on the line" at bounding box center [243, 254] width 46 height 10
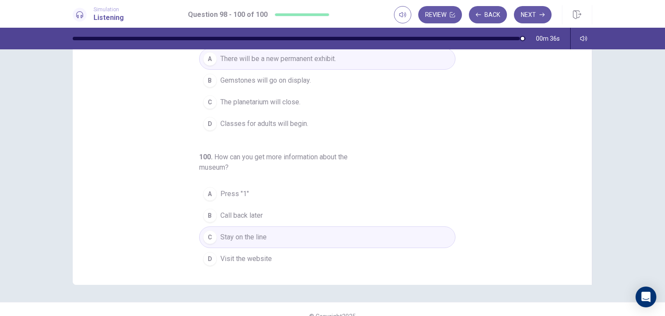
scroll to position [83, 0]
click at [531, 13] on button "Next" at bounding box center [533, 14] width 38 height 17
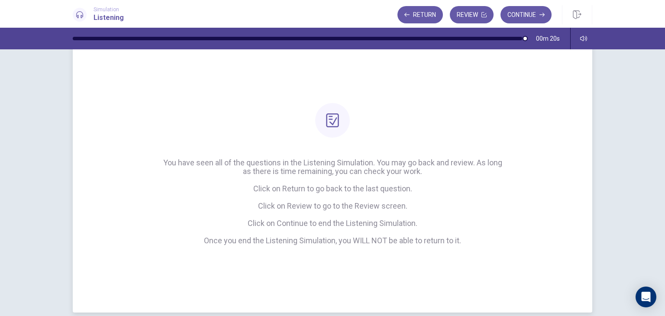
scroll to position [31, 0]
click at [524, 16] on button "Continue" at bounding box center [526, 14] width 51 height 17
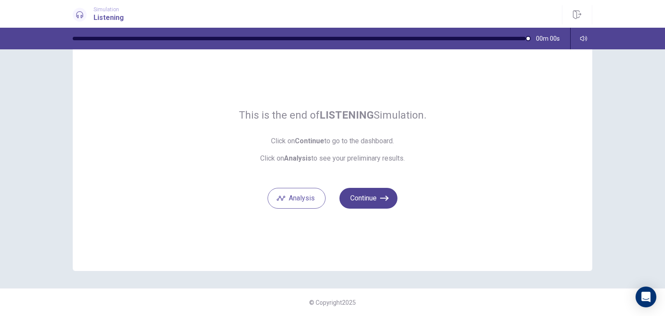
click at [365, 197] on button "Continue" at bounding box center [369, 198] width 58 height 21
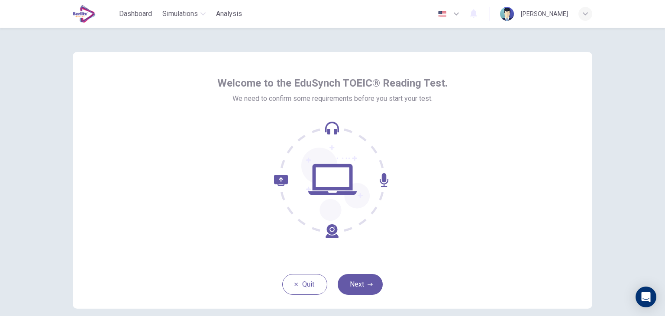
scroll to position [39, 0]
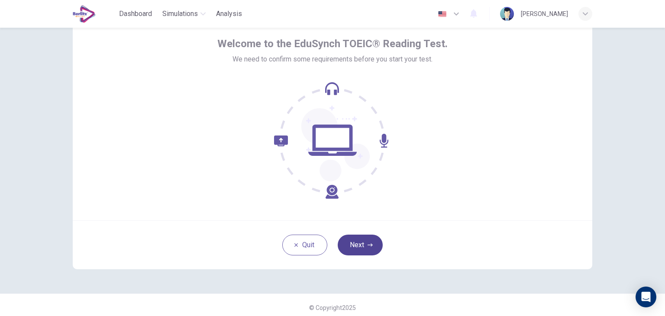
click at [359, 241] on button "Next" at bounding box center [360, 245] width 45 height 21
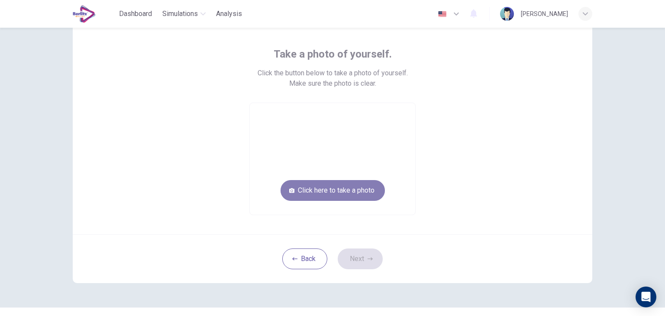
click at [342, 191] on button "Click here to take a photo" at bounding box center [333, 190] width 104 height 21
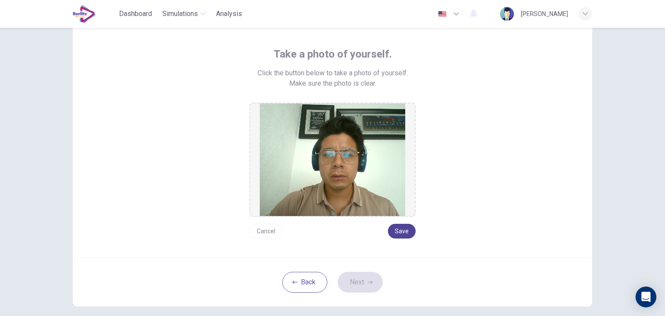
click at [405, 231] on button "Save" at bounding box center [402, 231] width 28 height 15
click at [364, 278] on button "Next" at bounding box center [360, 282] width 45 height 21
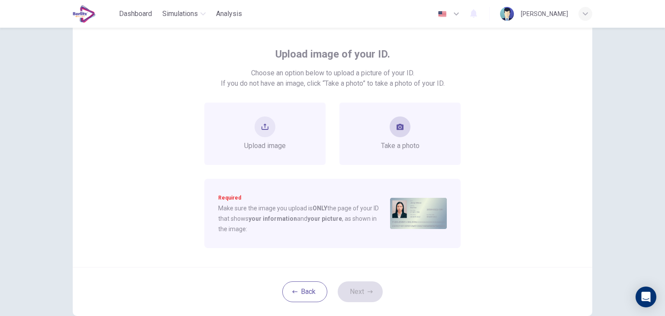
click at [391, 118] on div "Take a photo" at bounding box center [400, 134] width 39 height 35
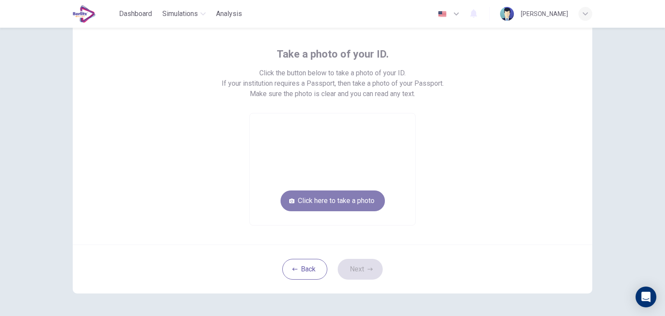
click at [362, 196] on button "Click here to take a photo" at bounding box center [333, 201] width 104 height 21
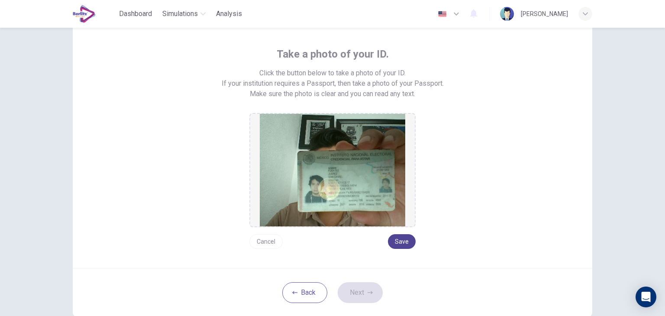
click at [404, 240] on button "Save" at bounding box center [402, 241] width 28 height 15
click at [361, 290] on button "Next" at bounding box center [360, 292] width 45 height 21
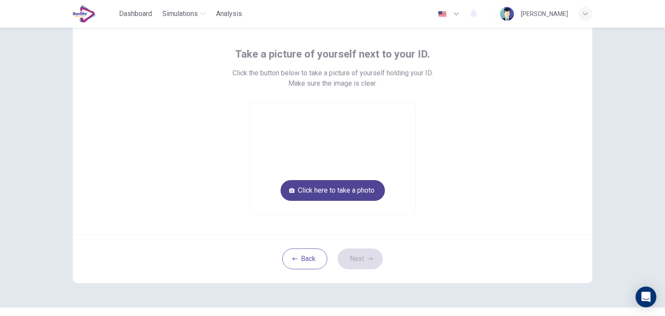
click at [345, 190] on button "Click here to take a photo" at bounding box center [333, 190] width 104 height 21
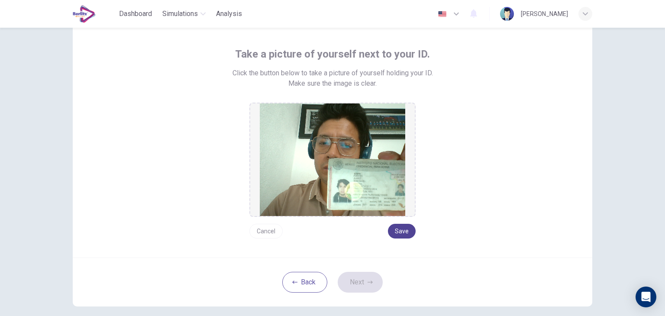
click at [398, 227] on button "Save" at bounding box center [402, 231] width 28 height 15
click at [362, 280] on button "Next" at bounding box center [360, 282] width 45 height 21
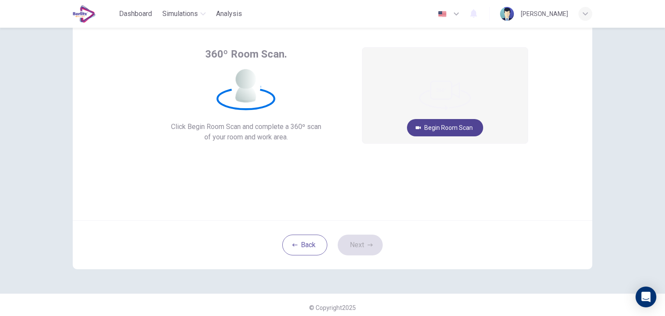
click at [436, 124] on button "Begin Room Scan" at bounding box center [445, 127] width 76 height 17
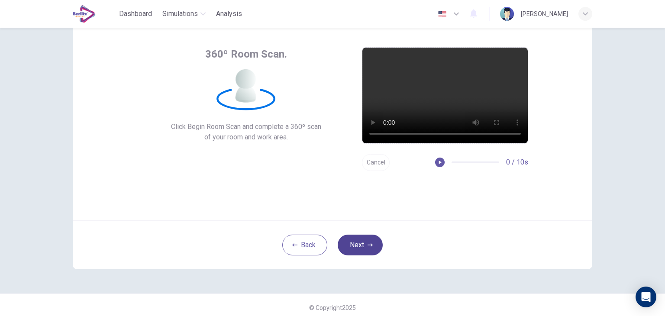
click at [357, 245] on button "Next" at bounding box center [360, 245] width 45 height 21
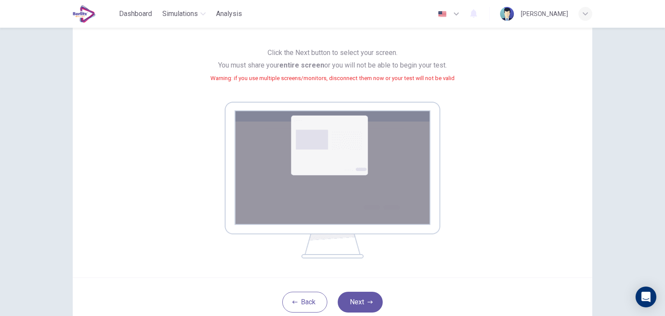
scroll to position [72, 0]
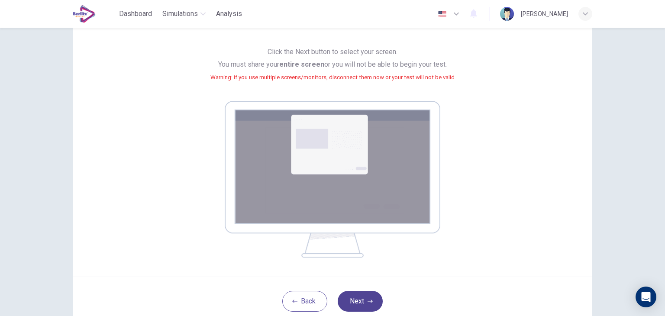
click at [355, 300] on button "Next" at bounding box center [360, 301] width 45 height 21
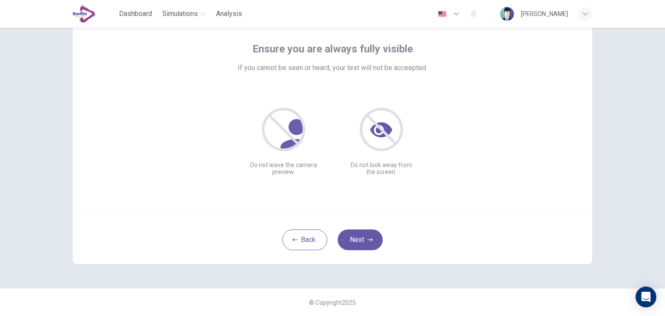
scroll to position [45, 0]
click at [356, 243] on button "Next" at bounding box center [360, 240] width 45 height 21
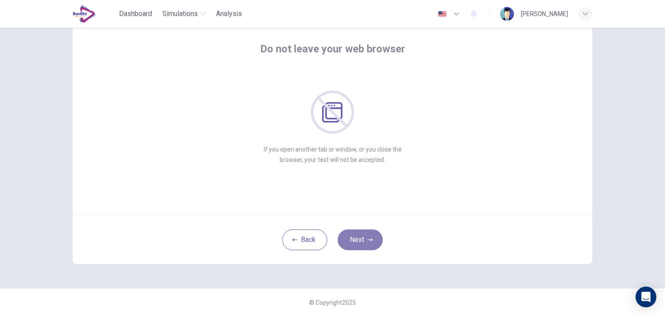
click at [356, 243] on button "Next" at bounding box center [360, 240] width 45 height 21
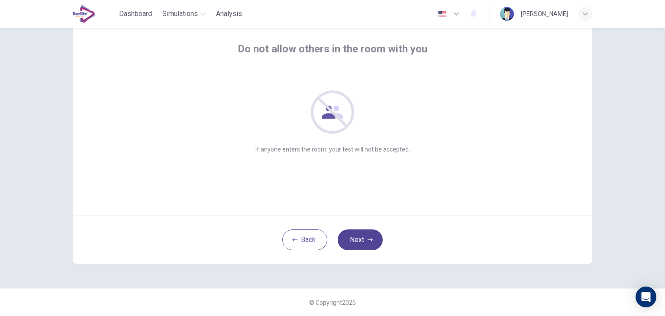
click at [356, 243] on button "Next" at bounding box center [360, 240] width 45 height 21
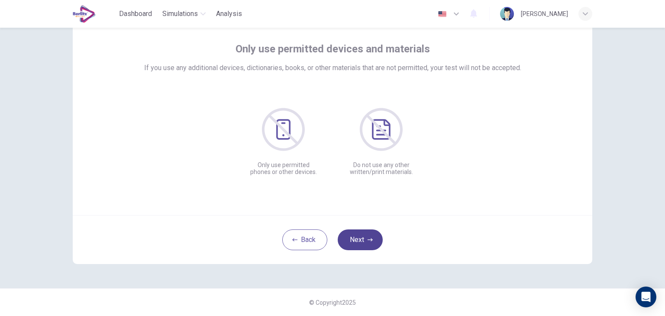
click at [356, 243] on button "Next" at bounding box center [360, 240] width 45 height 21
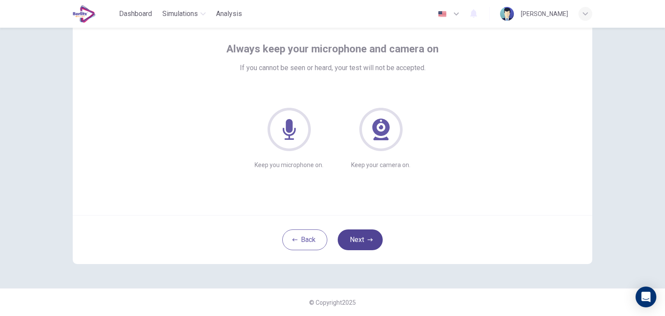
click at [360, 246] on button "Next" at bounding box center [360, 240] width 45 height 21
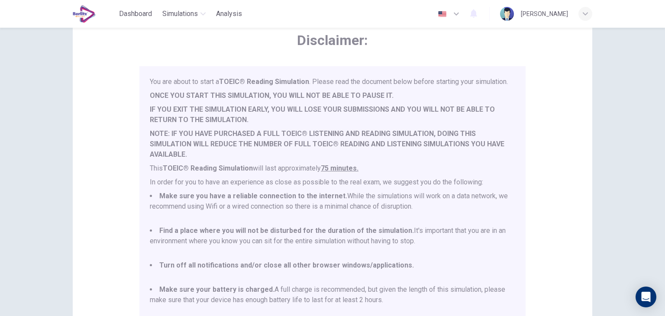
scroll to position [23, 0]
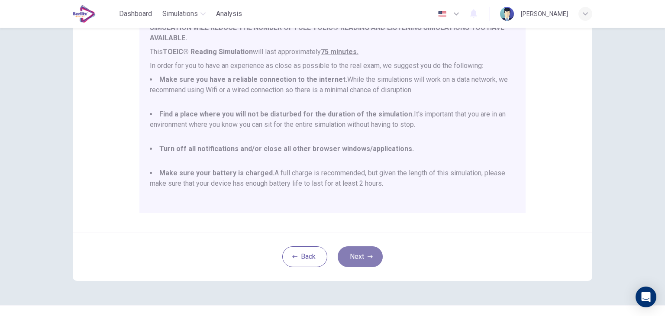
click at [356, 258] on button "Next" at bounding box center [360, 256] width 45 height 21
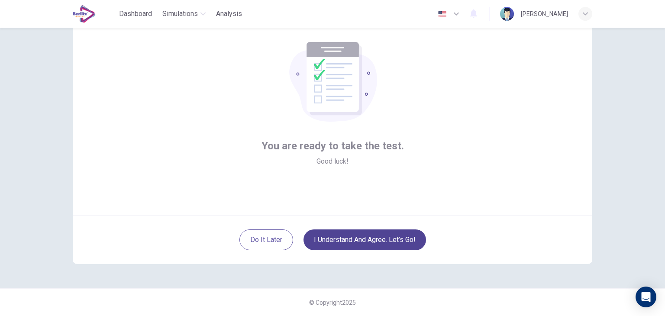
click at [351, 234] on button "I understand and agree. Let’s go!" at bounding box center [365, 240] width 123 height 21
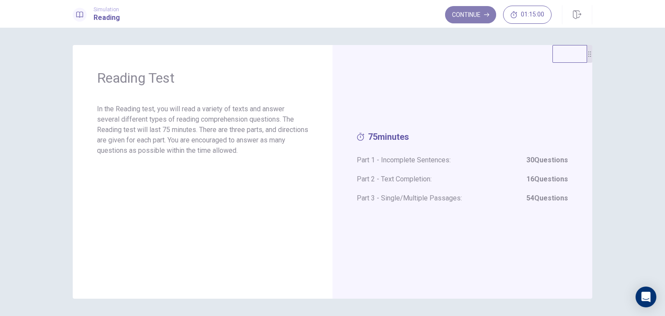
click at [478, 14] on button "Continue" at bounding box center [470, 14] width 51 height 17
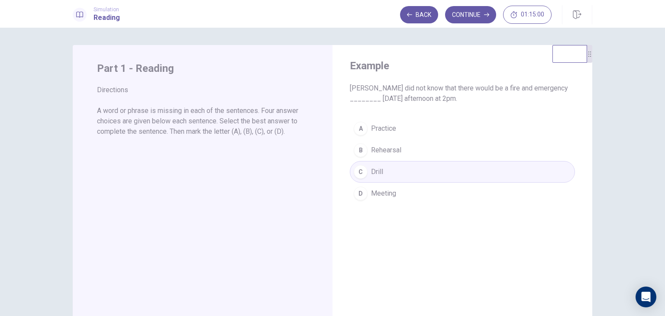
click at [379, 127] on div "A Practice B Rehearsal C Drill D Meeting" at bounding box center [462, 161] width 225 height 87
click at [372, 127] on div "A Practice B Rehearsal C Drill D Meeting" at bounding box center [462, 161] width 225 height 87
click at [476, 15] on button "Continue" at bounding box center [470, 14] width 51 height 17
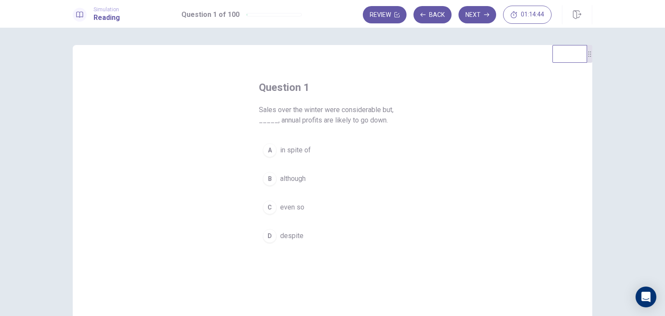
click at [295, 178] on span "although" at bounding box center [293, 179] width 26 height 10
click at [471, 17] on button "Next" at bounding box center [478, 14] width 38 height 17
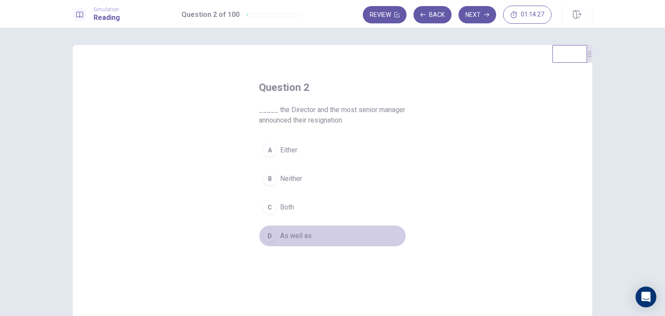
click at [297, 233] on span "As well as" at bounding box center [296, 236] width 32 height 10
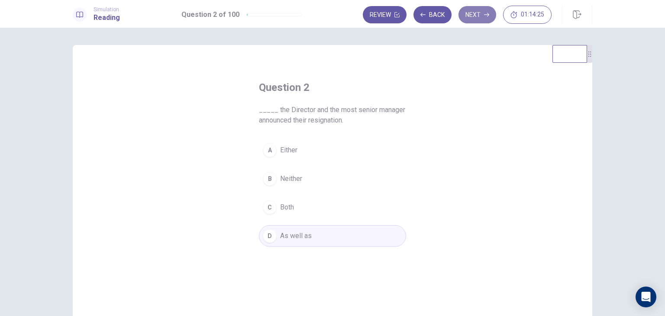
click at [485, 14] on icon "button" at bounding box center [486, 14] width 5 height 5
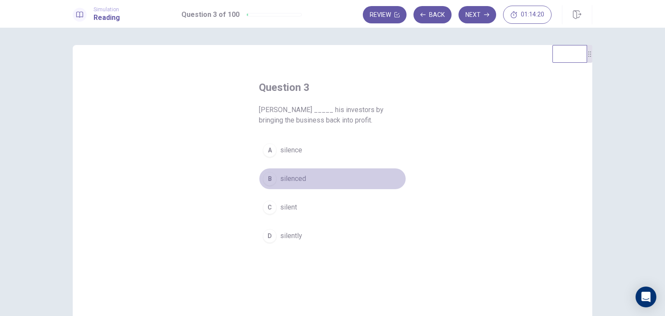
click at [377, 168] on button "B silenced" at bounding box center [332, 179] width 147 height 22
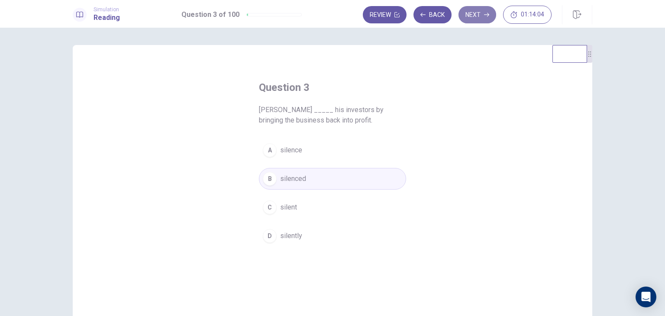
click at [480, 17] on button "Next" at bounding box center [478, 14] width 38 height 17
click at [293, 237] on span "engineers" at bounding box center [295, 236] width 30 height 10
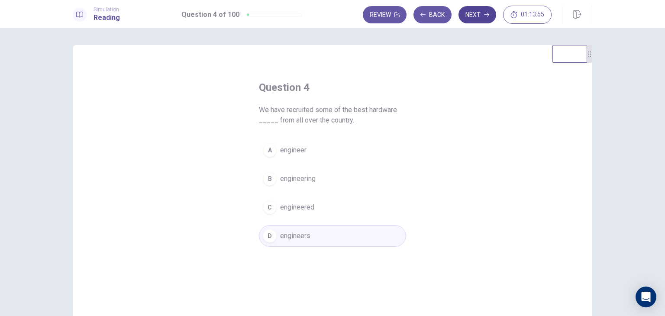
click at [473, 12] on button "Next" at bounding box center [478, 14] width 38 height 17
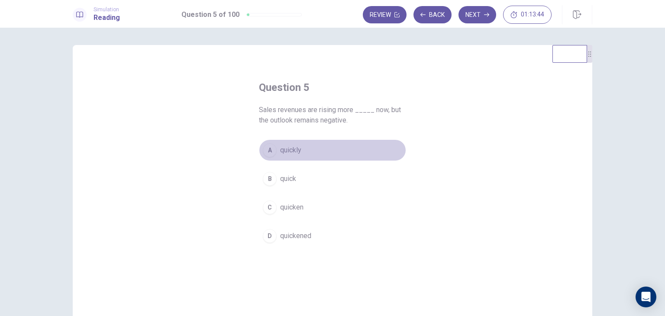
click at [281, 142] on button "A quickly" at bounding box center [332, 150] width 147 height 22
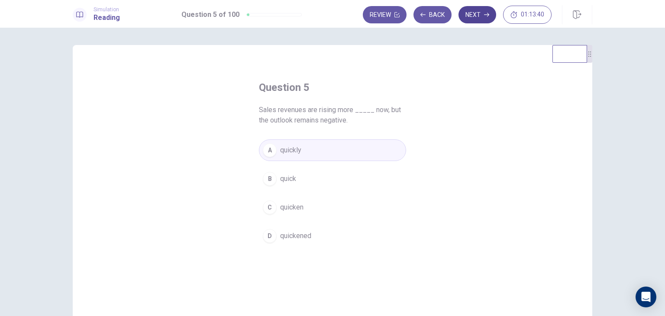
click at [478, 14] on button "Next" at bounding box center [478, 14] width 38 height 17
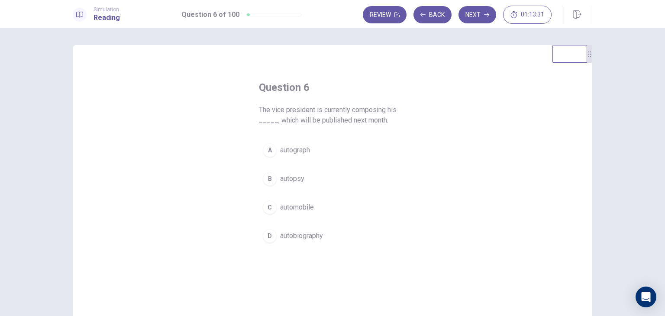
click at [301, 232] on span "autobiography" at bounding box center [301, 236] width 43 height 10
click at [474, 17] on button "Next" at bounding box center [478, 14] width 38 height 17
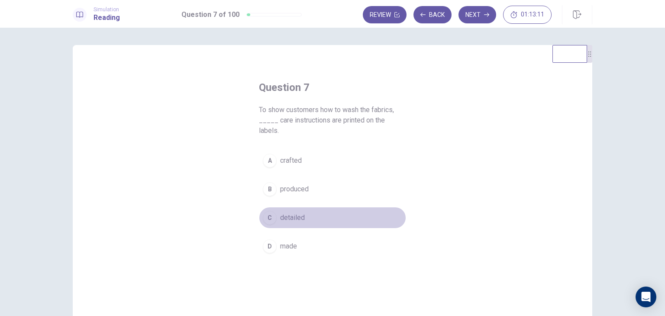
click at [286, 213] on span "detailed" at bounding box center [292, 218] width 25 height 10
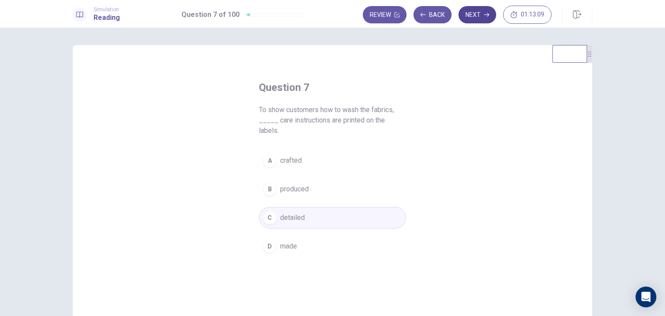
click at [478, 16] on button "Next" at bounding box center [478, 14] width 38 height 17
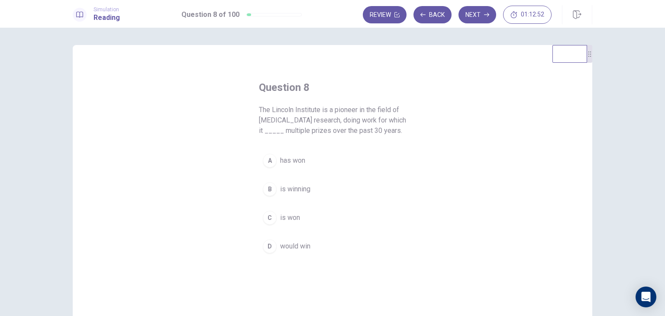
click at [291, 162] on span "has won" at bounding box center [292, 160] width 25 height 10
click at [480, 19] on button "Next" at bounding box center [478, 14] width 38 height 17
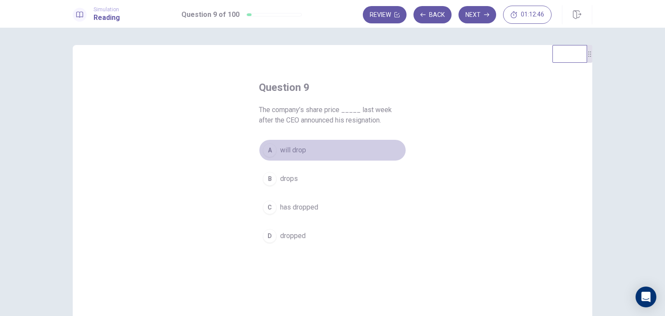
click at [359, 154] on button "A will drop" at bounding box center [332, 150] width 147 height 22
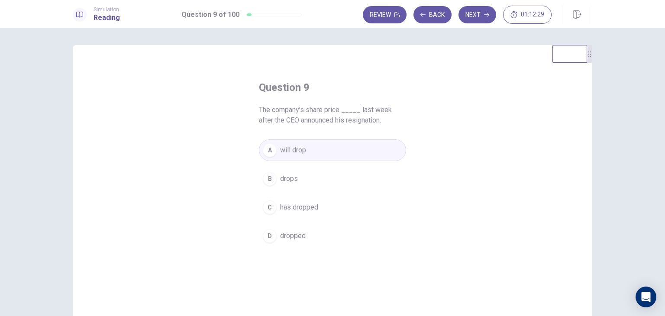
click at [306, 207] on span "has dropped" at bounding box center [299, 207] width 38 height 10
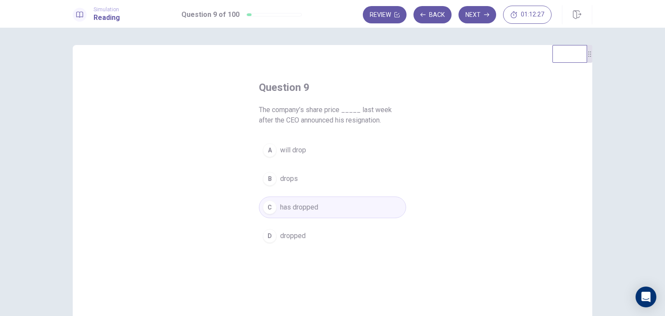
click at [296, 235] on span "dropped" at bounding box center [293, 236] width 26 height 10
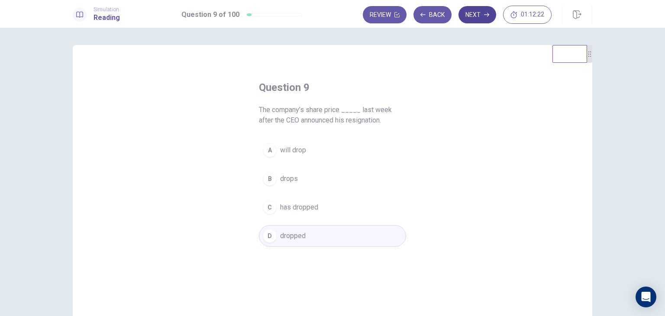
click at [477, 13] on button "Next" at bounding box center [478, 14] width 38 height 17
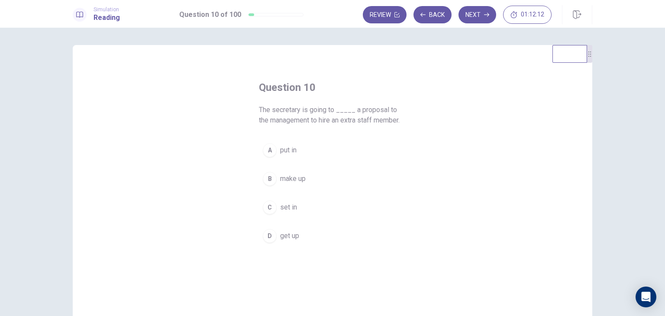
click at [289, 179] on span "make up" at bounding box center [293, 179] width 26 height 10
click at [478, 13] on button "Next" at bounding box center [478, 14] width 38 height 17
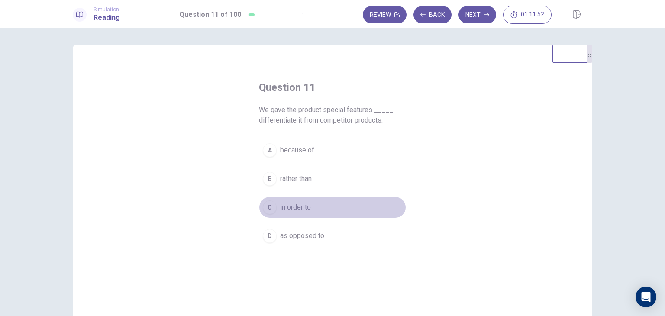
click at [294, 206] on span "in order to" at bounding box center [295, 207] width 31 height 10
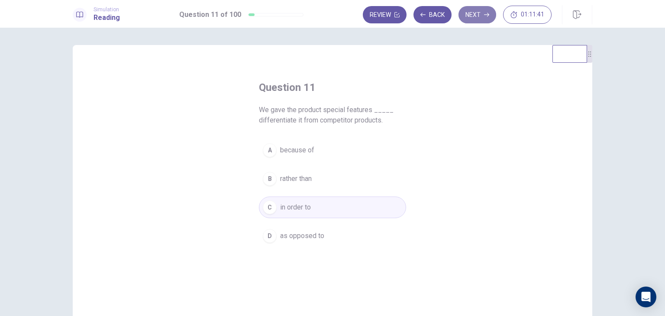
click at [482, 15] on button "Next" at bounding box center [478, 14] width 38 height 17
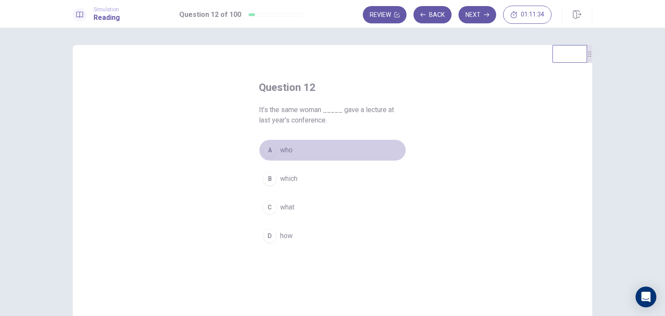
click at [285, 157] on button "A who" at bounding box center [332, 150] width 147 height 22
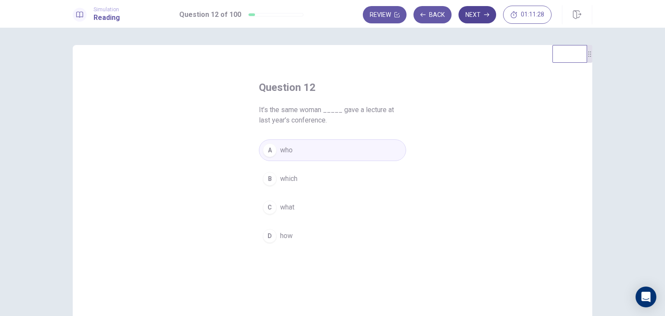
click at [476, 9] on button "Next" at bounding box center [478, 14] width 38 height 17
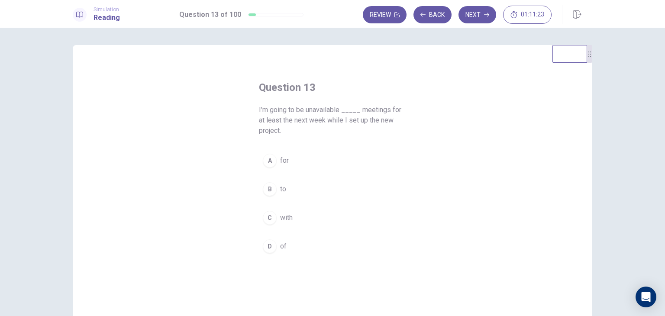
click at [280, 158] on span "for" at bounding box center [284, 160] width 9 height 10
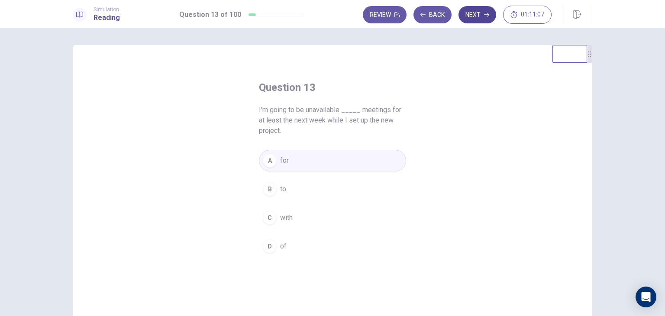
click at [485, 12] on icon "button" at bounding box center [486, 14] width 5 height 5
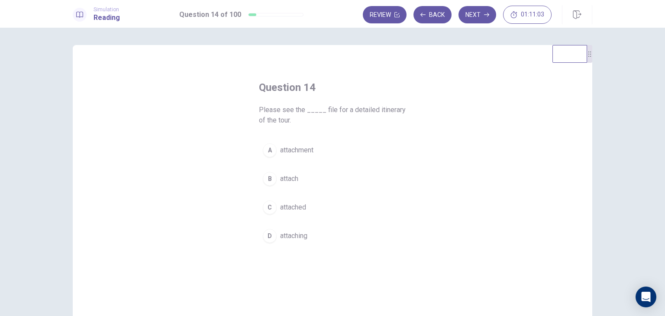
click at [307, 153] on span "attachment" at bounding box center [296, 150] width 33 height 10
click at [297, 207] on span "attached" at bounding box center [293, 207] width 26 height 10
click at [473, 13] on button "Next" at bounding box center [478, 14] width 38 height 17
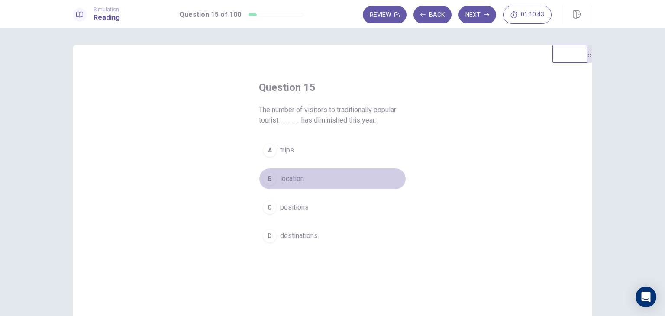
click at [287, 179] on span "location" at bounding box center [292, 179] width 24 height 10
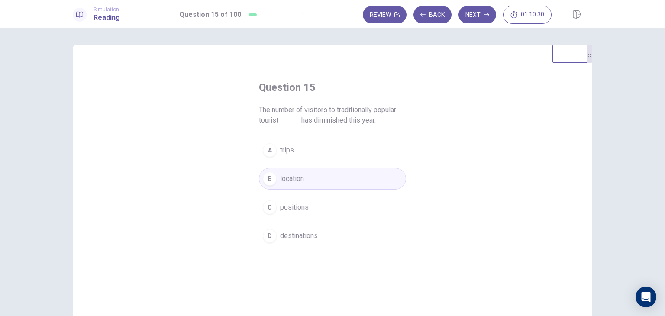
click at [298, 231] on span "destinations" at bounding box center [299, 236] width 38 height 10
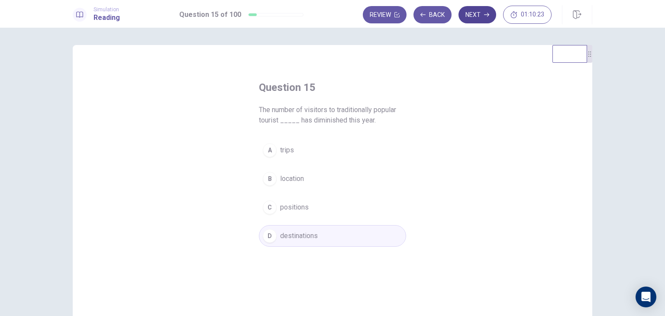
click at [482, 16] on button "Next" at bounding box center [478, 14] width 38 height 17
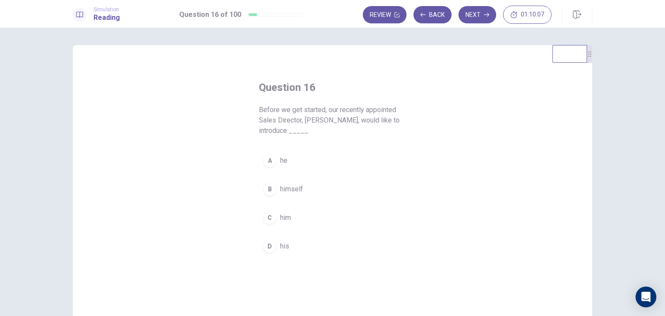
click at [285, 189] on span "himself" at bounding box center [291, 189] width 23 height 10
click at [480, 19] on button "Next" at bounding box center [478, 14] width 38 height 17
click at [284, 149] on span "but" at bounding box center [285, 150] width 10 height 10
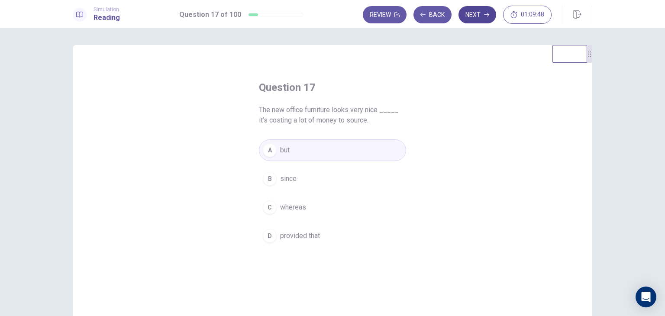
click at [474, 16] on button "Next" at bounding box center [478, 14] width 38 height 17
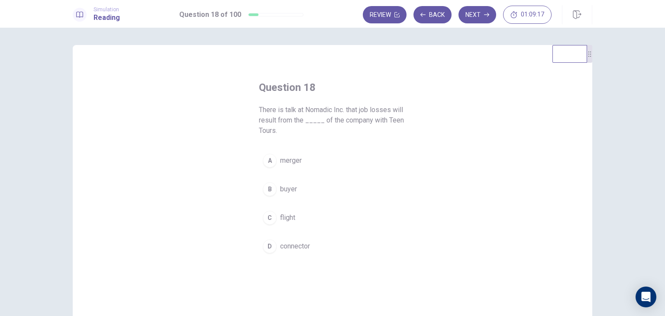
click at [289, 149] on div "Question 18 There is talk at Nomadic Inc. that job losses will result from the …" at bounding box center [333, 169] width 182 height 204
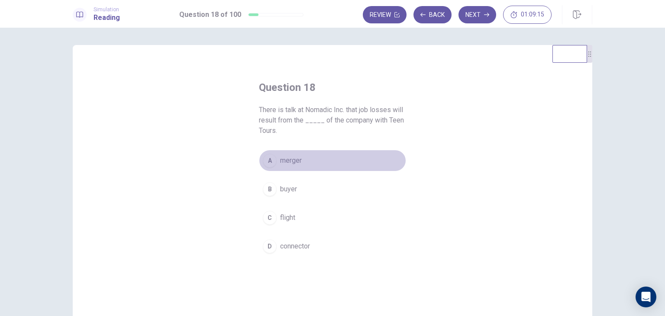
click at [289, 155] on span "merger" at bounding box center [291, 160] width 22 height 10
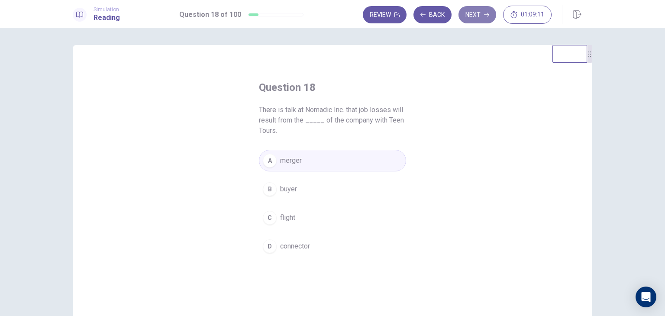
click at [488, 16] on icon "button" at bounding box center [486, 15] width 5 height 4
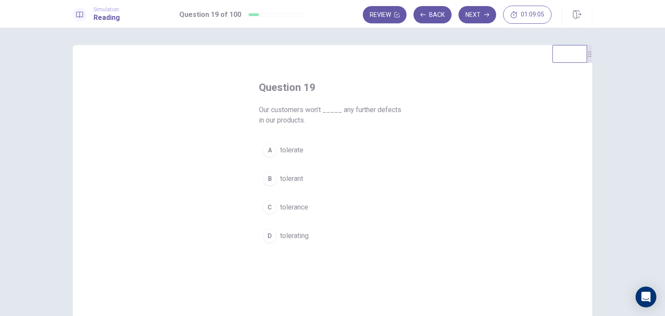
click at [282, 147] on span "tolerate" at bounding box center [291, 150] width 23 height 10
click at [478, 12] on button "Next" at bounding box center [478, 14] width 38 height 17
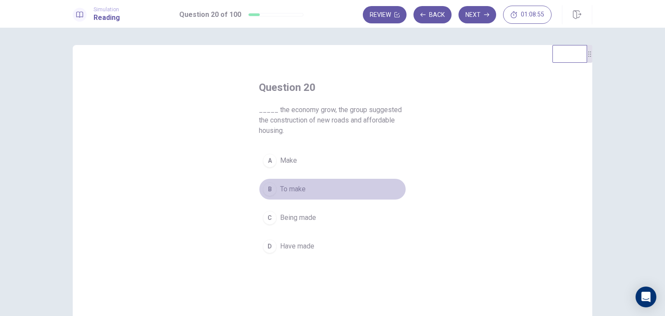
click at [286, 188] on span "To make" at bounding box center [293, 189] width 26 height 10
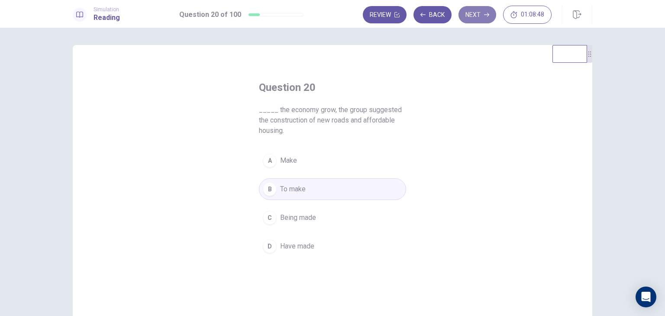
click at [473, 13] on button "Next" at bounding box center [478, 14] width 38 height 17
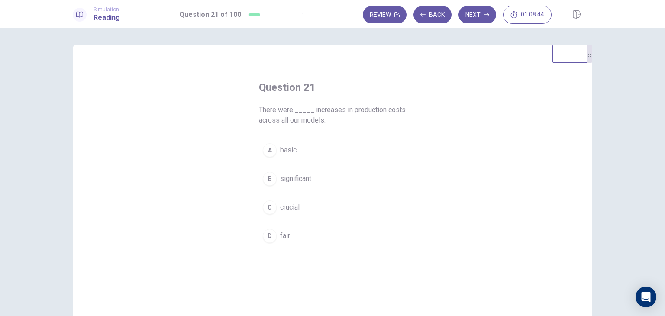
click at [301, 176] on span "significant" at bounding box center [295, 179] width 31 height 10
click at [483, 19] on button "Next" at bounding box center [478, 14] width 38 height 17
click at [296, 181] on span "managed" at bounding box center [294, 179] width 28 height 10
click at [472, 19] on button "Next" at bounding box center [478, 14] width 38 height 17
click at [286, 216] on span "urgently" at bounding box center [292, 218] width 24 height 10
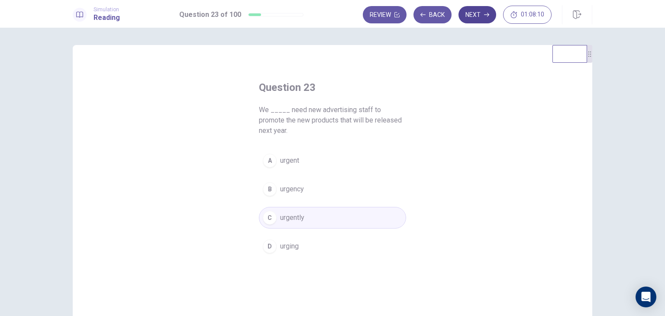
click at [471, 13] on button "Next" at bounding box center [478, 14] width 38 height 17
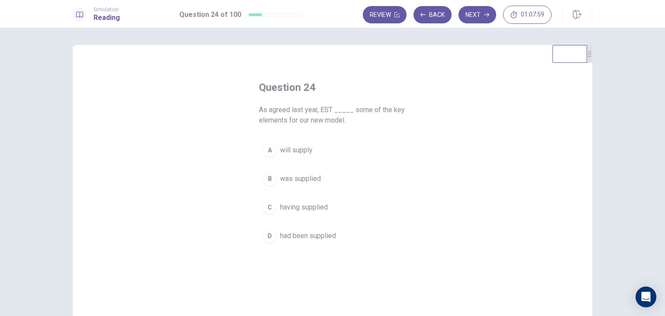
click at [288, 146] on span "will supply" at bounding box center [296, 150] width 32 height 10
click at [474, 19] on button "Next" at bounding box center [478, 14] width 38 height 17
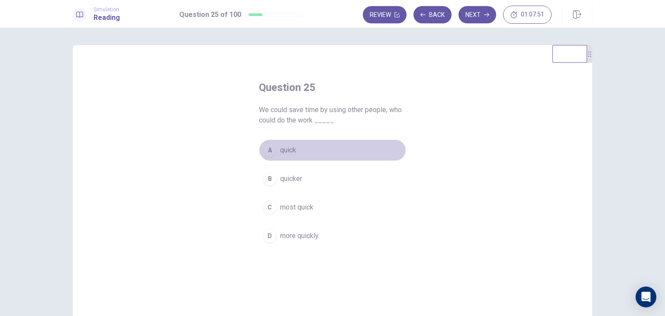
click at [350, 147] on button "A quick" at bounding box center [332, 150] width 147 height 22
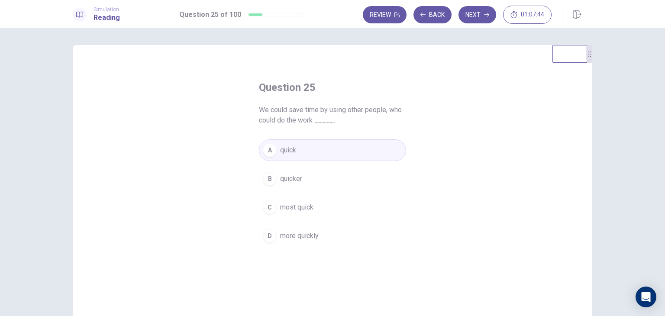
click at [306, 238] on span "more quickly" at bounding box center [299, 236] width 39 height 10
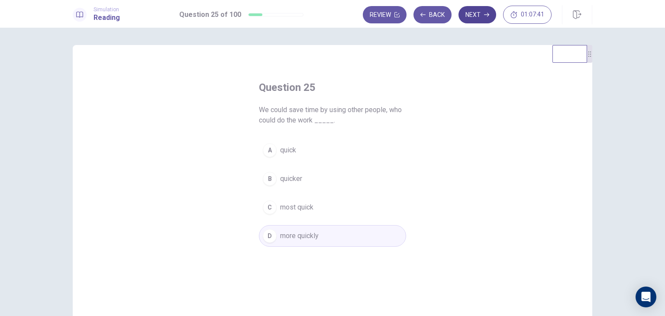
click at [478, 16] on button "Next" at bounding box center [478, 14] width 38 height 17
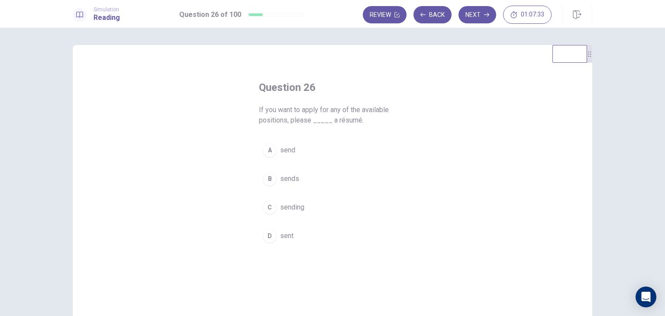
click at [285, 151] on span "send" at bounding box center [287, 150] width 15 height 10
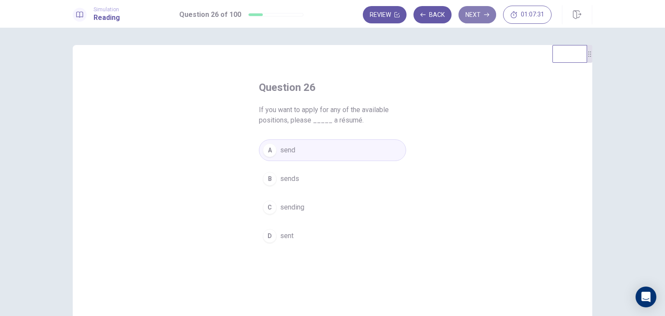
click at [473, 15] on button "Next" at bounding box center [478, 14] width 38 height 17
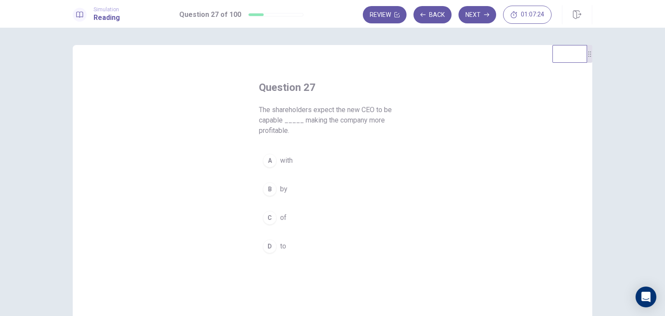
click at [281, 218] on span "of" at bounding box center [283, 218] width 6 height 10
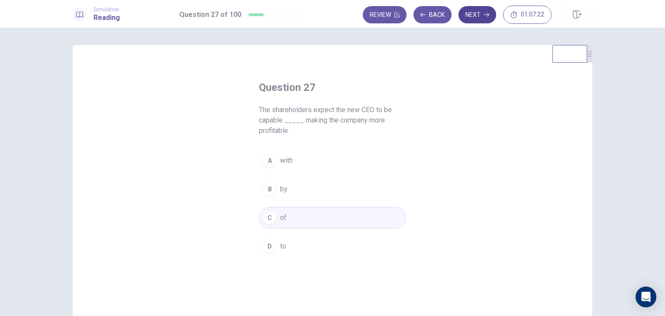
click at [483, 15] on button "Next" at bounding box center [478, 14] width 38 height 17
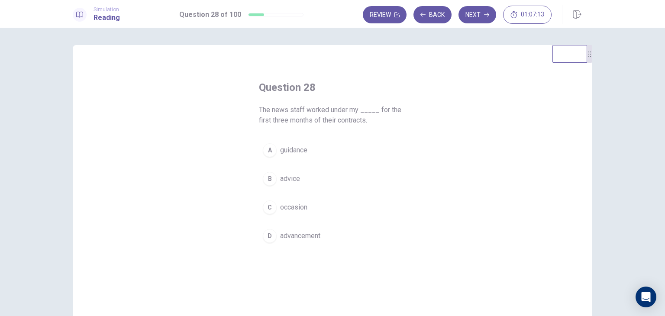
click at [293, 237] on span "advancement" at bounding box center [300, 236] width 40 height 10
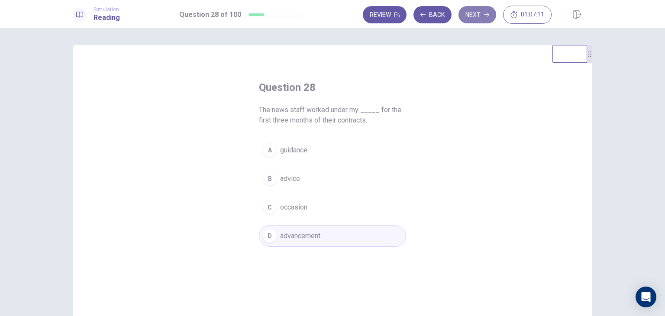
click at [483, 13] on button "Next" at bounding box center [478, 14] width 38 height 17
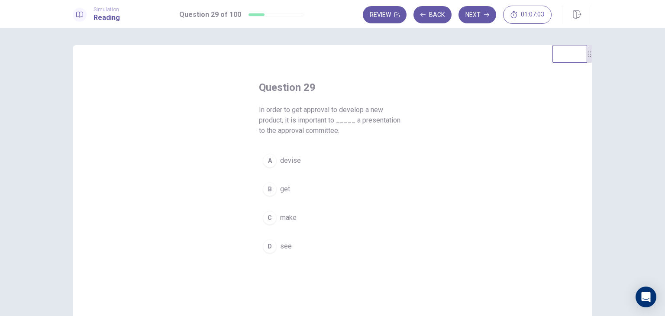
click at [283, 215] on span "make" at bounding box center [288, 218] width 16 height 10
click at [480, 13] on button "Next" at bounding box center [478, 14] width 38 height 17
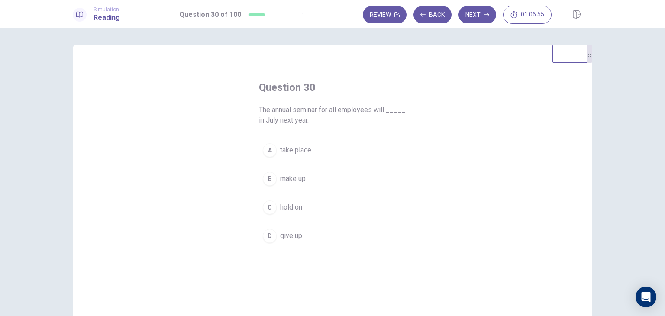
click at [300, 146] on span "take place" at bounding box center [295, 150] width 31 height 10
click at [482, 16] on button "Next" at bounding box center [478, 14] width 38 height 17
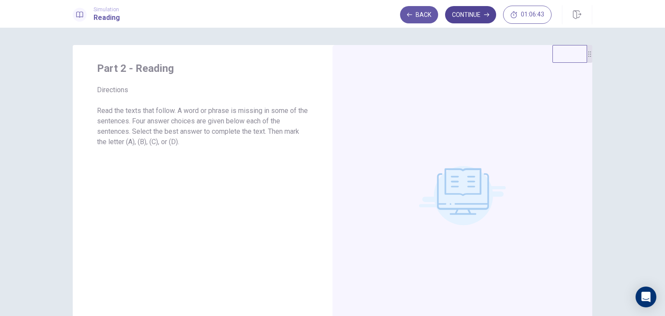
click at [476, 19] on button "Continue" at bounding box center [470, 14] width 51 height 17
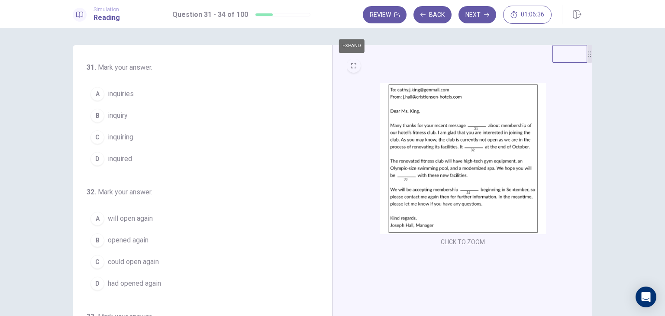
click at [352, 69] on button "EXPAND" at bounding box center [354, 66] width 14 height 14
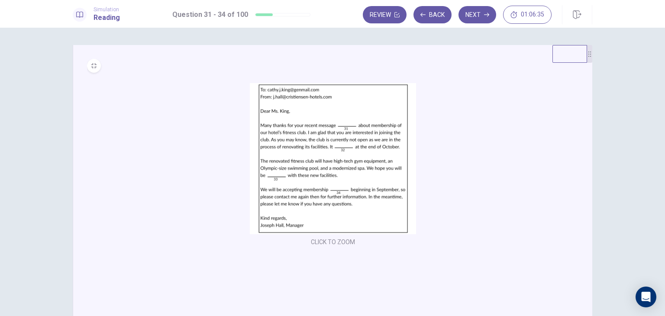
click at [326, 122] on img at bounding box center [333, 158] width 166 height 151
click at [94, 67] on icon "MINIMIZE" at bounding box center [93, 65] width 5 height 5
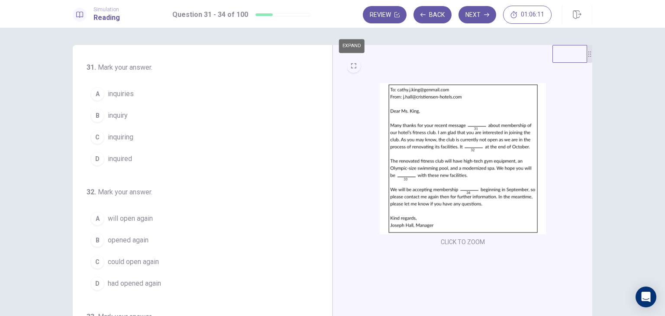
click at [135, 138] on button "C inquiring" at bounding box center [197, 137] width 221 height 22
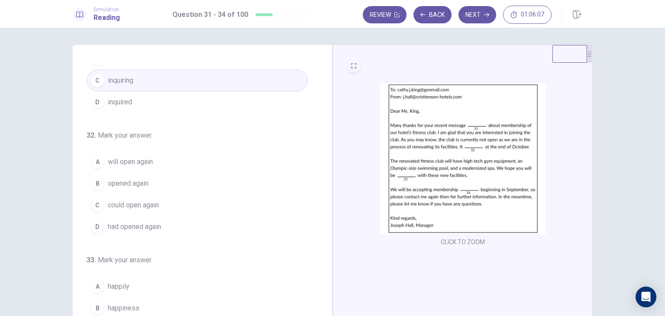
scroll to position [57, 0]
click at [143, 162] on span "will open again" at bounding box center [130, 161] width 45 height 10
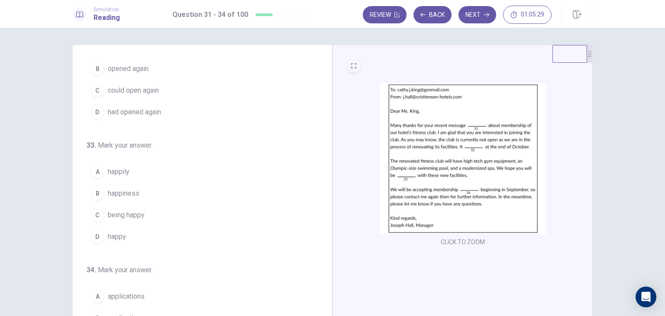
scroll to position [172, 0]
click at [112, 231] on span "happy" at bounding box center [117, 236] width 18 height 10
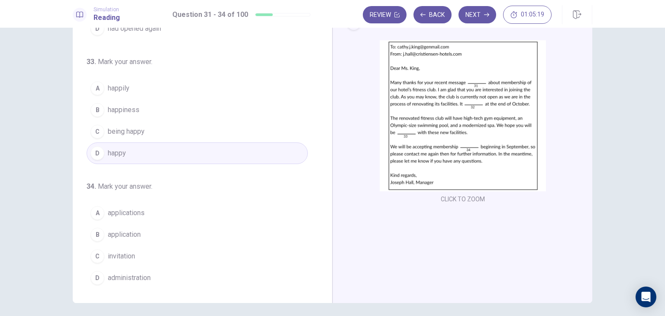
scroll to position [43, 0]
click at [128, 212] on span "applications" at bounding box center [126, 212] width 37 height 10
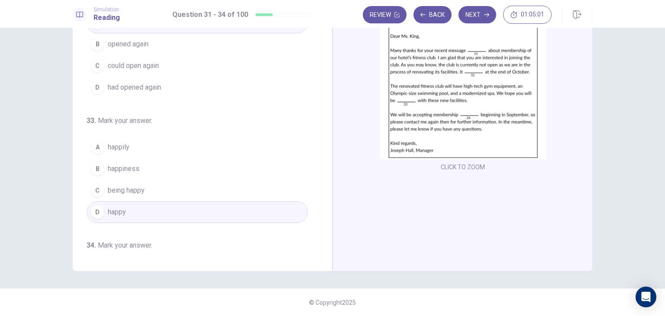
scroll to position [117, 0]
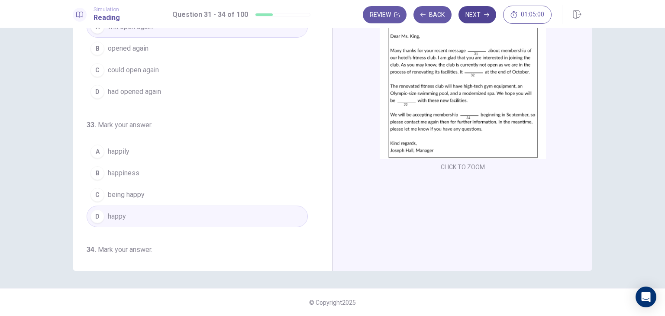
click at [468, 23] on button "Next" at bounding box center [478, 14] width 38 height 17
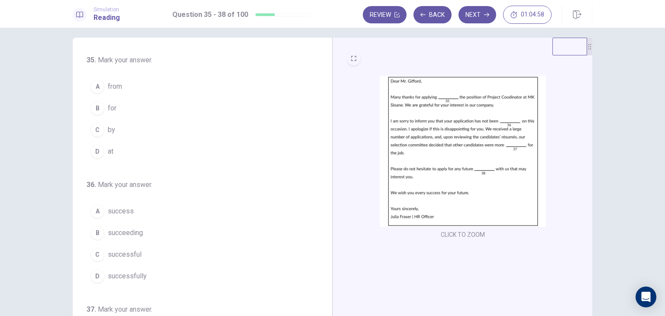
scroll to position [0, 0]
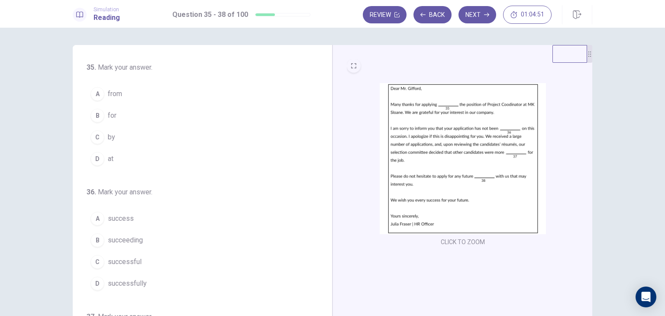
click at [111, 115] on span "for" at bounding box center [112, 115] width 9 height 10
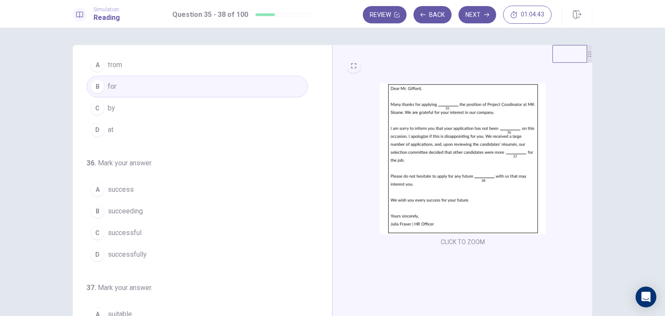
scroll to position [29, 0]
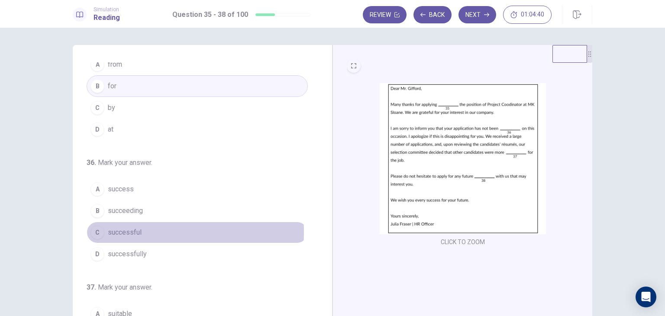
click at [129, 231] on span "successful" at bounding box center [125, 232] width 34 height 10
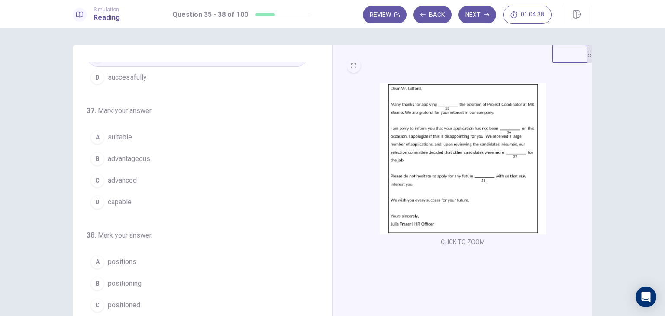
scroll to position [212, 0]
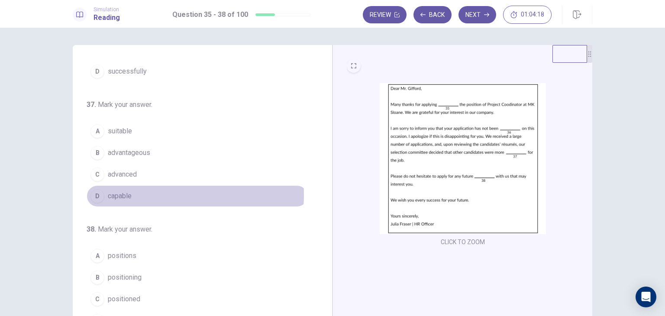
click at [120, 193] on span "capable" at bounding box center [120, 196] width 24 height 10
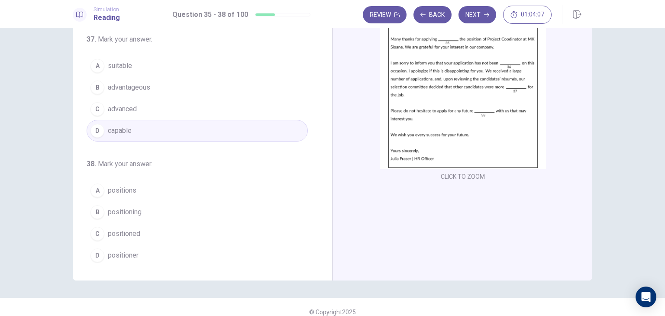
click at [118, 187] on span "positions" at bounding box center [122, 190] width 29 height 10
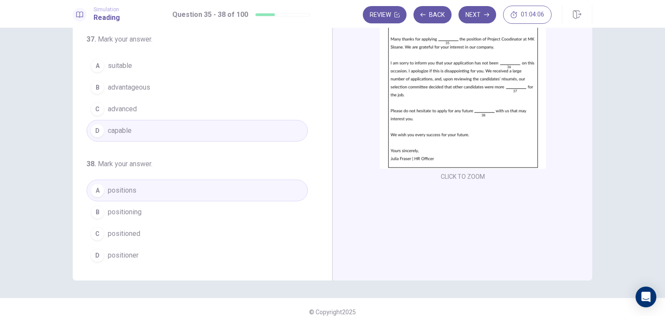
scroll to position [75, 0]
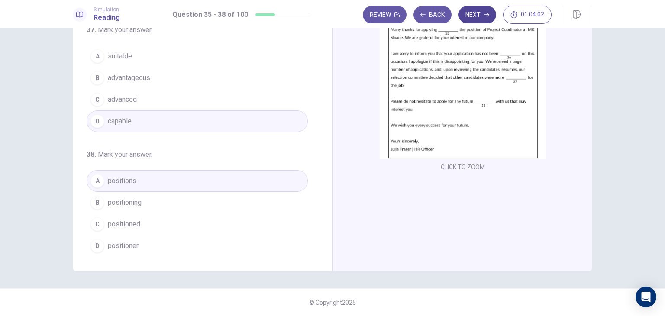
click at [486, 11] on button "Next" at bounding box center [478, 14] width 38 height 17
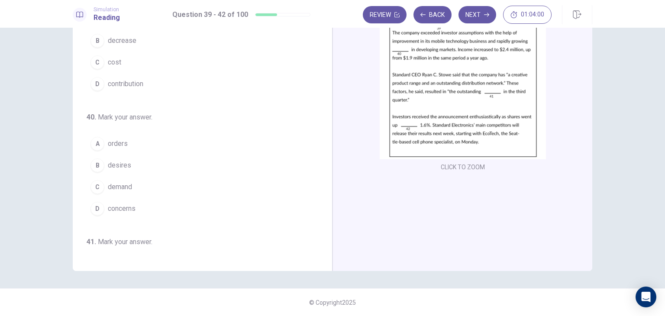
scroll to position [0, 0]
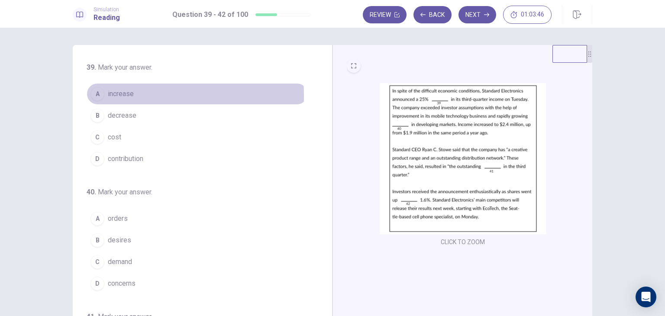
click at [122, 96] on span "increase" at bounding box center [121, 94] width 26 height 10
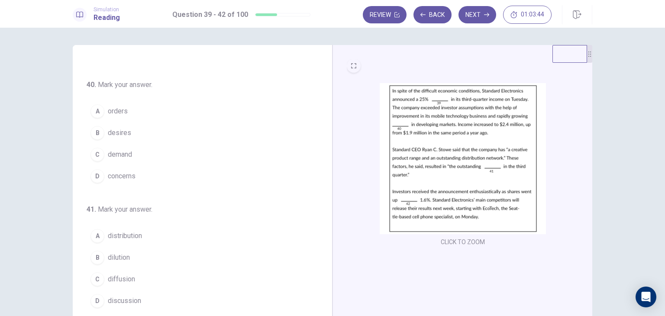
scroll to position [110, 0]
click at [121, 151] on span "demand" at bounding box center [120, 152] width 24 height 10
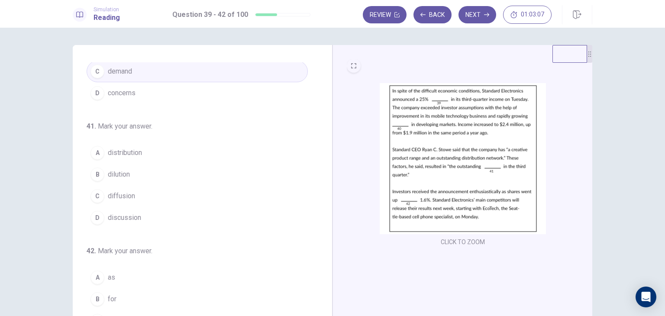
scroll to position [191, 0]
click at [129, 151] on span "distribution" at bounding box center [125, 153] width 34 height 10
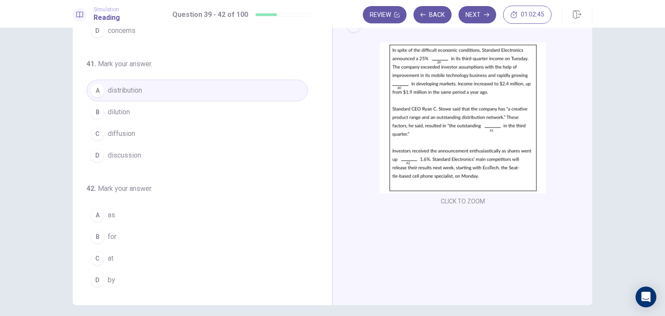
scroll to position [42, 0]
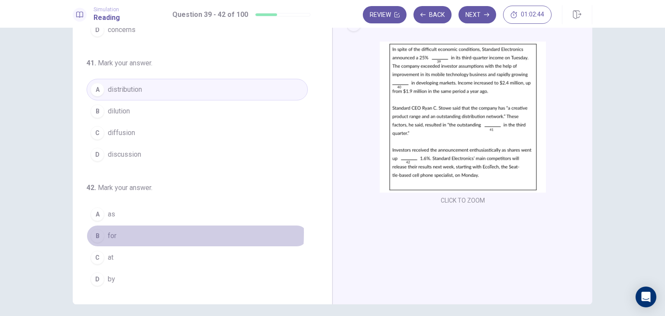
click at [109, 231] on span "for" at bounding box center [112, 236] width 9 height 10
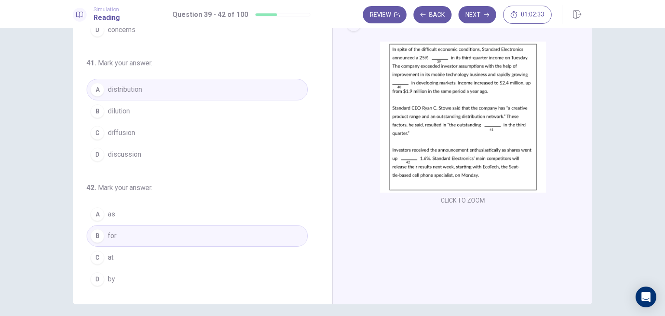
click at [109, 252] on span "at" at bounding box center [111, 257] width 6 height 10
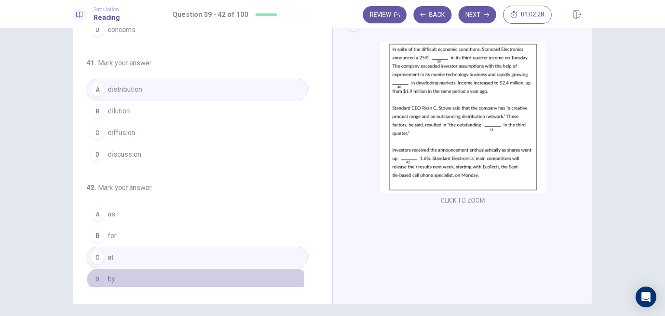
click at [109, 276] on span "by" at bounding box center [111, 279] width 7 height 10
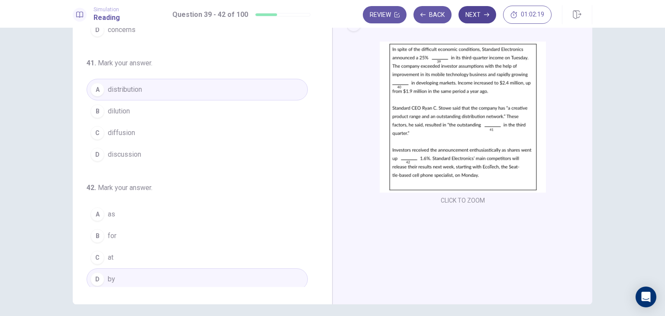
click at [481, 10] on button "Next" at bounding box center [478, 14] width 38 height 17
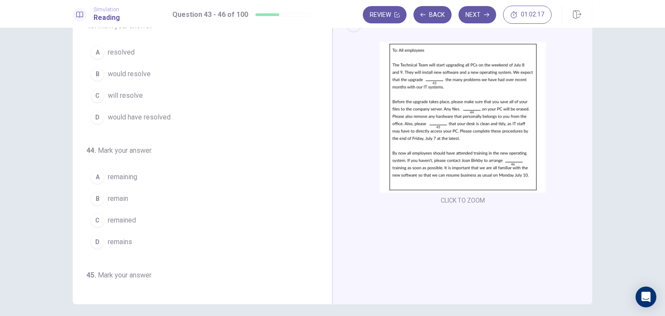
scroll to position [0, 0]
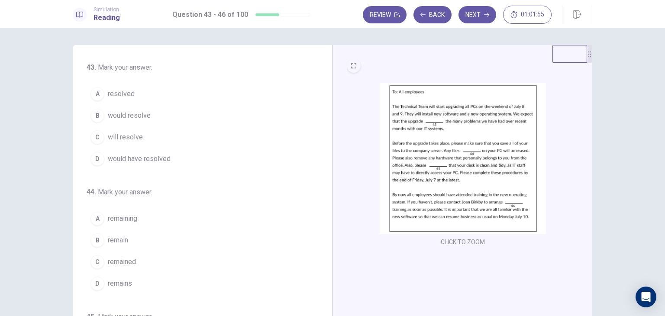
click at [128, 136] on span "will resolve" at bounding box center [125, 137] width 35 height 10
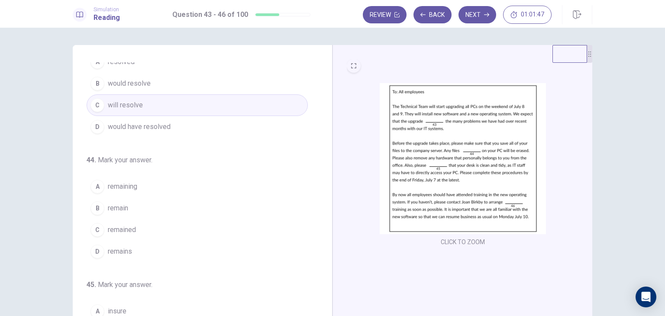
scroll to position [35, 0]
click at [127, 226] on span "remained" at bounding box center [122, 227] width 28 height 10
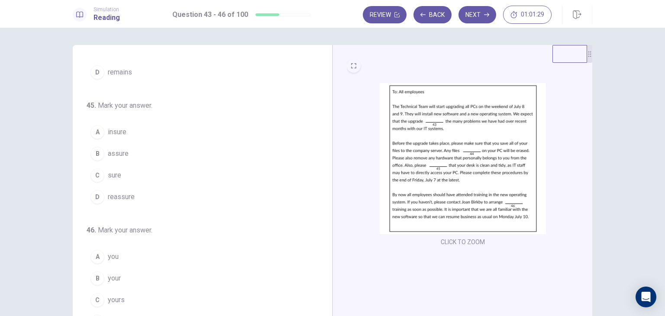
scroll to position [212, 0]
click at [121, 130] on span "insure" at bounding box center [117, 131] width 19 height 10
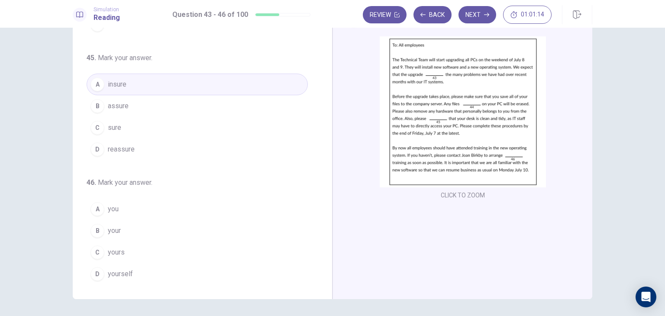
scroll to position [51, 0]
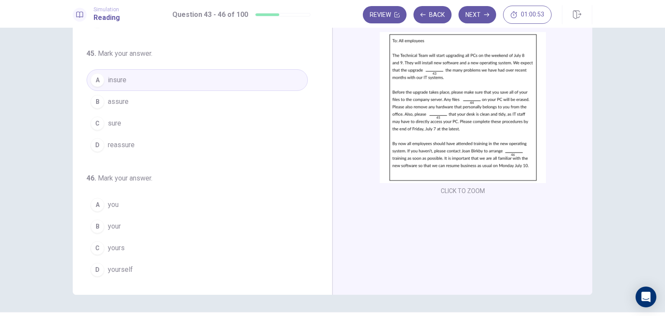
click at [110, 222] on span "your" at bounding box center [114, 226] width 13 height 10
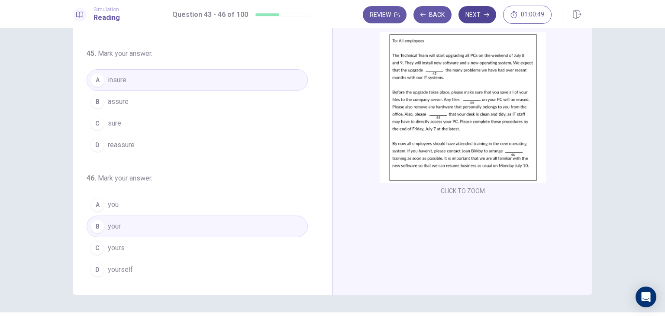
click at [480, 16] on button "Next" at bounding box center [478, 14] width 38 height 17
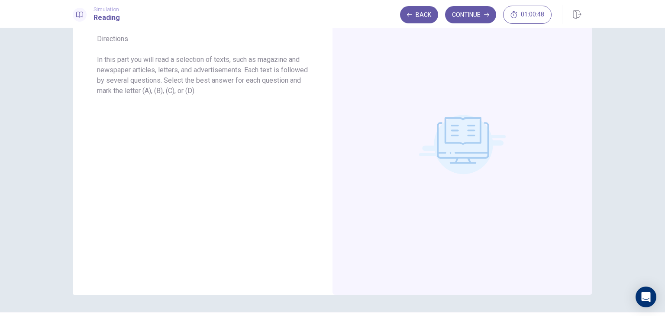
scroll to position [0, 0]
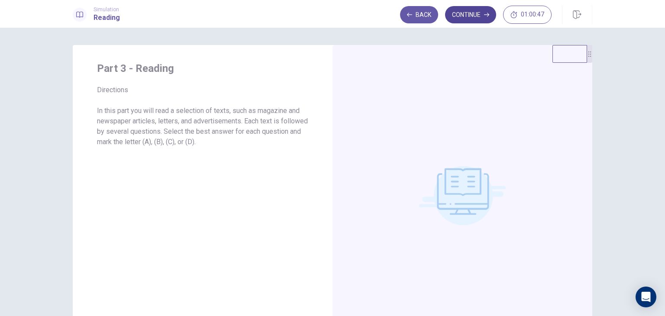
click at [474, 11] on button "Continue" at bounding box center [470, 14] width 51 height 17
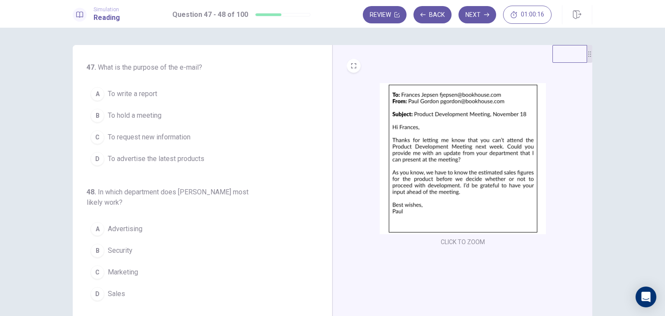
click at [133, 111] on span "To hold a meeting" at bounding box center [135, 115] width 54 height 10
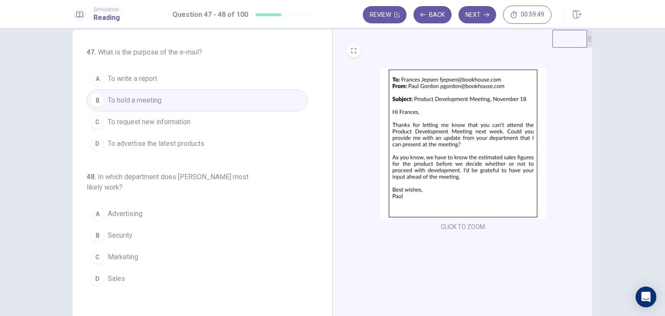
scroll to position [15, 0]
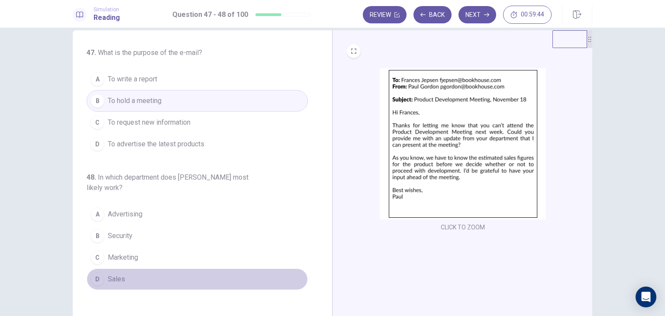
click at [112, 278] on span "Sales" at bounding box center [116, 279] width 17 height 10
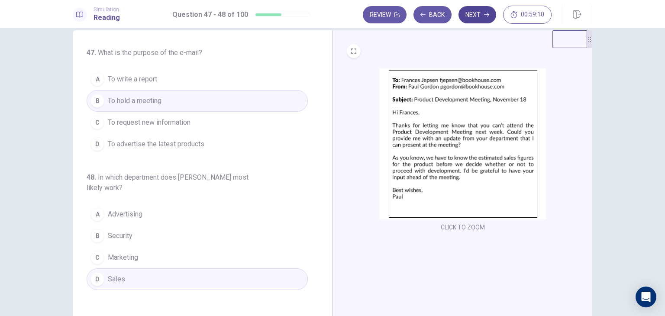
click at [478, 12] on button "Next" at bounding box center [478, 14] width 38 height 17
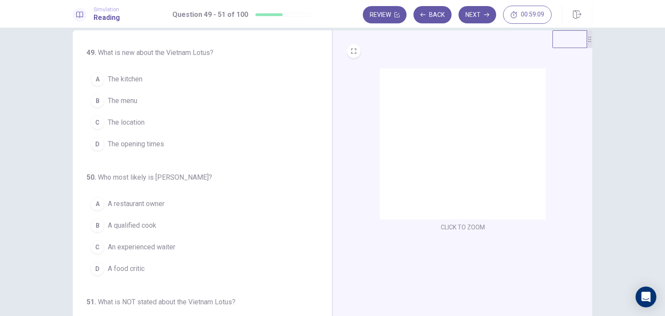
scroll to position [0, 0]
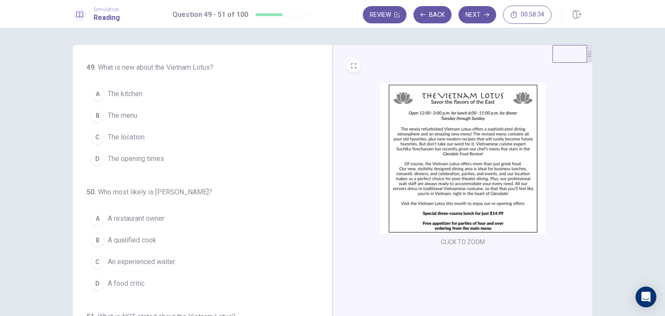
click at [130, 113] on span "The menu" at bounding box center [122, 115] width 29 height 10
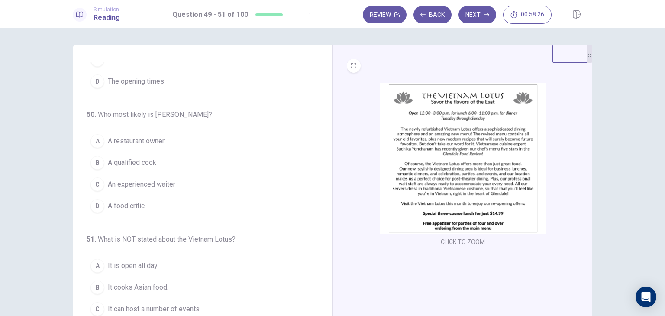
scroll to position [88, 0]
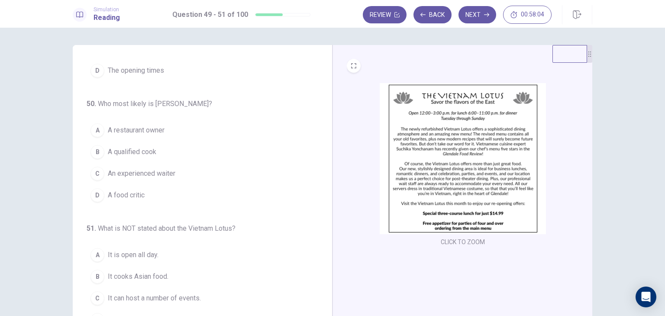
click at [143, 152] on span "A qualified cook" at bounding box center [132, 152] width 49 height 10
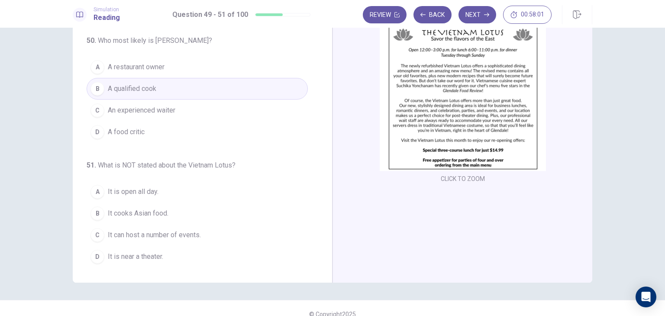
scroll to position [64, 0]
click at [135, 189] on span "It is open all day." at bounding box center [133, 191] width 51 height 10
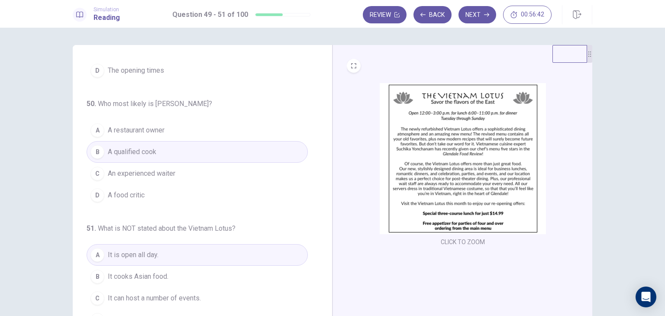
scroll to position [0, 0]
click at [475, 16] on button "Next" at bounding box center [478, 14] width 38 height 17
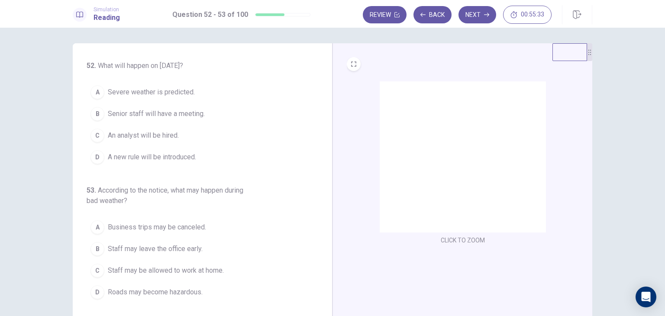
scroll to position [3, 0]
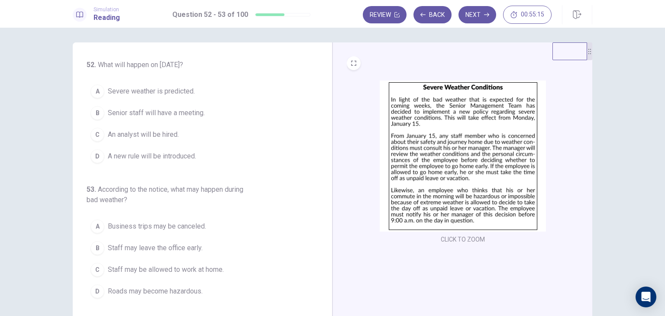
click at [162, 156] on span "A new rule will be introduced." at bounding box center [152, 156] width 88 height 10
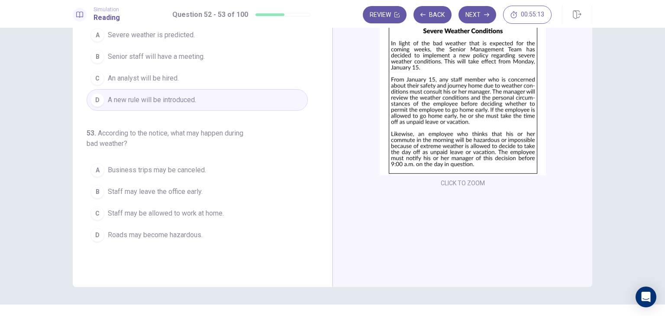
scroll to position [60, 0]
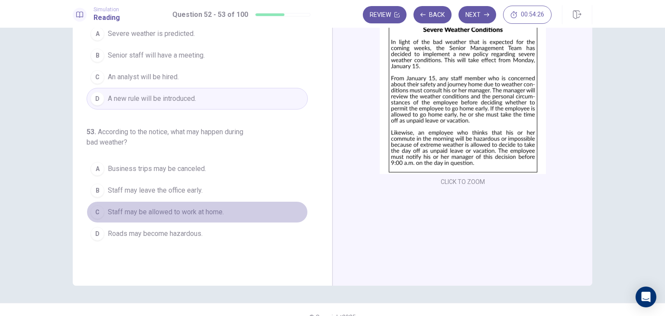
click at [192, 212] on span "Staff may be allowed to work at home." at bounding box center [166, 212] width 116 height 10
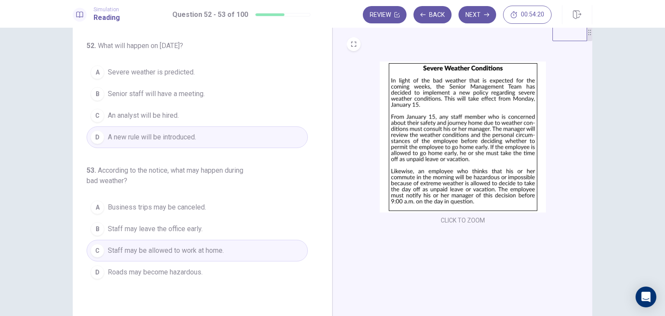
scroll to position [22, 0]
click at [371, 232] on div "CLICK TO ZOOM" at bounding box center [463, 173] width 260 height 301
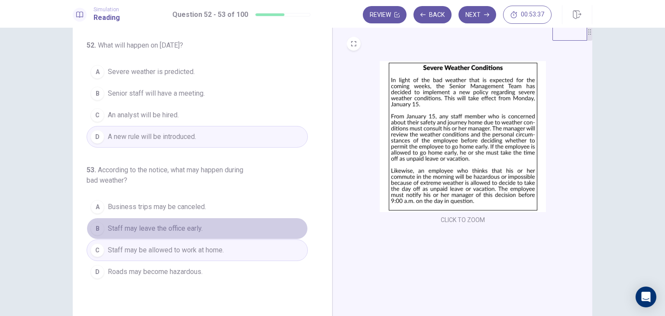
click at [178, 221] on button "B Staff may leave the office early." at bounding box center [197, 229] width 221 height 22
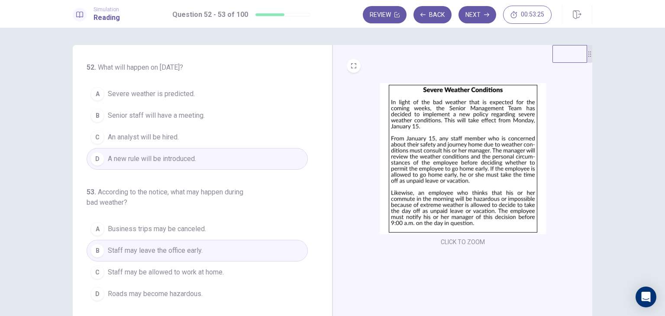
scroll to position [1, 0]
click at [478, 15] on button "Next" at bounding box center [478, 14] width 38 height 17
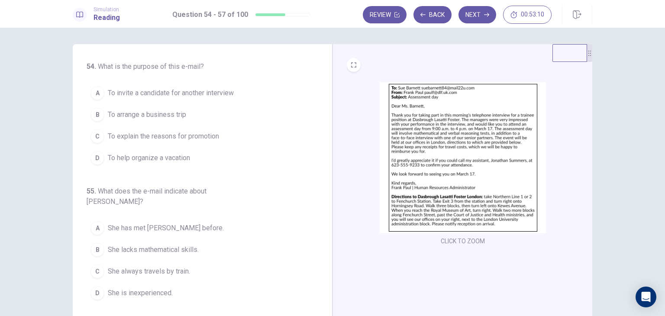
scroll to position [0, 0]
click at [451, 242] on button "CLICK TO ZOOM" at bounding box center [462, 242] width 51 height 12
click at [172, 97] on span "To invite a candidate for another interview" at bounding box center [171, 94] width 126 height 10
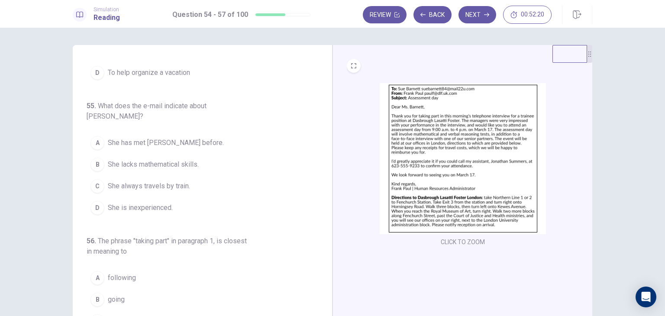
scroll to position [87, 0]
click at [166, 137] on span "She has met [PERSON_NAME] before." at bounding box center [166, 142] width 116 height 10
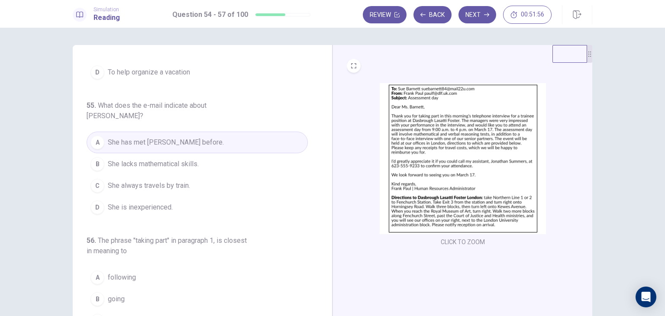
click at [166, 159] on span "She lacks mathematical skills." at bounding box center [153, 164] width 91 height 10
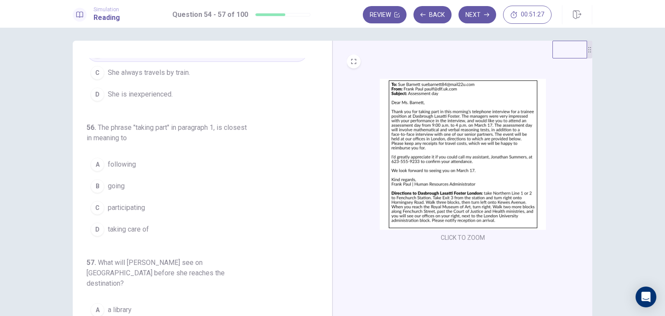
scroll to position [0, 0]
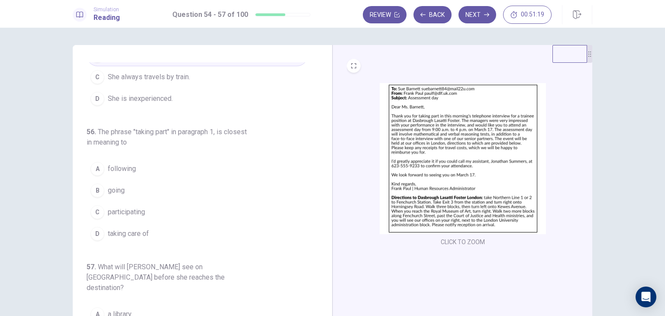
click at [462, 171] on img at bounding box center [463, 158] width 166 height 151
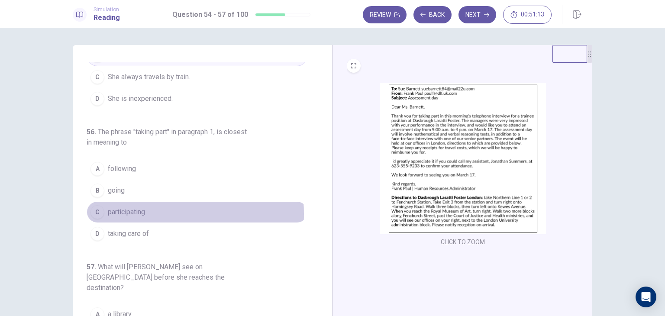
click at [136, 207] on span "participating" at bounding box center [126, 212] width 37 height 10
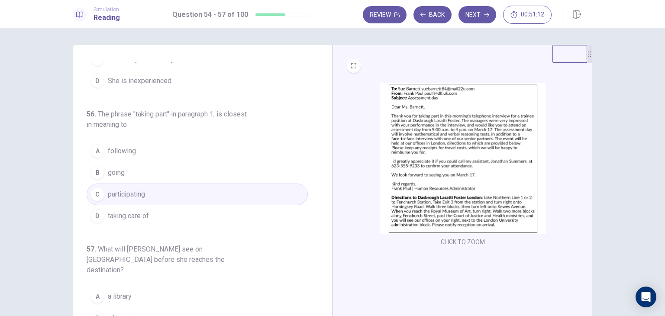
scroll to position [233, 0]
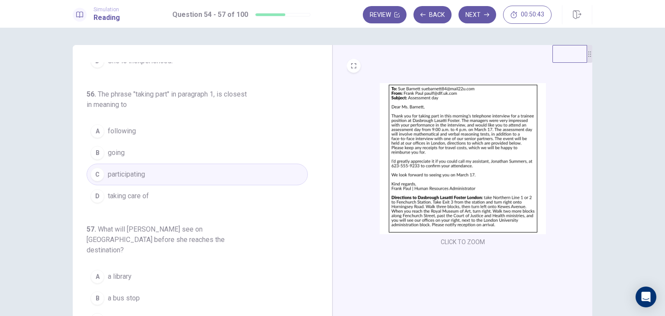
click at [431, 213] on img at bounding box center [463, 158] width 166 height 151
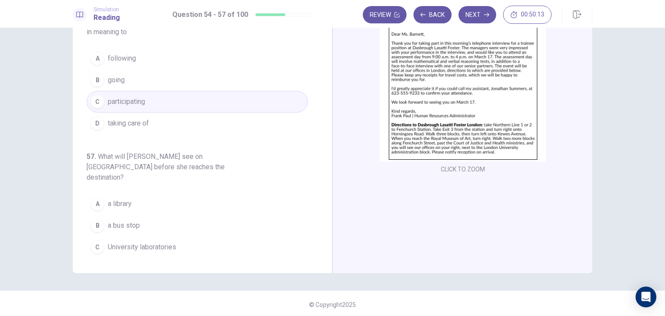
scroll to position [70, 0]
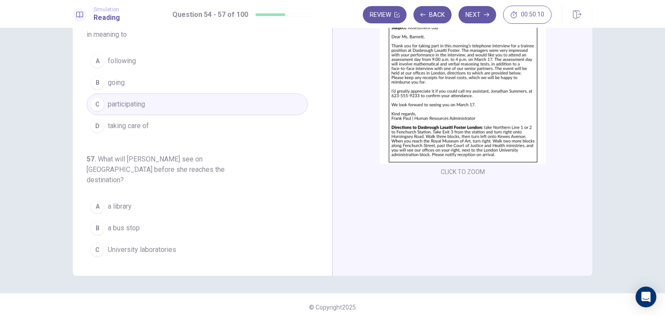
click at [159, 266] on span "Government buildings" at bounding box center [141, 271] width 66 height 10
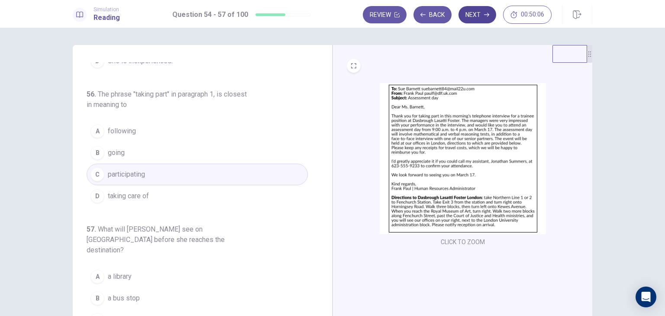
click at [480, 13] on button "Next" at bounding box center [478, 14] width 38 height 17
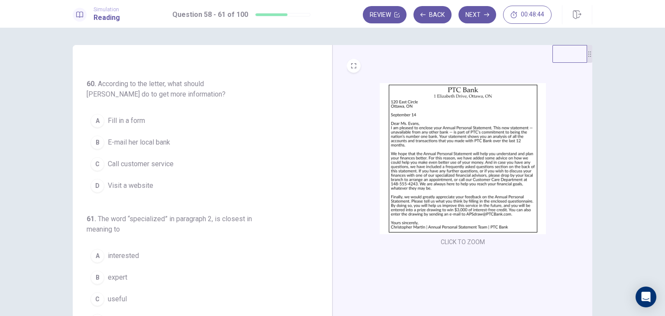
click at [151, 163] on span "Call customer service" at bounding box center [141, 164] width 66 height 10
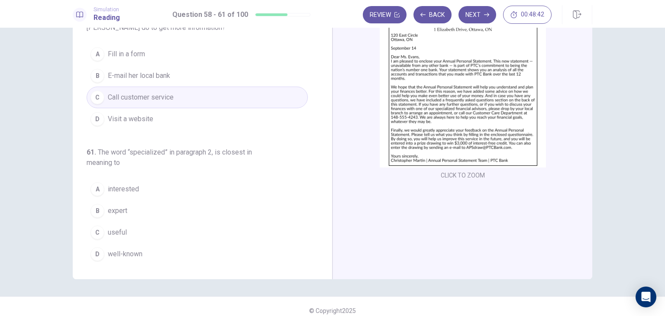
scroll to position [68, 0]
click at [100, 205] on div "B" at bounding box center [98, 210] width 14 height 14
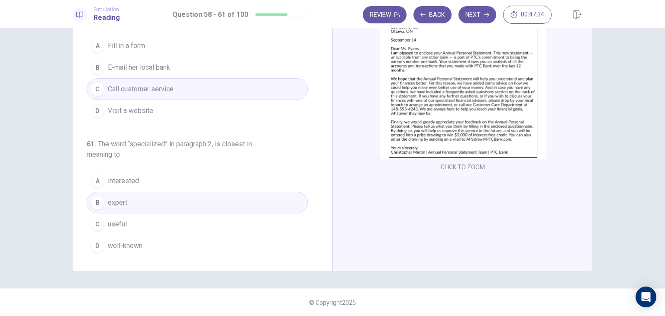
scroll to position [0, 0]
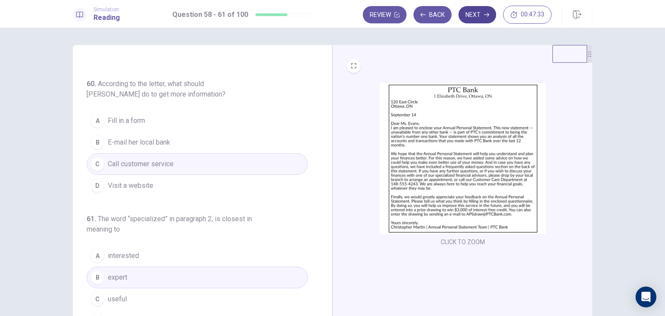
click at [471, 10] on button "Next" at bounding box center [478, 14] width 38 height 17
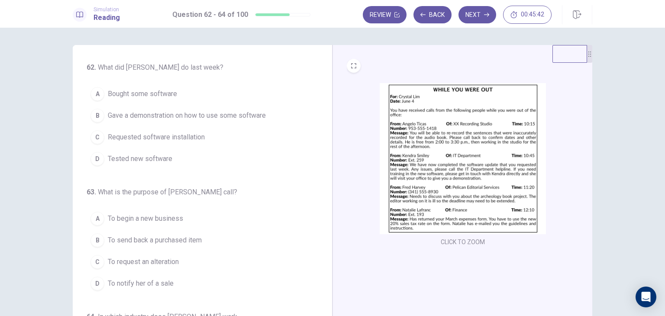
drag, startPoint x: 408, startPoint y: 132, endPoint x: 453, endPoint y: 137, distance: 44.5
click at [453, 137] on img at bounding box center [463, 158] width 166 height 151
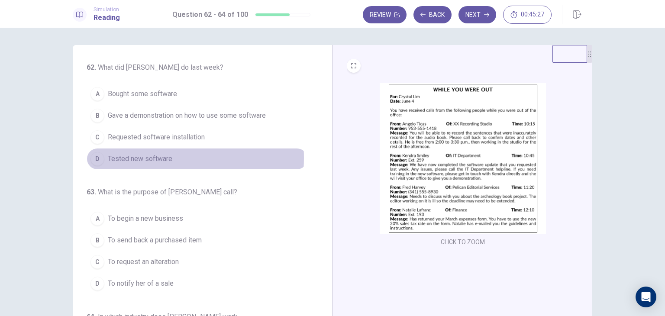
click at [148, 158] on span "Tested new software" at bounding box center [140, 159] width 65 height 10
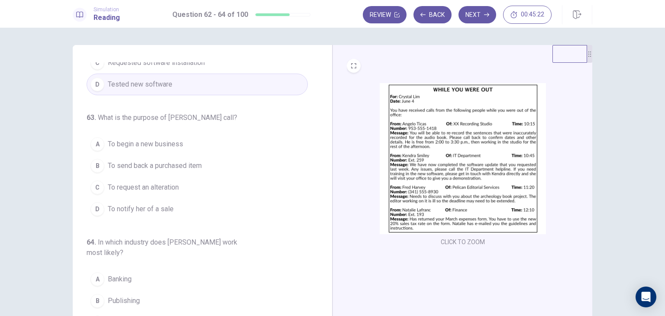
scroll to position [88, 0]
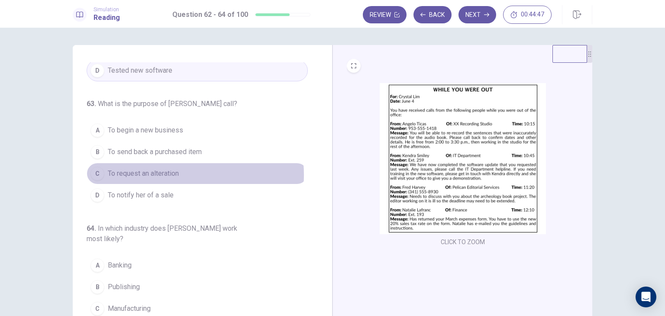
click at [172, 174] on span "To request an alteration" at bounding box center [143, 173] width 71 height 10
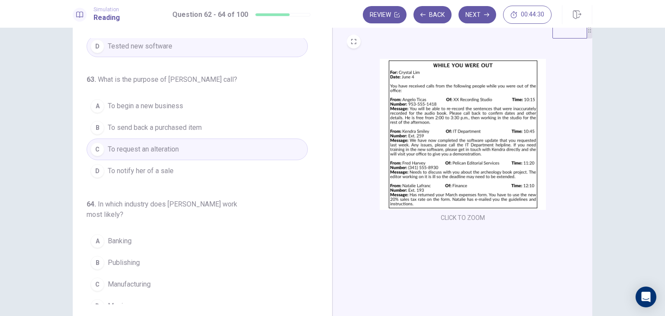
scroll to position [25, 0]
click at [130, 257] on span "Publishing" at bounding box center [124, 262] width 32 height 10
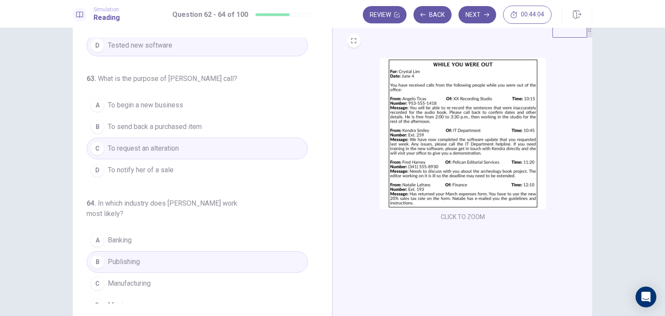
scroll to position [0, 0]
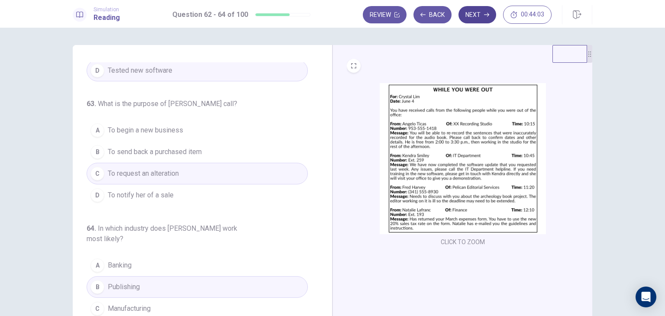
click at [467, 17] on button "Next" at bounding box center [478, 14] width 38 height 17
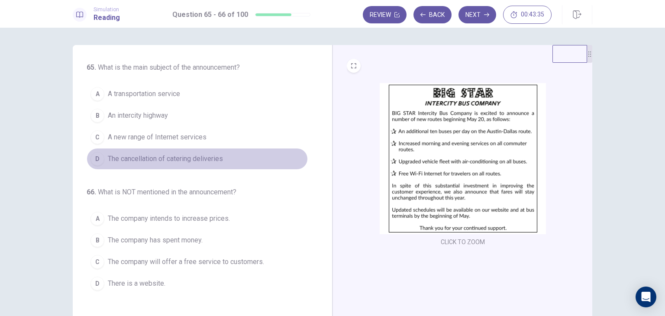
click at [238, 149] on button "D The cancellation of catering deliveries" at bounding box center [197, 159] width 221 height 22
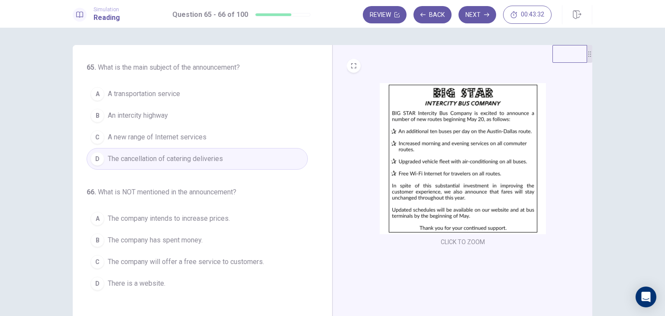
click at [163, 94] on span "A transportation service" at bounding box center [144, 94] width 72 height 10
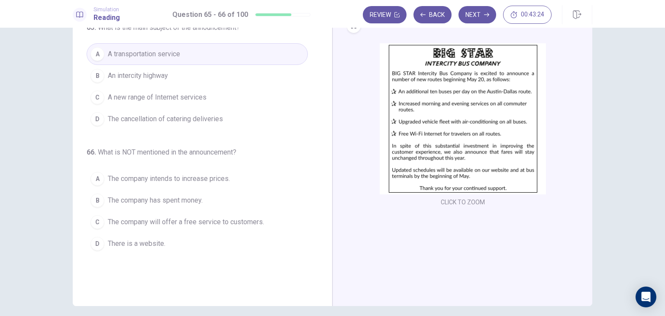
scroll to position [41, 0]
click at [190, 223] on span "The company will offer a free service to customers." at bounding box center [186, 221] width 156 height 10
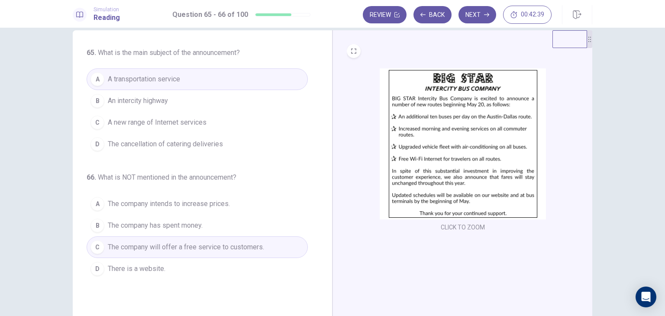
scroll to position [0, 0]
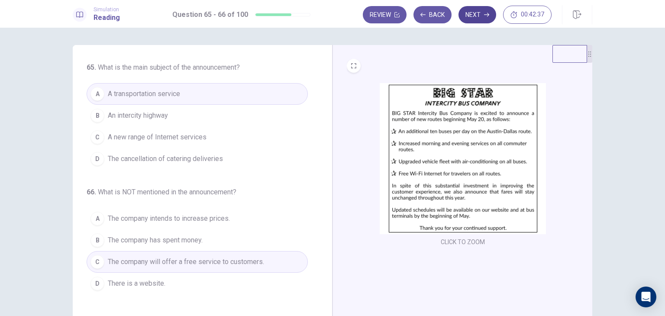
click at [475, 16] on button "Next" at bounding box center [478, 14] width 38 height 17
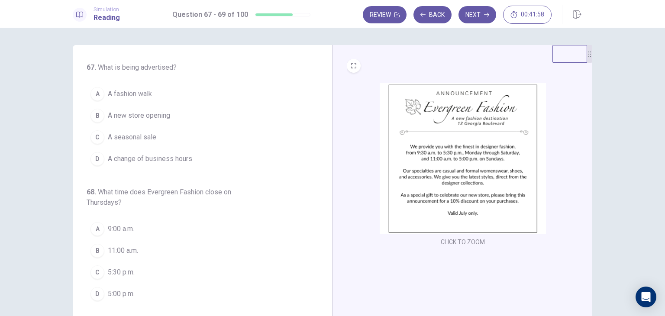
click at [139, 115] on span "A new store opening" at bounding box center [139, 115] width 62 height 10
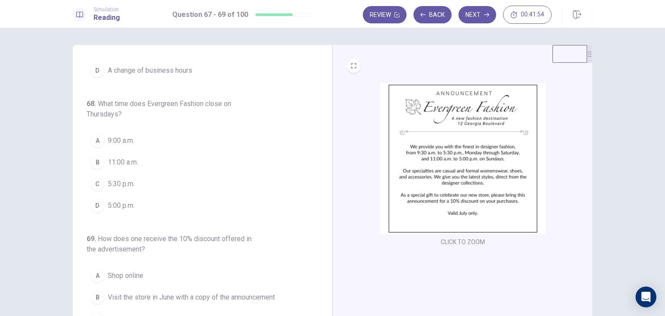
scroll to position [89, 0]
click at [103, 177] on button "C 5:30 p.m." at bounding box center [197, 183] width 221 height 22
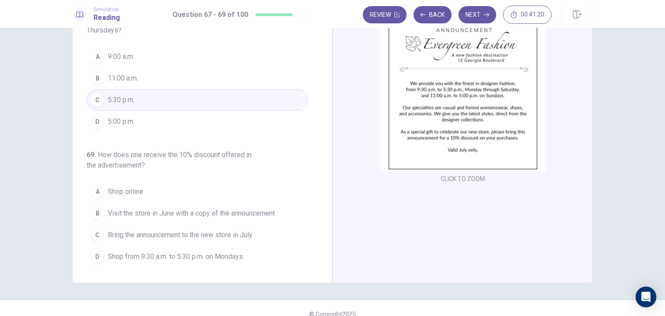
scroll to position [64, 0]
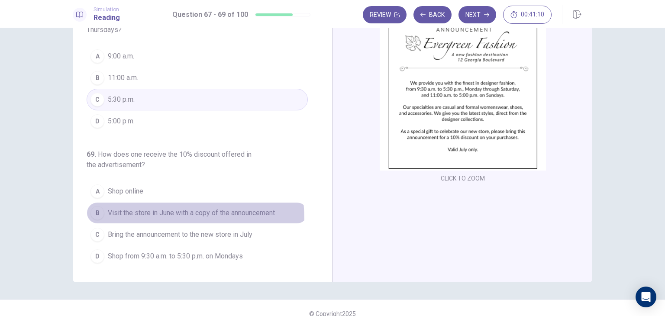
click at [166, 217] on button "B Visit the store in June with a copy of the announcement" at bounding box center [197, 213] width 221 height 22
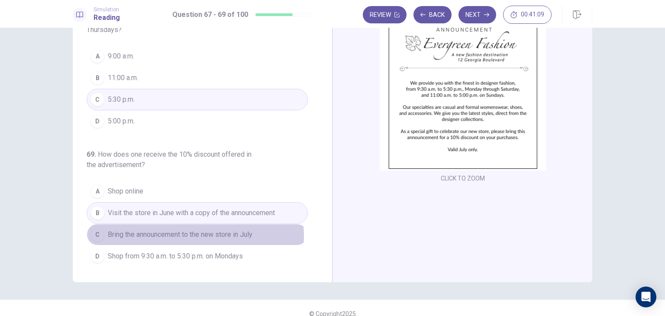
click at [181, 234] on span "Bring the announcement to the new store in July" at bounding box center [180, 235] width 145 height 10
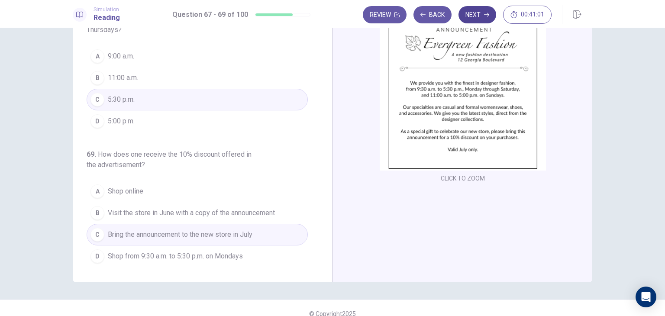
click at [465, 19] on button "Next" at bounding box center [478, 14] width 38 height 17
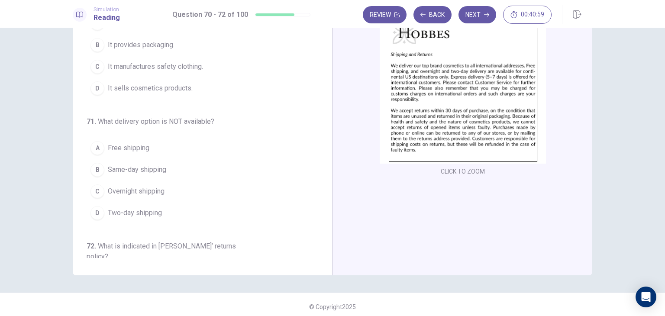
scroll to position [0, 0]
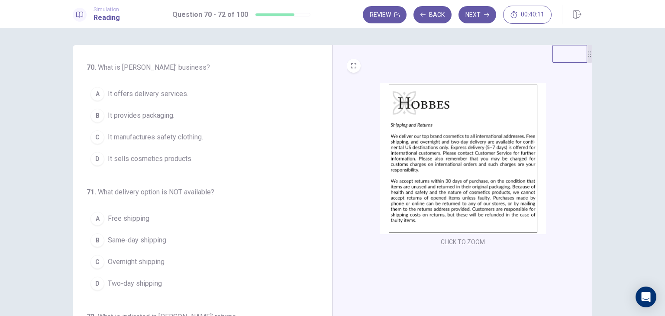
click at [175, 158] on span "It sells cosmetics products." at bounding box center [150, 159] width 85 height 10
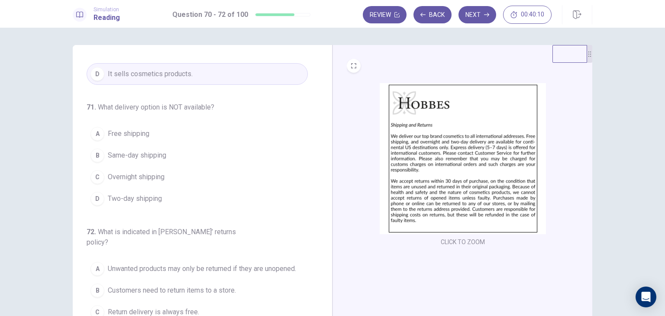
scroll to position [86, 0]
click at [136, 154] on span "Same-day shipping" at bounding box center [137, 154] width 58 height 10
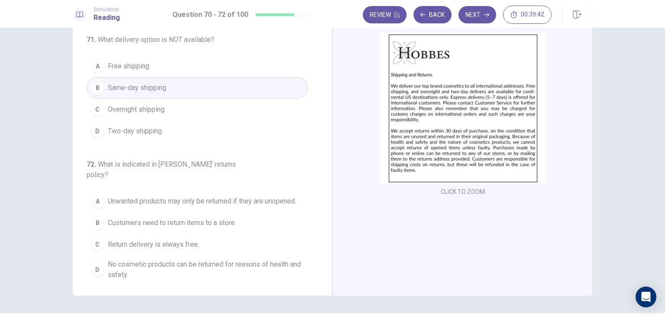
scroll to position [51, 0]
click at [223, 195] on span "Unwanted products may only be returned if they are unopened." at bounding box center [202, 200] width 188 height 10
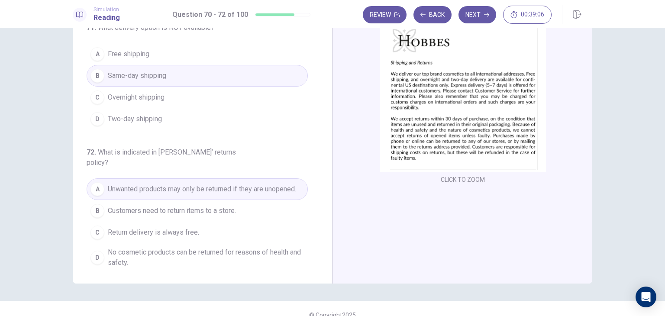
scroll to position [63, 0]
click at [477, 16] on button "Next" at bounding box center [478, 14] width 38 height 17
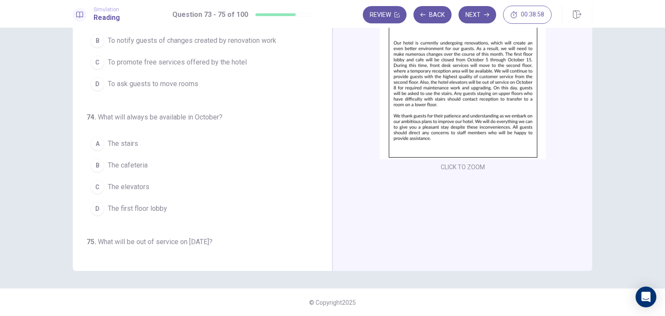
scroll to position [0, 0]
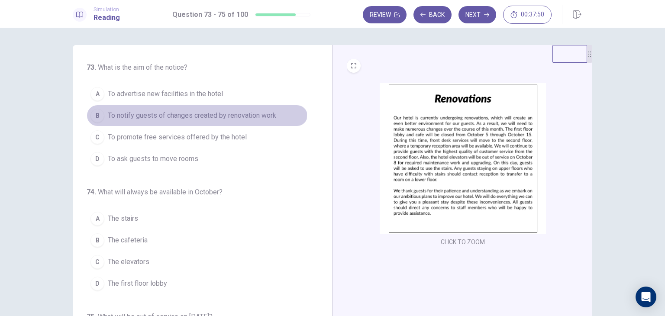
click at [194, 114] on span "To notify guests of changes created by renovation work" at bounding box center [192, 115] width 168 height 10
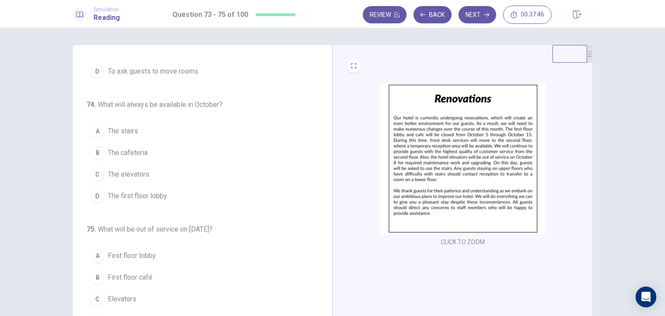
scroll to position [88, 0]
click at [123, 153] on span "The cafeteria" at bounding box center [128, 152] width 40 height 10
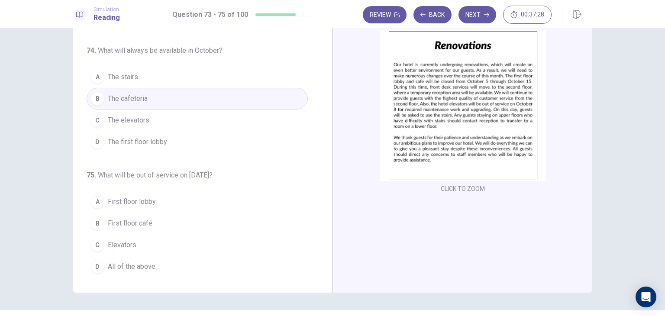
scroll to position [53, 0]
click at [139, 202] on span "First floor lobby" at bounding box center [132, 202] width 48 height 10
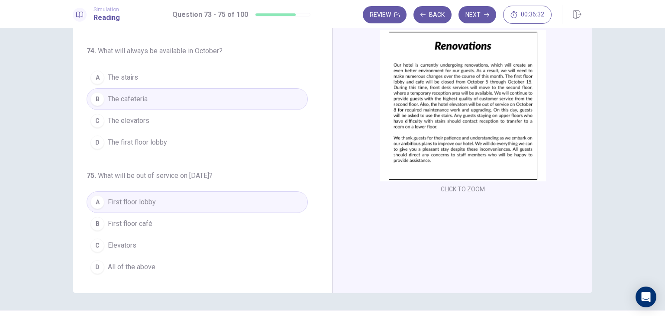
click at [123, 243] on span "Elevators" at bounding box center [122, 245] width 29 height 10
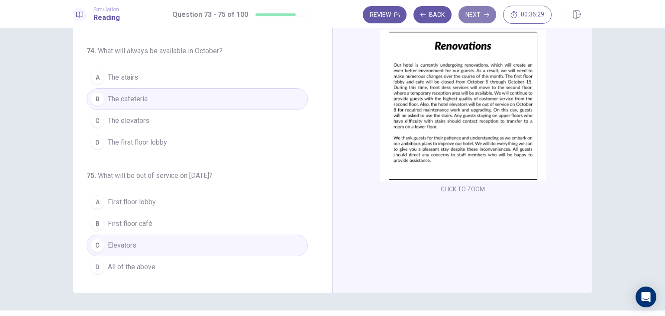
click at [469, 19] on button "Next" at bounding box center [478, 14] width 38 height 17
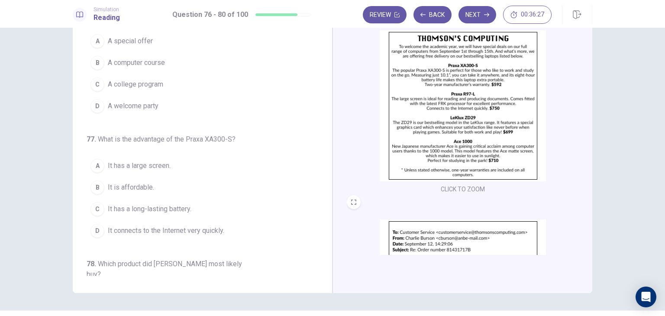
scroll to position [0, 0]
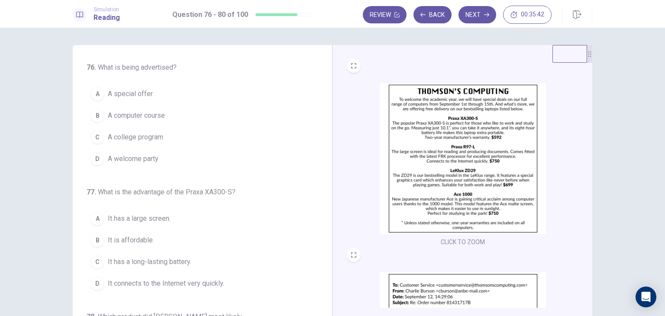
click at [139, 92] on span "A special offer" at bounding box center [130, 94] width 45 height 10
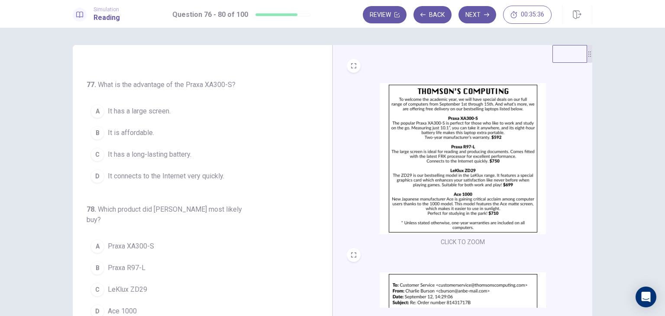
scroll to position [110, 0]
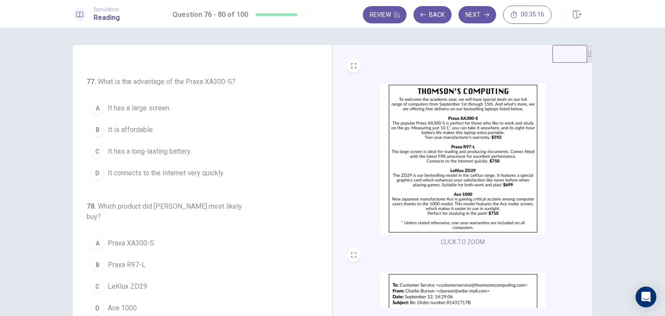
click at [174, 151] on span "It has a long-lasting battery." at bounding box center [150, 151] width 84 height 10
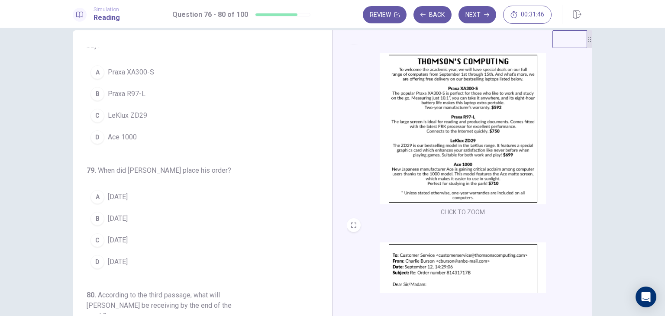
scroll to position [0, 0]
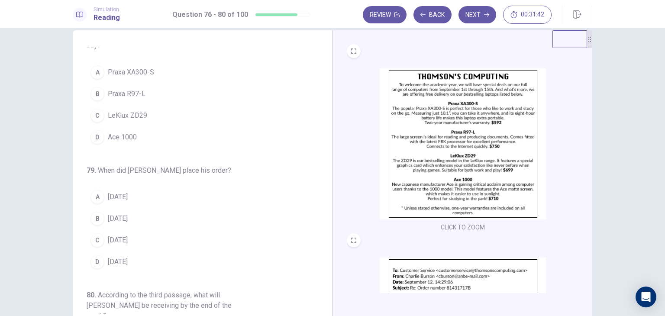
click at [128, 214] on span "[DATE]" at bounding box center [118, 219] width 20 height 10
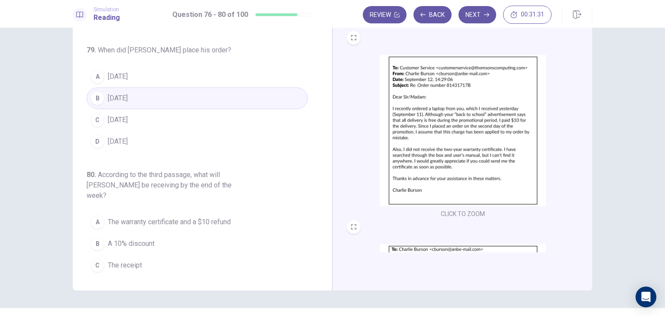
scroll to position [163, 0]
click at [206, 217] on span "The warranty certificate and a $10 refund" at bounding box center [169, 222] width 123 height 10
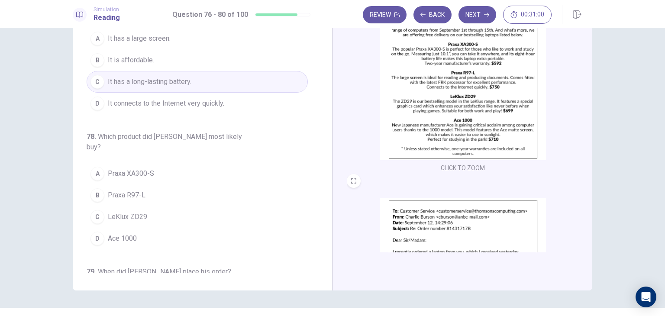
scroll to position [18, 0]
click at [136, 168] on button "A Praxa XA300-S" at bounding box center [197, 174] width 221 height 22
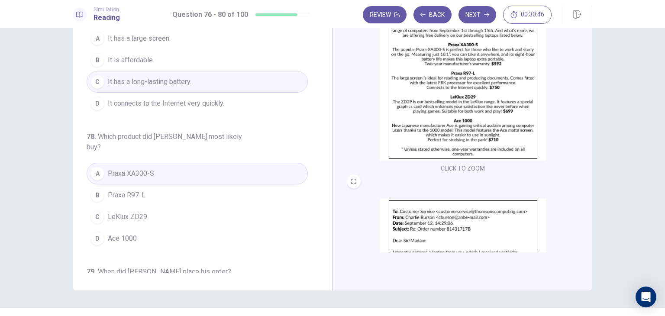
scroll to position [261, 0]
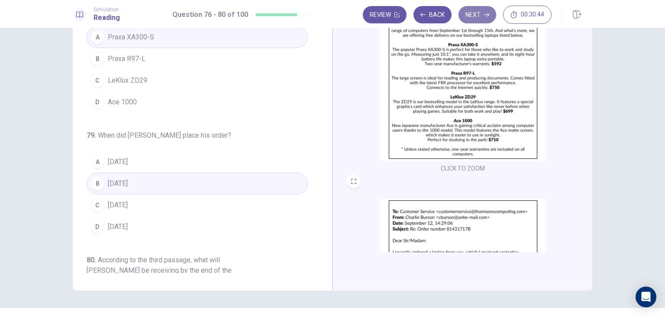
click at [480, 19] on button "Next" at bounding box center [478, 14] width 38 height 17
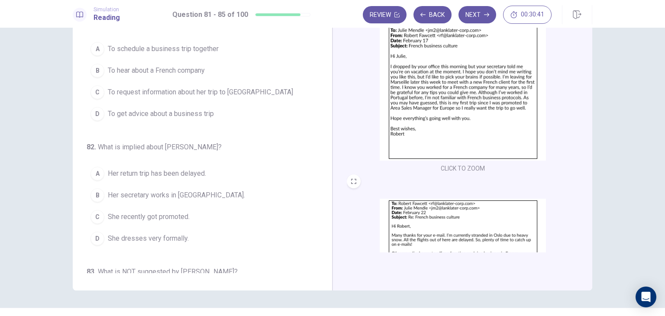
scroll to position [0, 0]
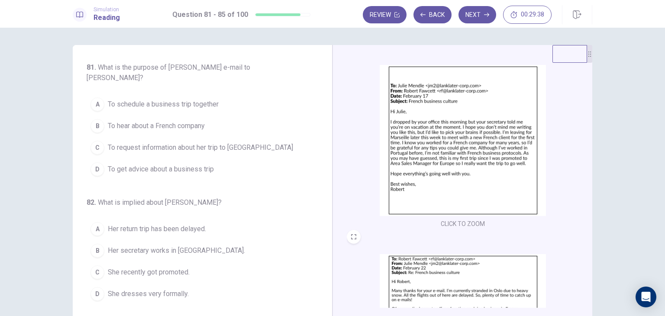
click at [188, 166] on span "To get advice about a business trip" at bounding box center [161, 169] width 106 height 10
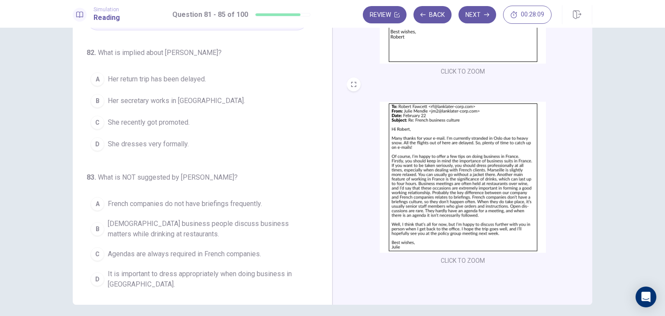
scroll to position [42, 0]
click at [158, 145] on span "She dresses very formally." at bounding box center [148, 144] width 81 height 10
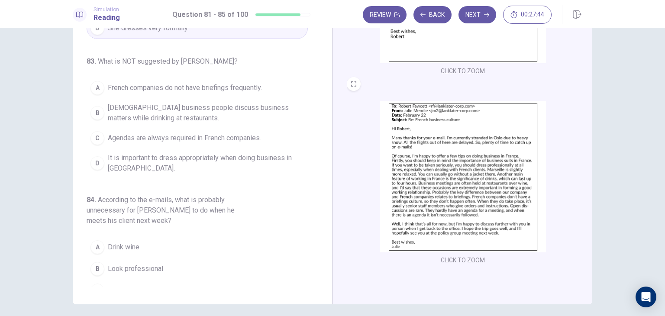
scroll to position [225, 0]
click at [158, 113] on span "[DEMOGRAPHIC_DATA] business people discuss business matters while drinking at r…" at bounding box center [206, 112] width 196 height 21
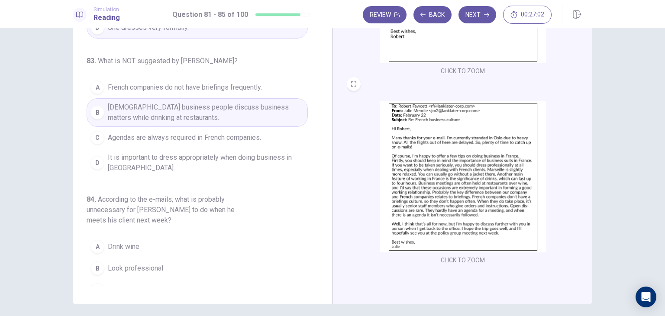
click at [165, 84] on span "French companies do not have briefings frequently." at bounding box center [185, 87] width 154 height 10
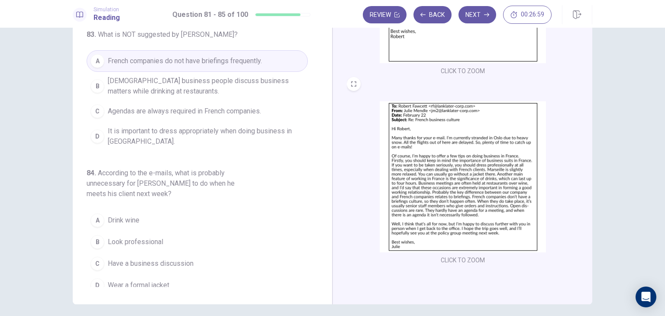
scroll to position [258, 0]
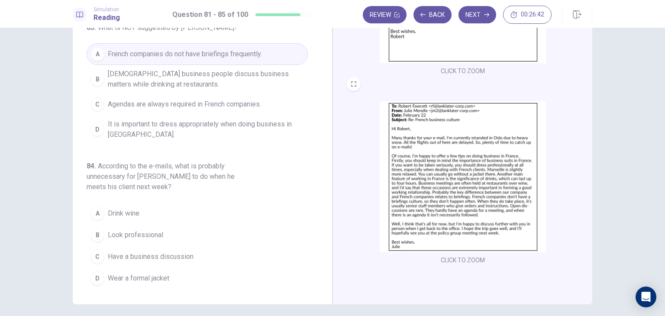
click at [156, 104] on span "Agendas are always required in French companies." at bounding box center [184, 104] width 153 height 10
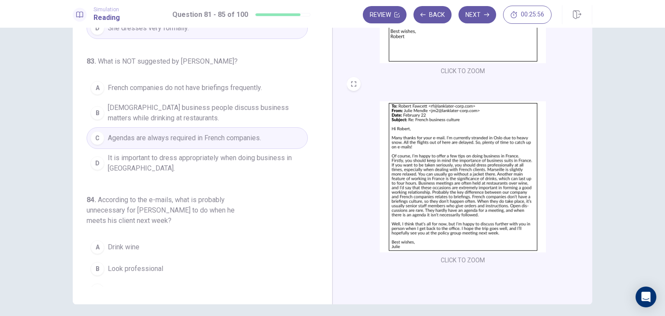
scroll to position [225, 0]
click at [134, 141] on button "C Agendas are always required in French companies." at bounding box center [197, 138] width 221 height 22
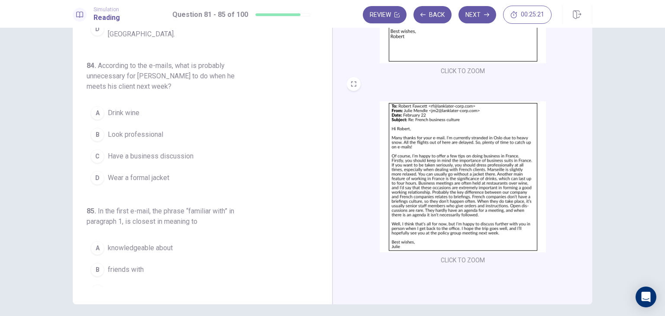
scroll to position [362, 0]
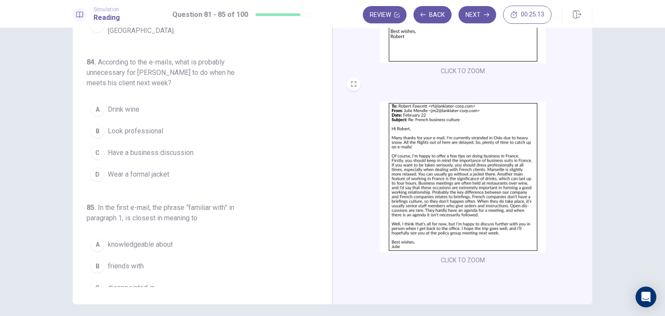
click at [152, 172] on span "Wear a formal jacket" at bounding box center [139, 174] width 62 height 10
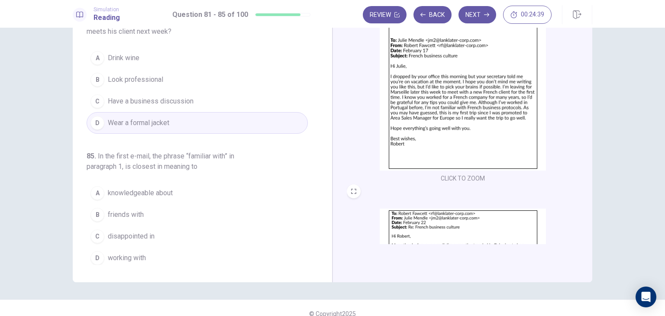
scroll to position [75, 0]
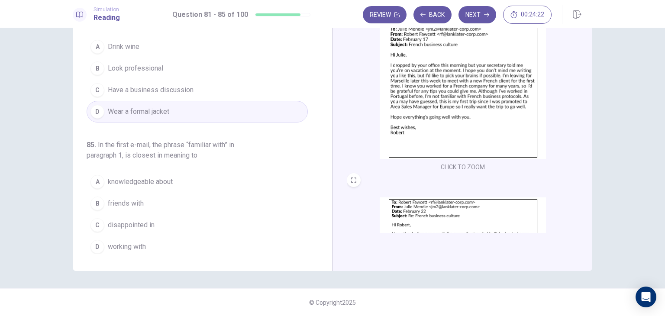
click at [149, 178] on span "knowledgeable about" at bounding box center [140, 182] width 65 height 10
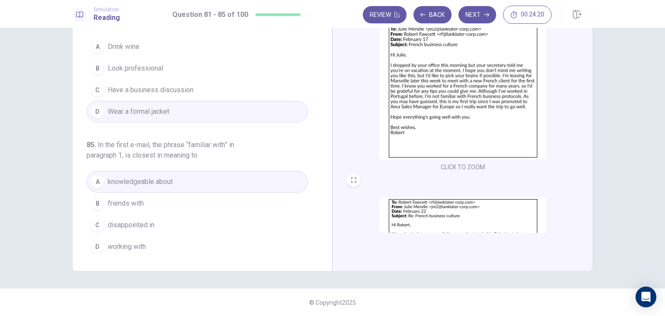
scroll to position [0, 0]
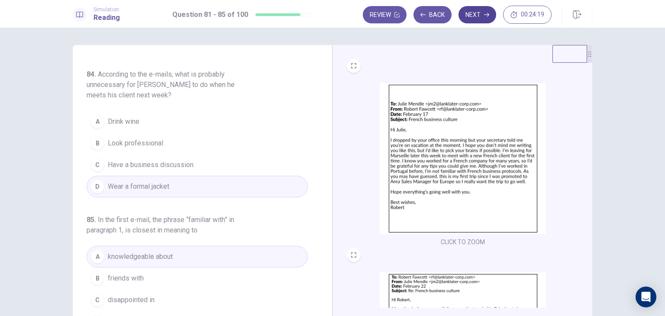
click at [478, 13] on button "Next" at bounding box center [478, 14] width 38 height 17
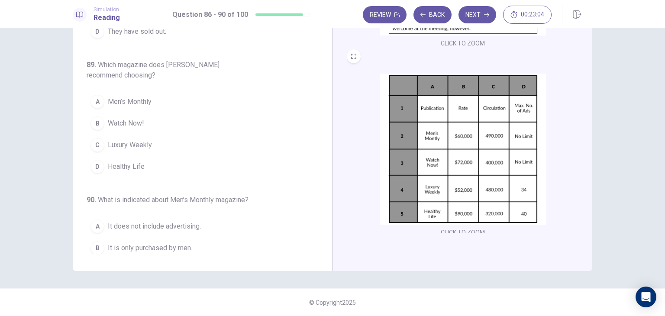
scroll to position [301, 0]
click at [132, 97] on span "Men’s Monthly" at bounding box center [130, 102] width 44 height 10
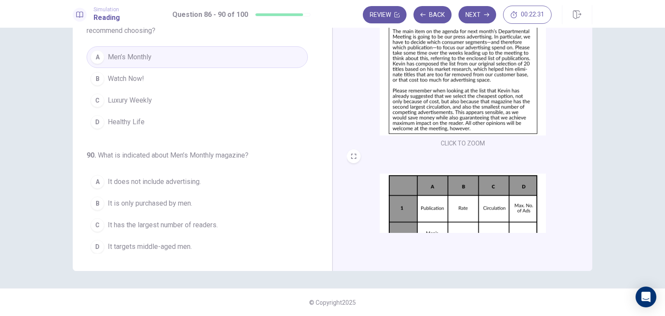
scroll to position [24, 0]
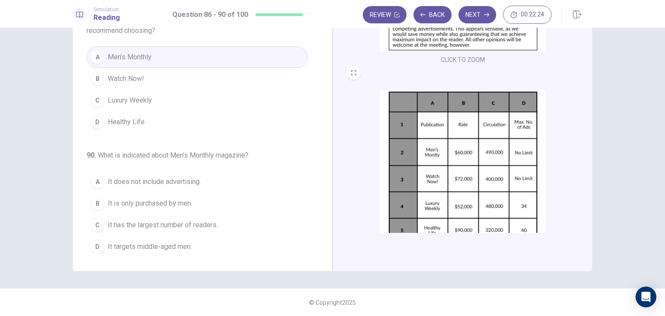
click at [352, 117] on div "CLICK TO ZOOM" at bounding box center [463, 172] width 232 height 165
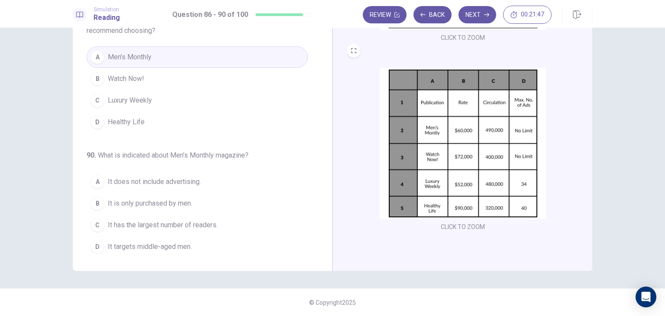
click at [183, 178] on span "It does not include advertising." at bounding box center [154, 182] width 93 height 10
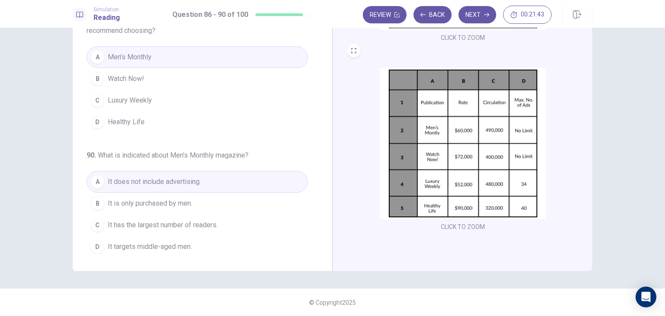
click at [185, 220] on span "It has the largest number of readers." at bounding box center [163, 225] width 110 height 10
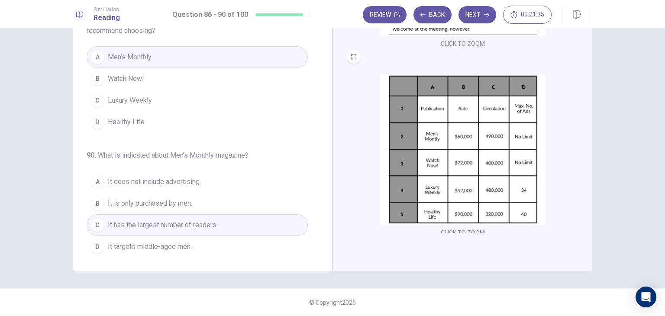
scroll to position [123, 0]
click at [478, 18] on button "Next" at bounding box center [478, 14] width 38 height 17
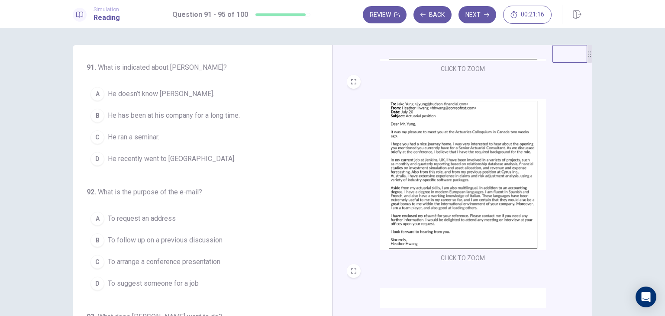
scroll to position [190, 0]
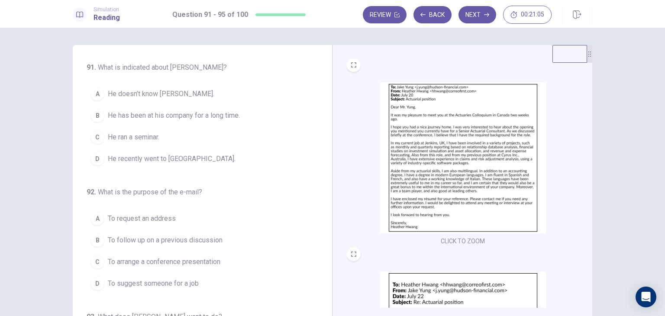
click at [156, 87] on button "A He doesn’t know [PERSON_NAME]." at bounding box center [197, 94] width 221 height 22
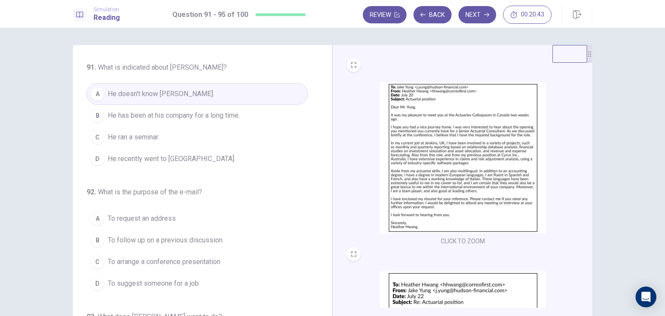
click at [160, 157] on span "He recently went to [GEOGRAPHIC_DATA]." at bounding box center [172, 159] width 128 height 10
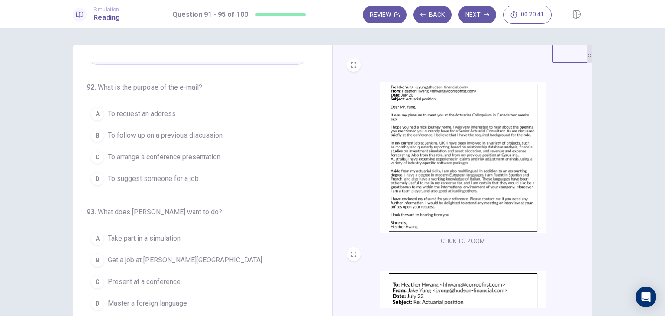
scroll to position [106, 0]
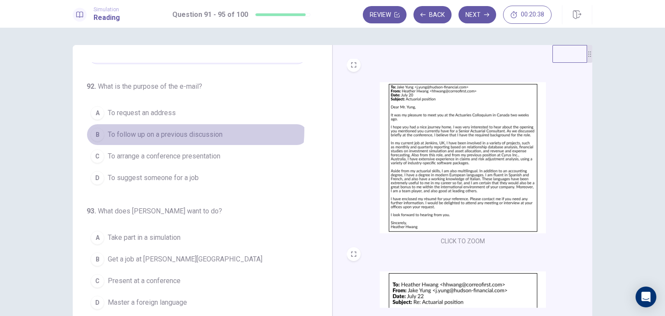
click at [172, 129] on span "To follow up on a previous discussion" at bounding box center [165, 134] width 115 height 10
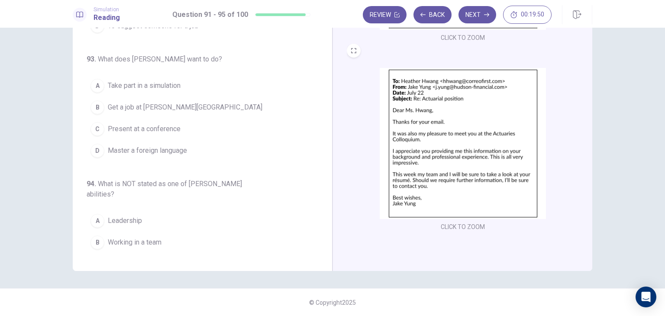
scroll to position [204, 0]
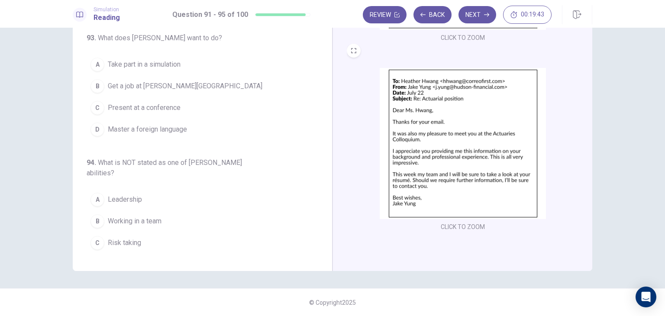
click at [165, 81] on span "Get a job at [PERSON_NAME][GEOGRAPHIC_DATA]" at bounding box center [185, 86] width 155 height 10
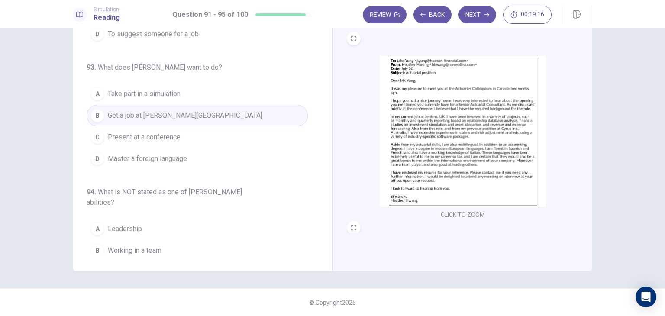
scroll to position [141, 0]
click at [147, 95] on span "Take part in a simulation" at bounding box center [144, 94] width 73 height 10
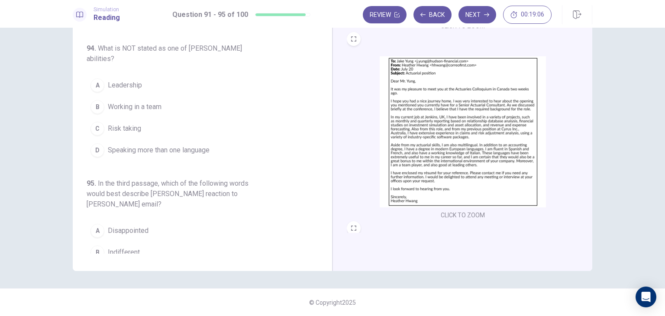
scroll to position [319, 0]
click at [118, 80] on span "Leadership" at bounding box center [125, 85] width 34 height 10
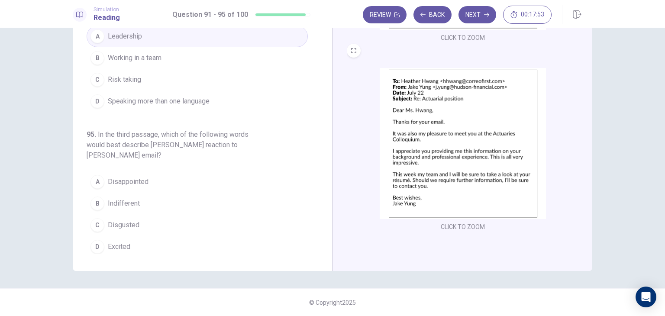
click at [121, 198] on span "Indifferent" at bounding box center [124, 203] width 32 height 10
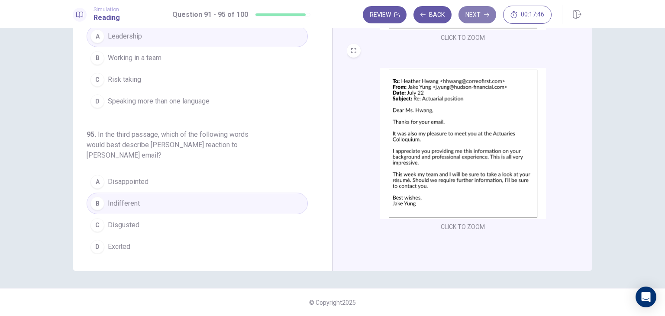
click at [468, 10] on button "Next" at bounding box center [478, 14] width 38 height 17
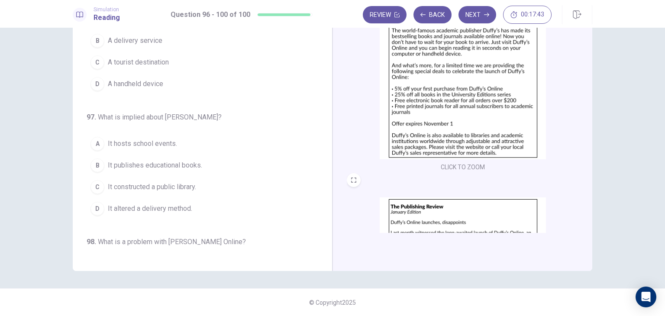
scroll to position [0, 0]
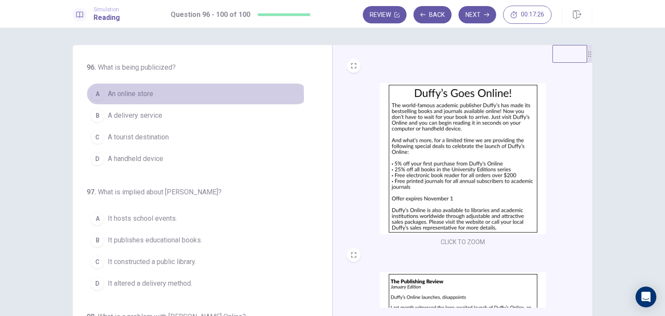
click at [146, 96] on span "An online store" at bounding box center [130, 94] width 45 height 10
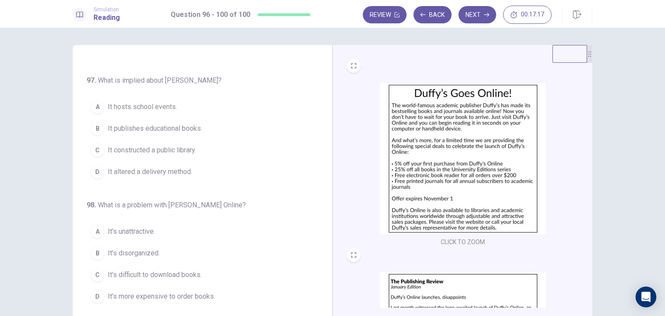
scroll to position [113, 0]
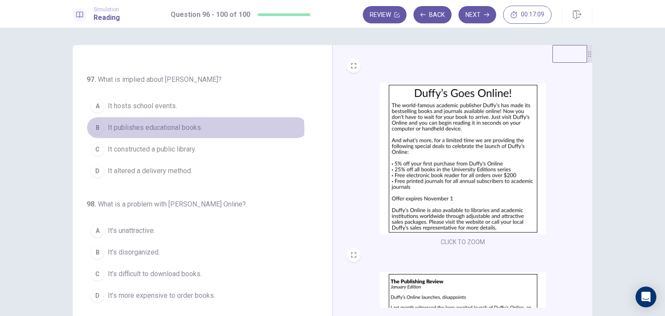
click at [177, 129] on span "It publishes educational books." at bounding box center [155, 128] width 94 height 10
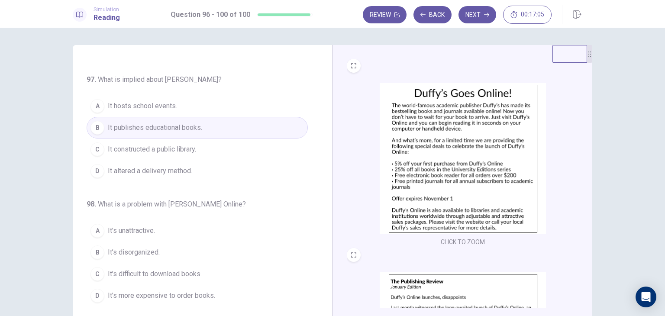
click at [370, 175] on div "CLICK TO ZOOM" at bounding box center [463, 165] width 232 height 165
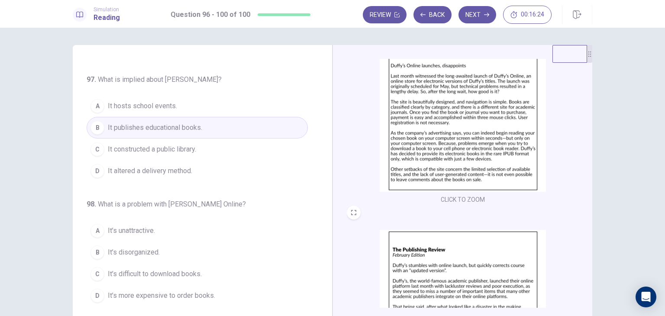
scroll to position [232, 0]
click at [249, 199] on h6 "98 . What is a problem with [PERSON_NAME] Online?" at bounding box center [170, 204] width 166 height 10
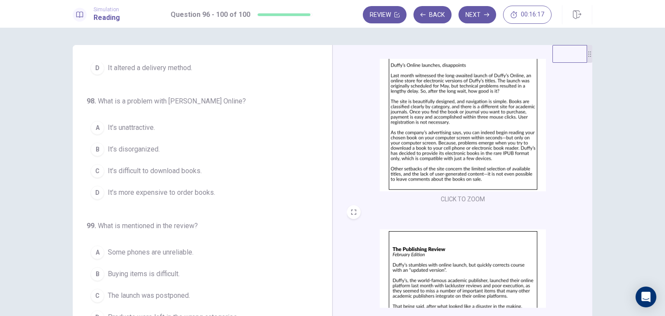
scroll to position [216, 0]
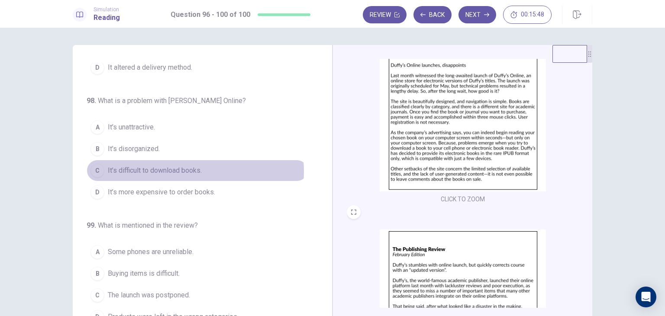
click at [169, 170] on span "It’s difficult to download books." at bounding box center [155, 170] width 94 height 10
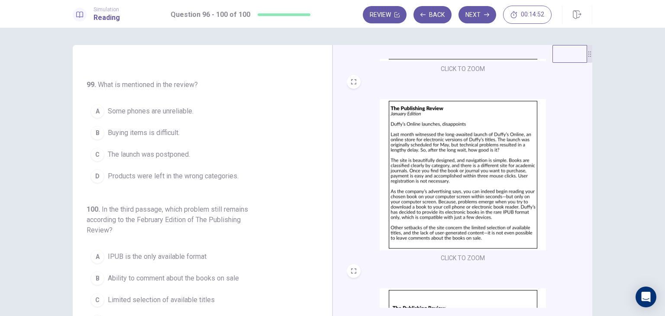
scroll to position [173, 0]
click at [142, 130] on span "Buying items is difficult." at bounding box center [144, 133] width 72 height 10
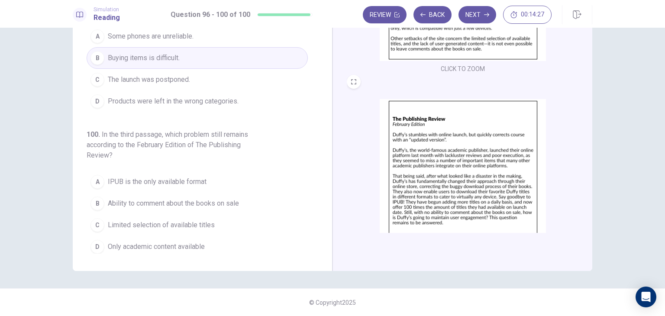
scroll to position [319, 0]
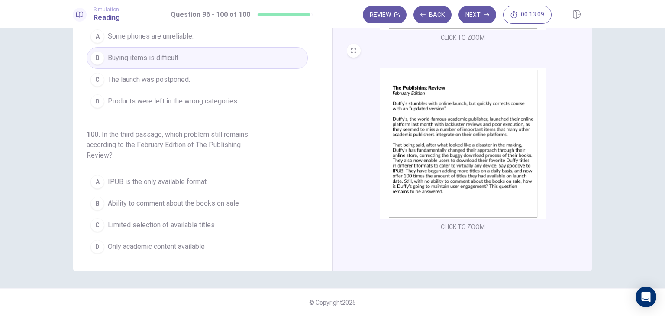
click at [210, 198] on span "Ability to comment about the books on sale" at bounding box center [173, 203] width 131 height 10
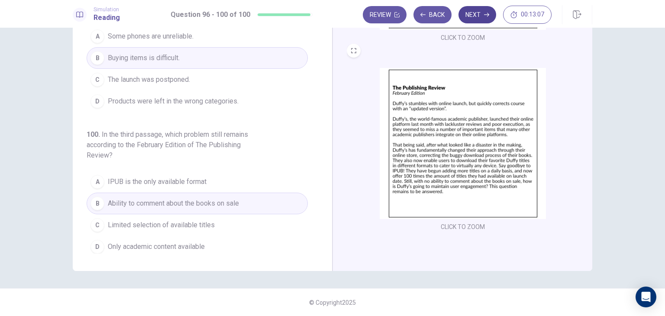
click at [475, 17] on button "Next" at bounding box center [478, 14] width 38 height 17
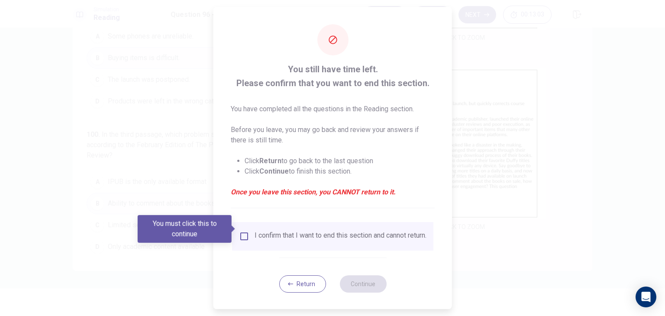
scroll to position [7, 0]
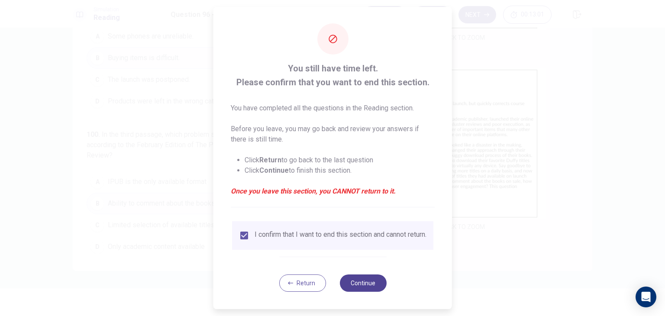
click at [354, 281] on button "Continue" at bounding box center [363, 283] width 47 height 17
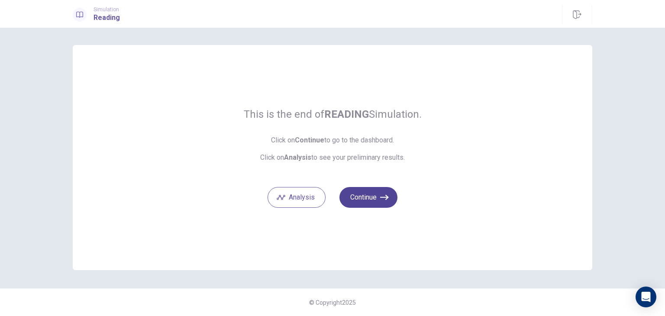
click at [371, 194] on button "Continue" at bounding box center [369, 197] width 58 height 21
